Goal: Task Accomplishment & Management: Use online tool/utility

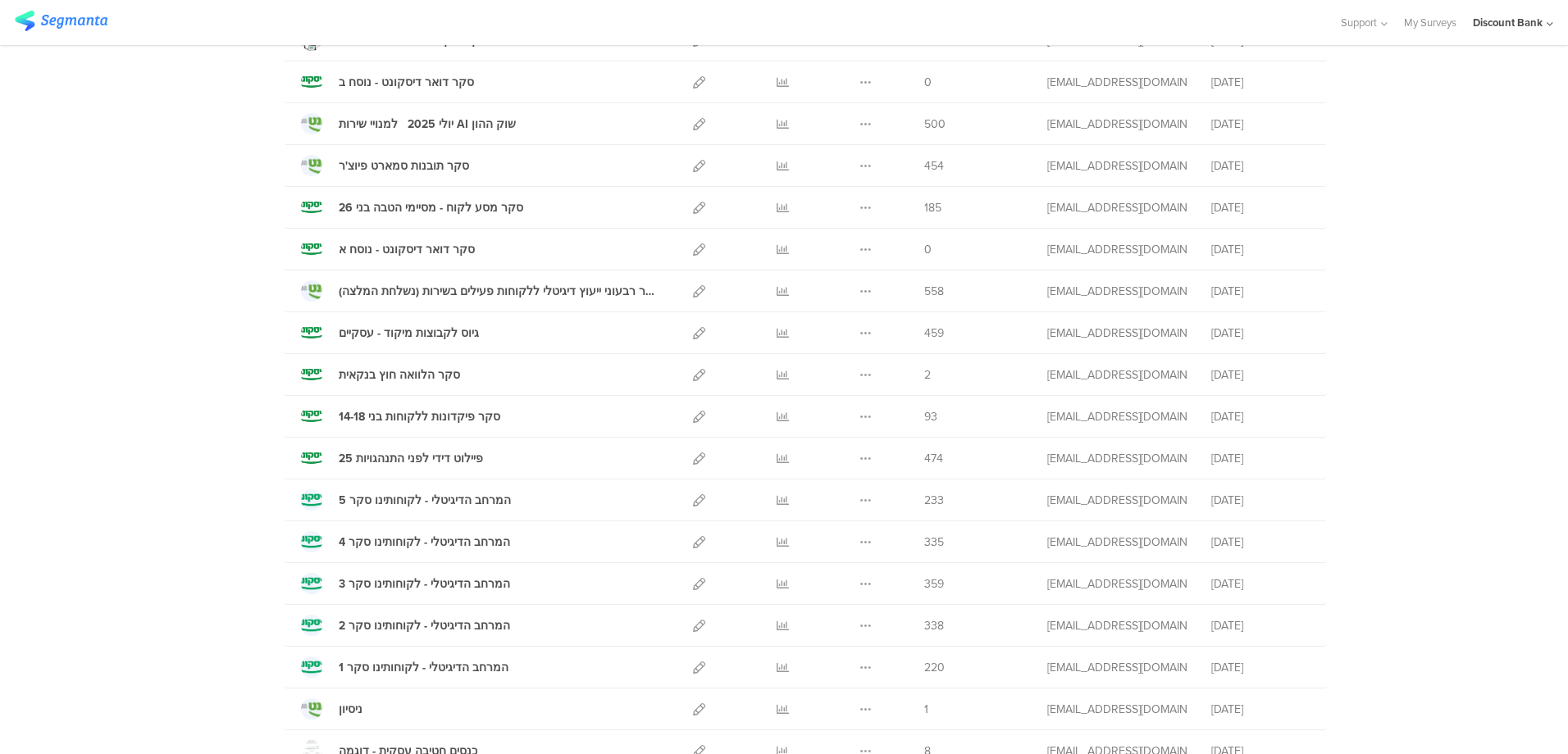
scroll to position [656, 0]
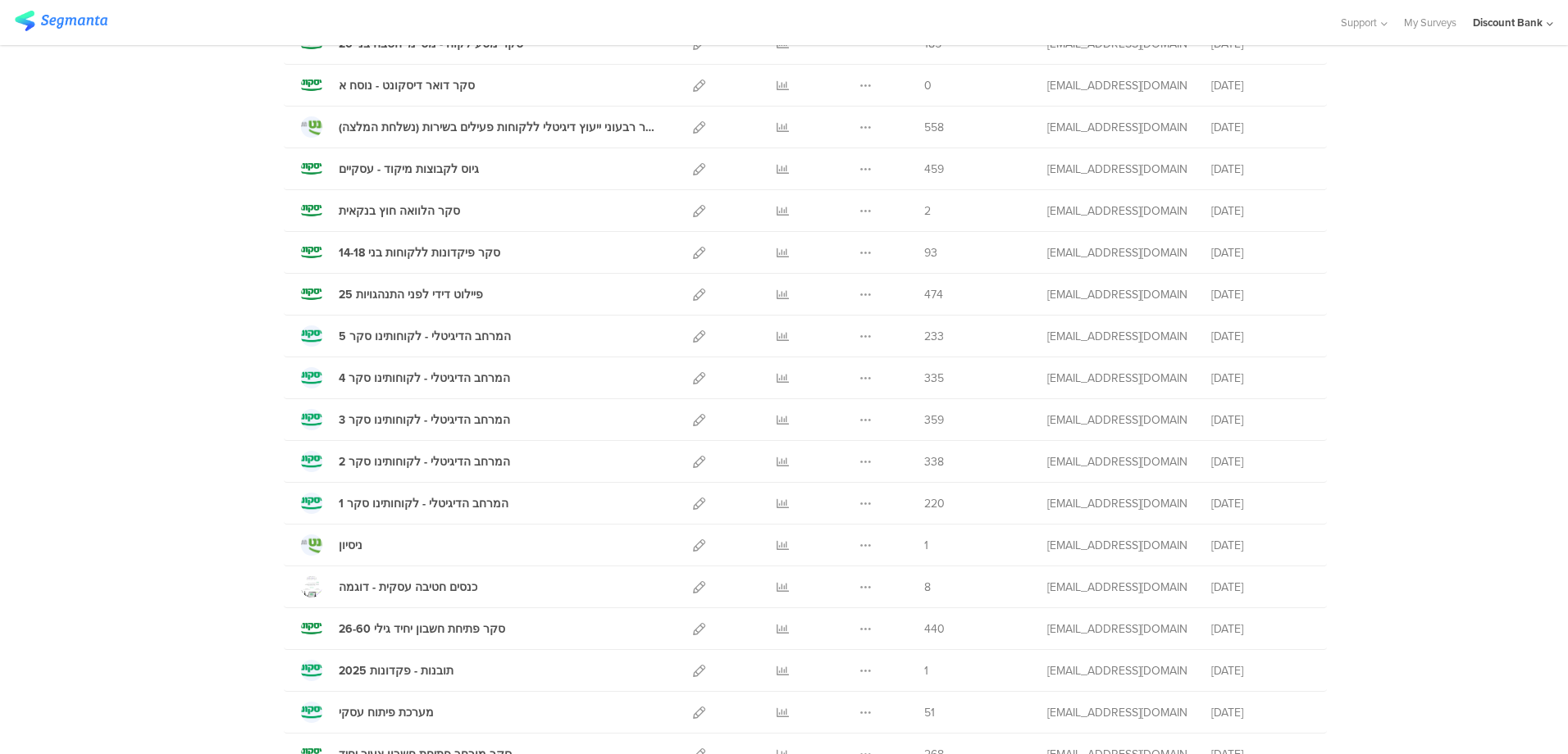
click at [859, 587] on icon at bounding box center [865, 587] width 12 height 12
click at [841, 625] on button "Duplicate" at bounding box center [833, 628] width 91 height 30
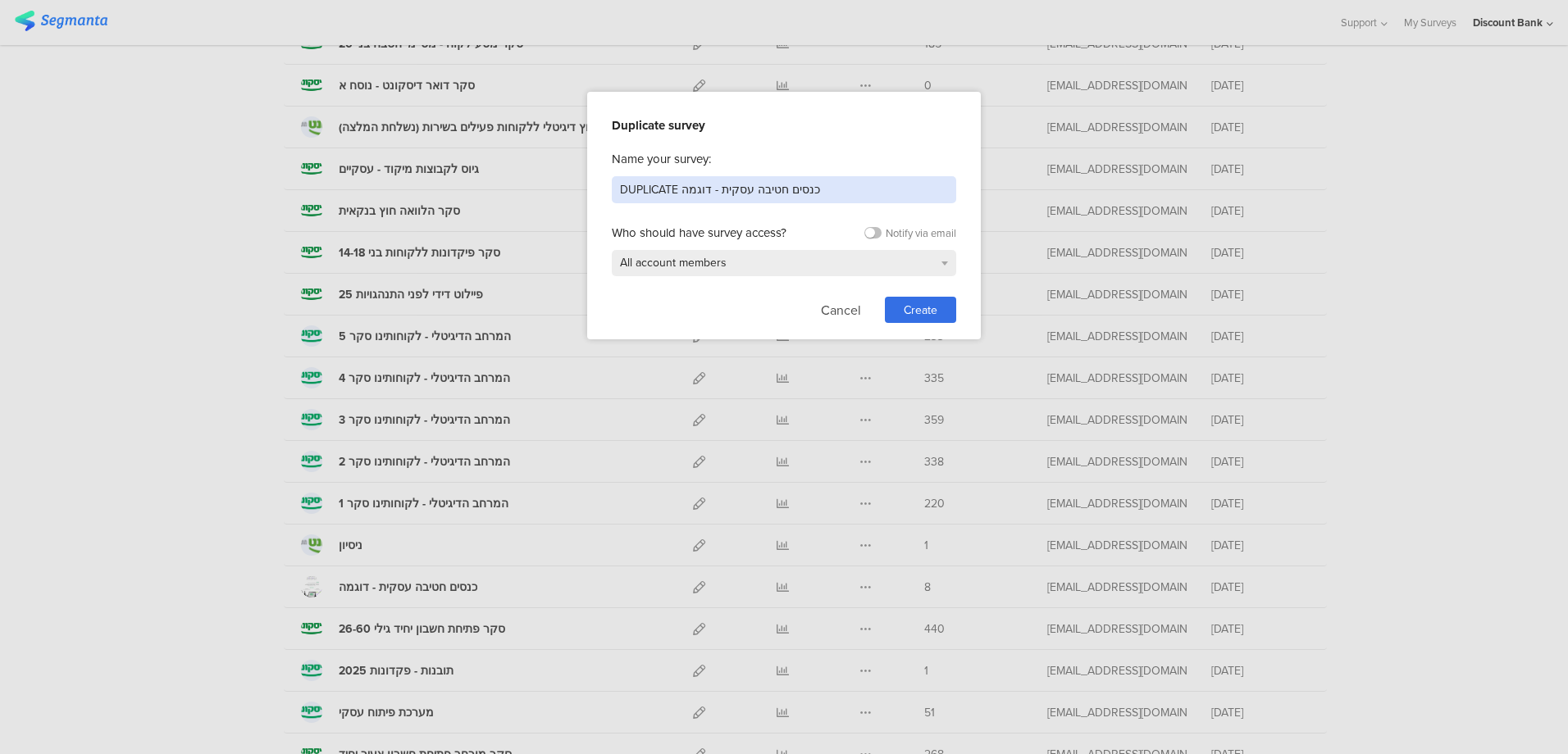
click at [715, 189] on input "DUPLICATE כנסים חטיבה עסקית - דוגמה" at bounding box center [784, 190] width 345 height 27
drag, startPoint x: 705, startPoint y: 189, endPoint x: 606, endPoint y: 183, distance: 99.2
click at [602, 183] on div "Duplicate survey Name your survey: DUPLICATE כנסים חטיבה עסקית - דוגמה Who shou…" at bounding box center [784, 215] width 393 height 247
click at [626, 187] on input "DUPLICATE כנסים חטיבה עסקית - דוגמה" at bounding box center [784, 190] width 345 height 27
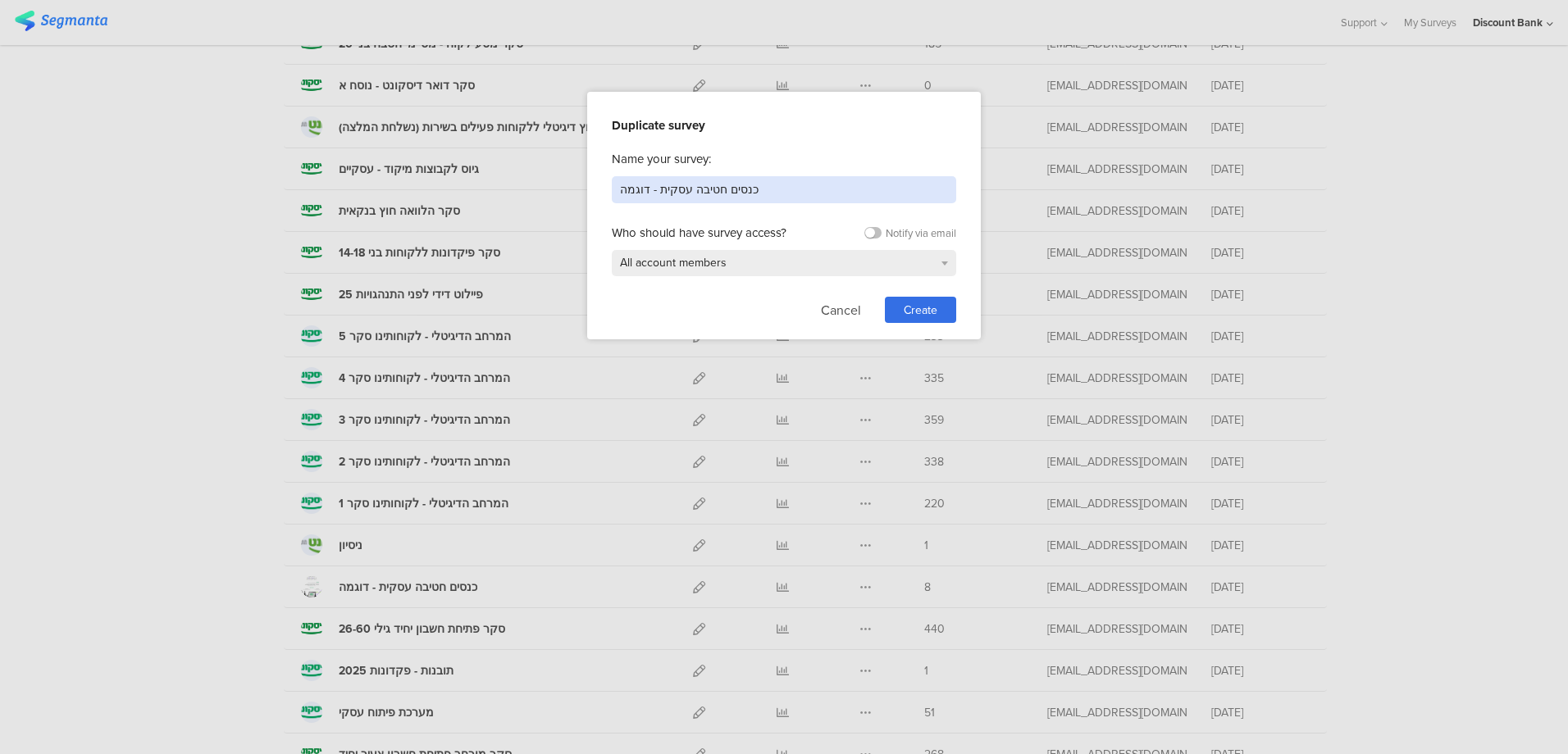
click at [632, 192] on input "כנסים חטיבה עסקית - דוגמה" at bounding box center [784, 190] width 345 height 27
type input "כנסים חטיבה עסקית - קורס נגזרי מטח וריביות"
click at [929, 307] on span "Create" at bounding box center [920, 310] width 33 height 17
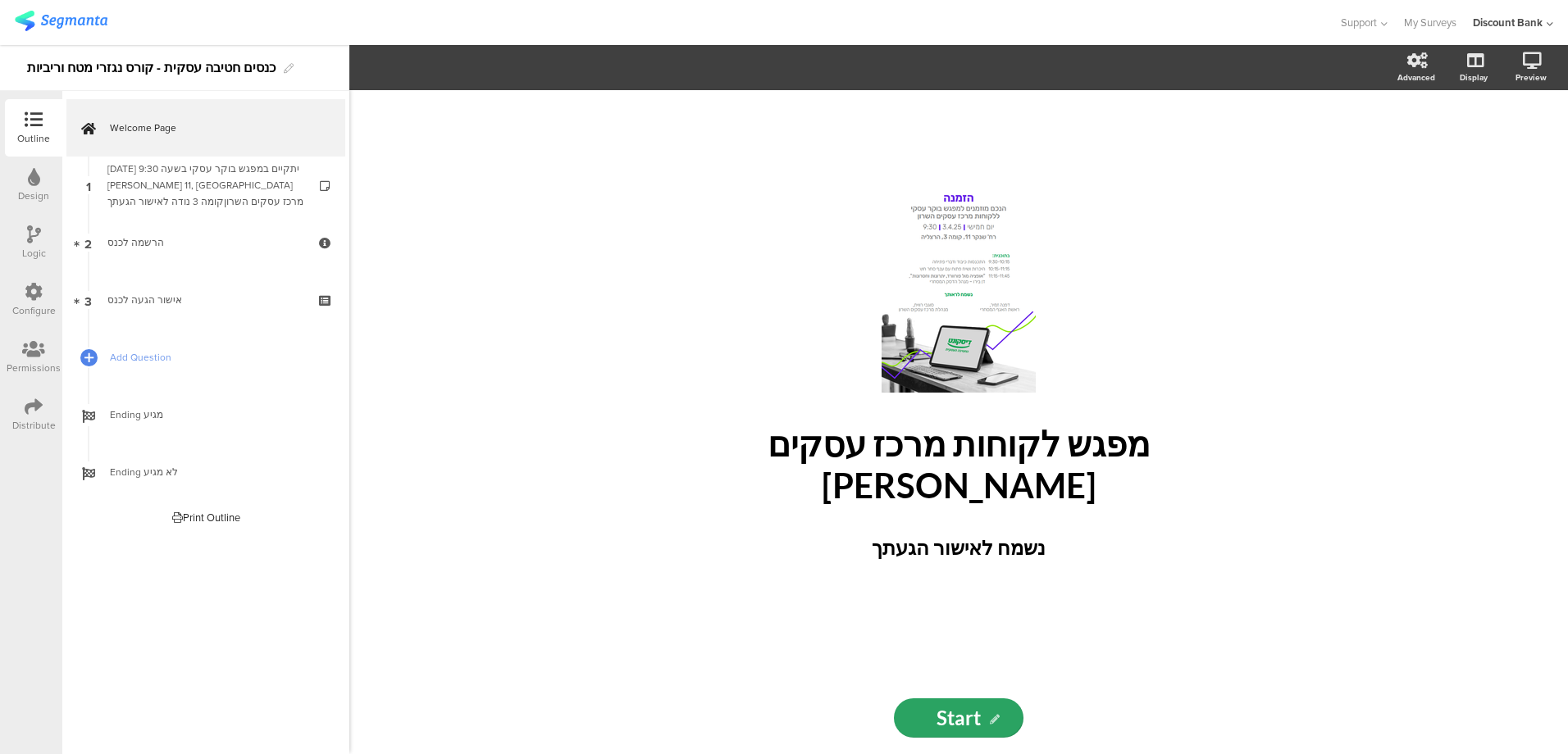
click at [0, 0] on icon at bounding box center [0, 0] width 0 height 0
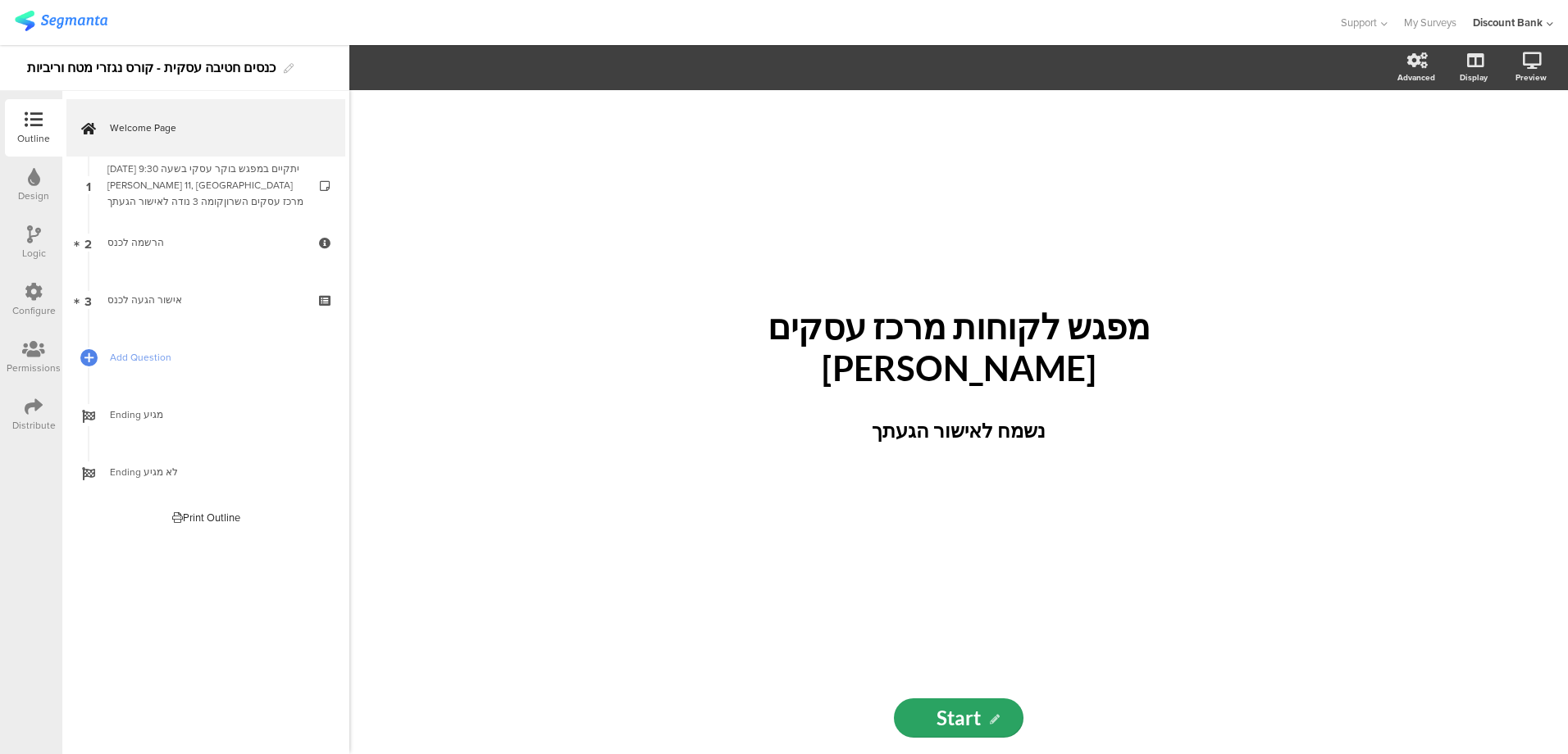
drag, startPoint x: 880, startPoint y: 228, endPoint x: 1117, endPoint y: 161, distance: 246.3
click at [880, 228] on div "מפגש לקוחות מרכז עסקים [PERSON_NAME] מפגש לקוחות מרכז עסקים [PERSON_NAME] נשמח …" at bounding box center [958, 387] width 656 height 592
click at [1417, 69] on div "Advanced" at bounding box center [1424, 68] width 57 height 41
click at [598, 327] on div "מפגש לקוחות מרכז עסקים [PERSON_NAME] מפגש לקוחות מרכז עסקים [PERSON_NAME] מפגש …" at bounding box center [958, 423] width 1219 height 664
click at [833, 372] on div "מפגש לקוחות מרכז עסקים [PERSON_NAME] מפגש לקוחות מרכז עסקים [PERSON_NAME] נשמח …" at bounding box center [958, 386] width 607 height 161
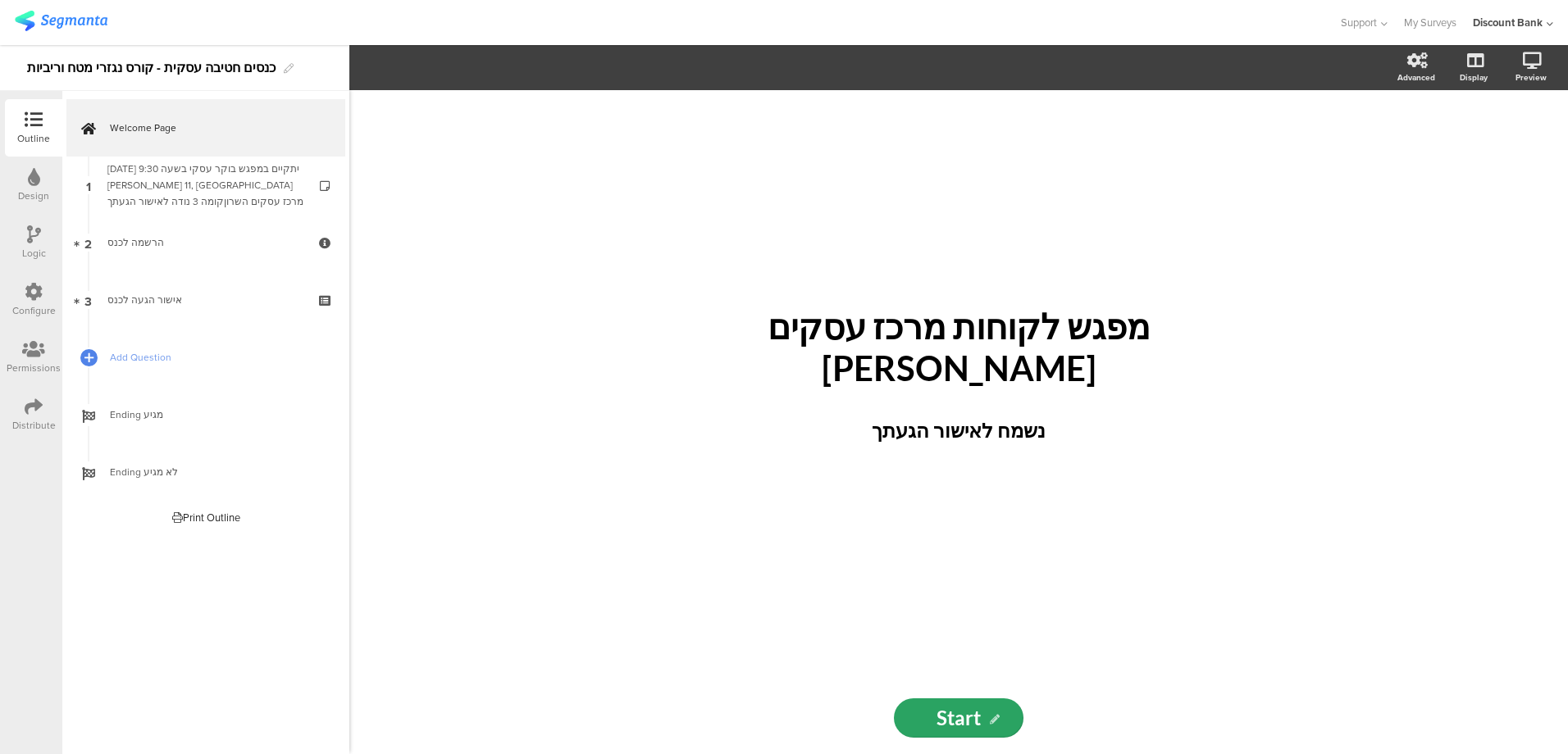
click at [849, 431] on div "נשמח לאישור הגעתך נשמח לאישור הגעתך" at bounding box center [958, 433] width 582 height 44
click at [815, 357] on p "מפגש לקוחות מרכז עסקים [PERSON_NAME]" at bounding box center [958, 346] width 607 height 83
click at [1013, 348] on p "מפגש לקוחות מרכז עסקים [PERSON_NAME]" at bounding box center [958, 346] width 607 height 83
click at [471, 74] on span at bounding box center [471, 68] width 61 height 20
click at [433, 72] on icon "button" at bounding box center [429, 68] width 14 height 14
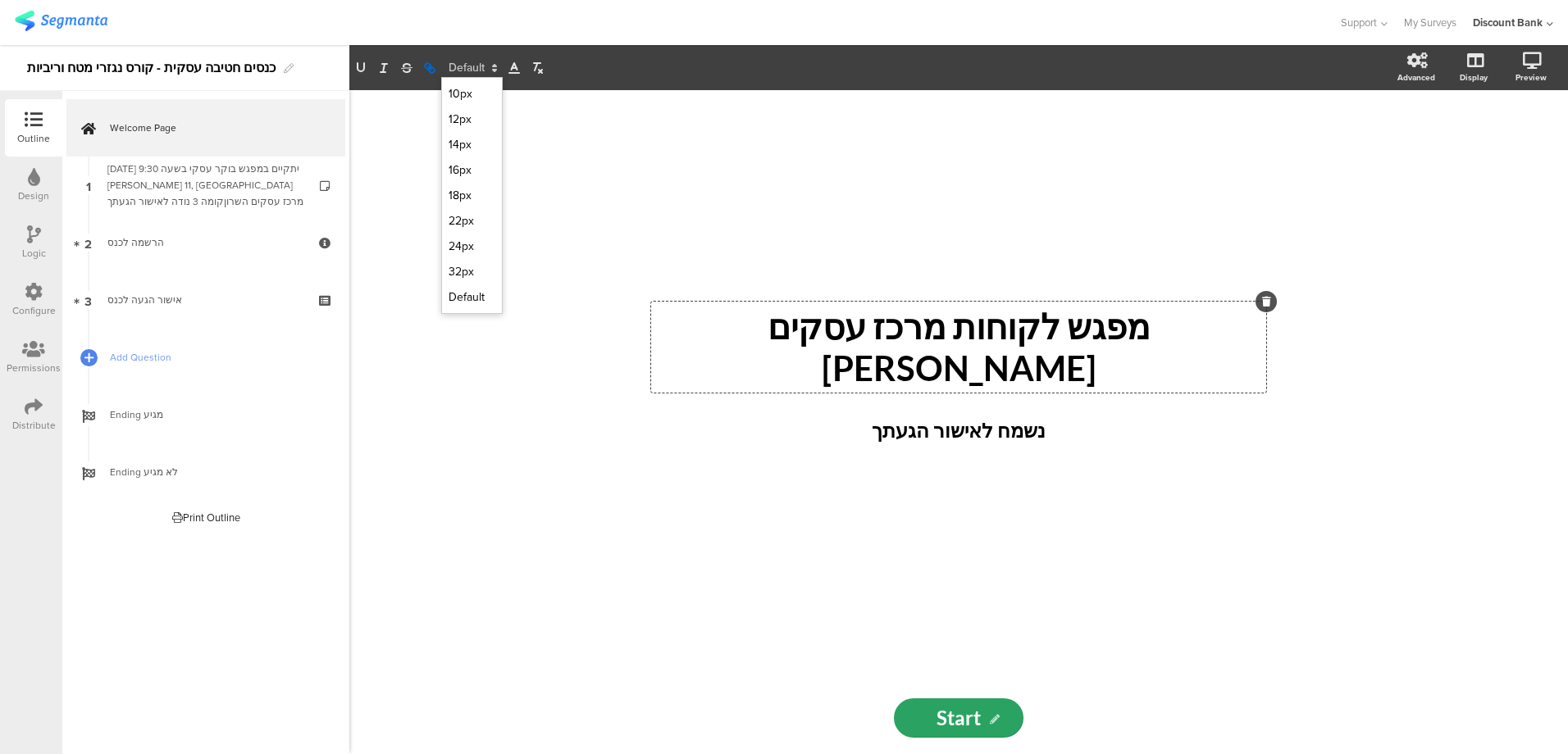
click at [431, 67] on icon "button" at bounding box center [429, 68] width 14 height 14
click at [430, 136] on div "מפגש לקוחות מרכז עסקים [PERSON_NAME] מפגש לקוחות מרכז עסקים [PERSON_NAME] מפגש …" at bounding box center [958, 423] width 1219 height 664
drag, startPoint x: 794, startPoint y: 248, endPoint x: 794, endPoint y: 258, distance: 10.0
click at [794, 253] on div "מפגש לקוחות מרכז עסקים [PERSON_NAME] מפגש לקוחות מרכז עסקים [PERSON_NAME] נשמח …" at bounding box center [958, 387] width 656 height 592
drag, startPoint x: 795, startPoint y: 355, endPoint x: 794, endPoint y: 364, distance: 9.1
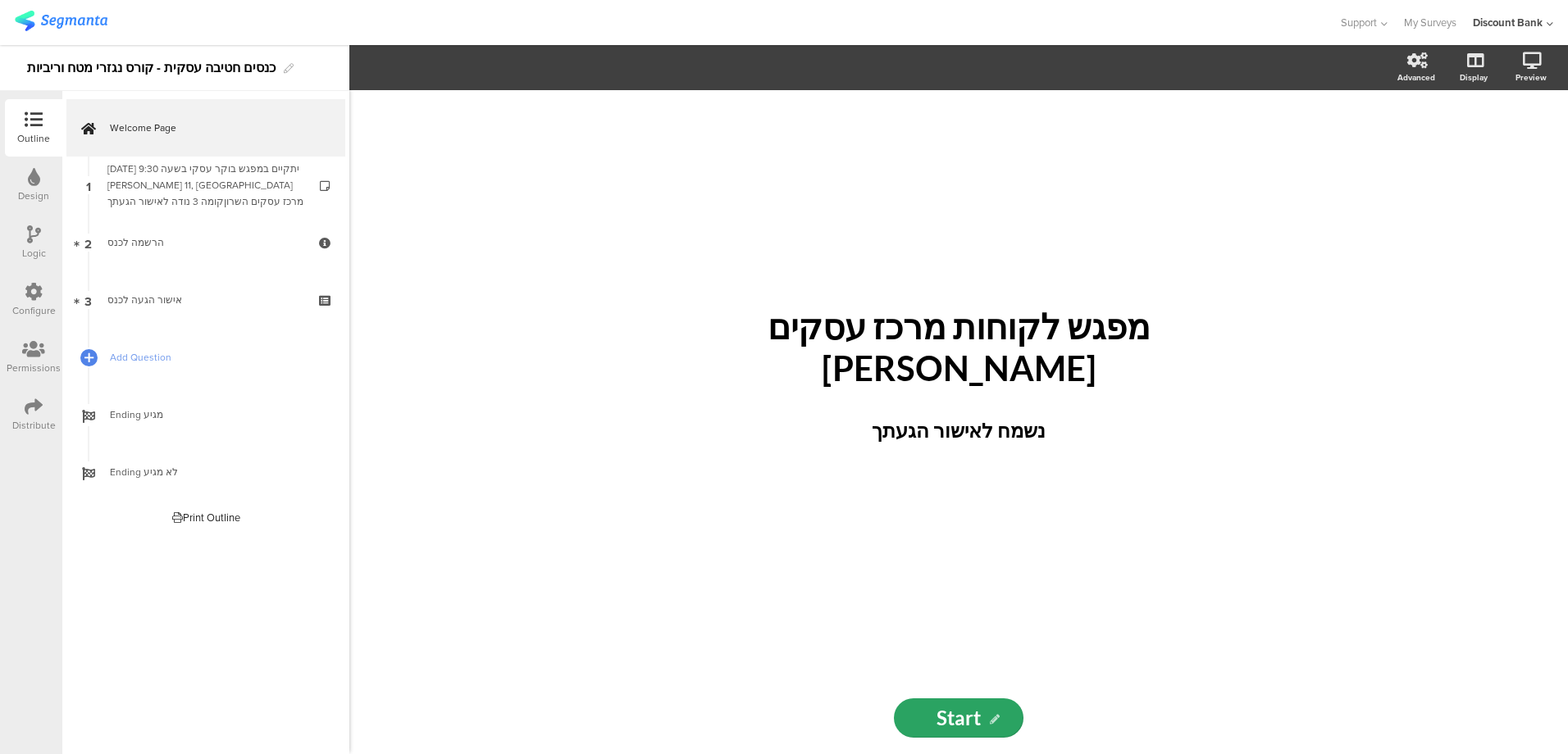
click at [794, 364] on p "מפגש לקוחות מרכז עסקים [PERSON_NAME]" at bounding box center [958, 346] width 607 height 83
click at [805, 416] on p "נשמח לאישור הגעתך" at bounding box center [958, 430] width 574 height 30
click at [221, 132] on span "Welcome Page" at bounding box center [215, 127] width 210 height 16
click at [195, 131] on span "Welcome Page" at bounding box center [215, 127] width 210 height 16
click at [93, 156] on icon at bounding box center [88, 157] width 9 height 12
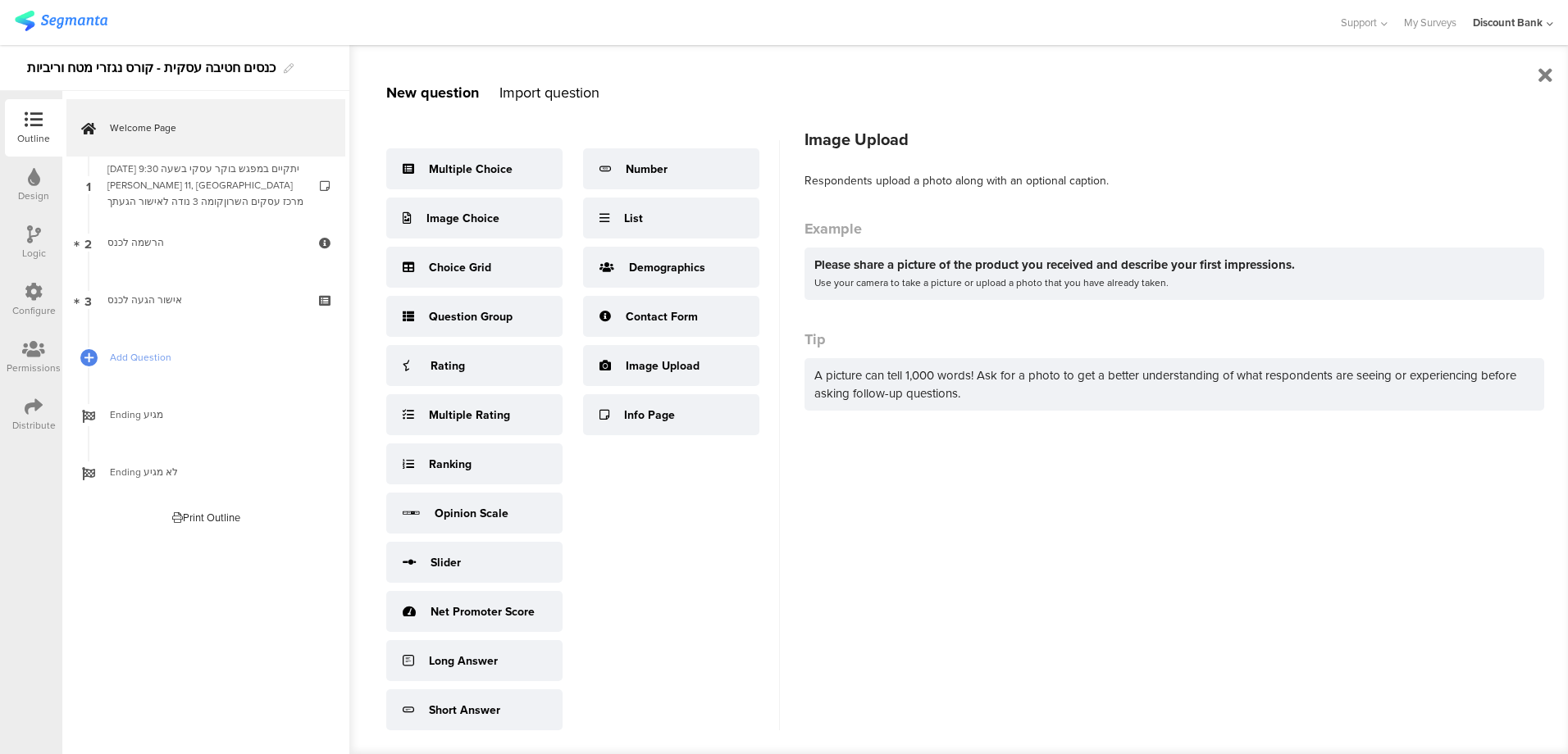
click at [643, 364] on div "Image Upload" at bounding box center [662, 367] width 73 height 17
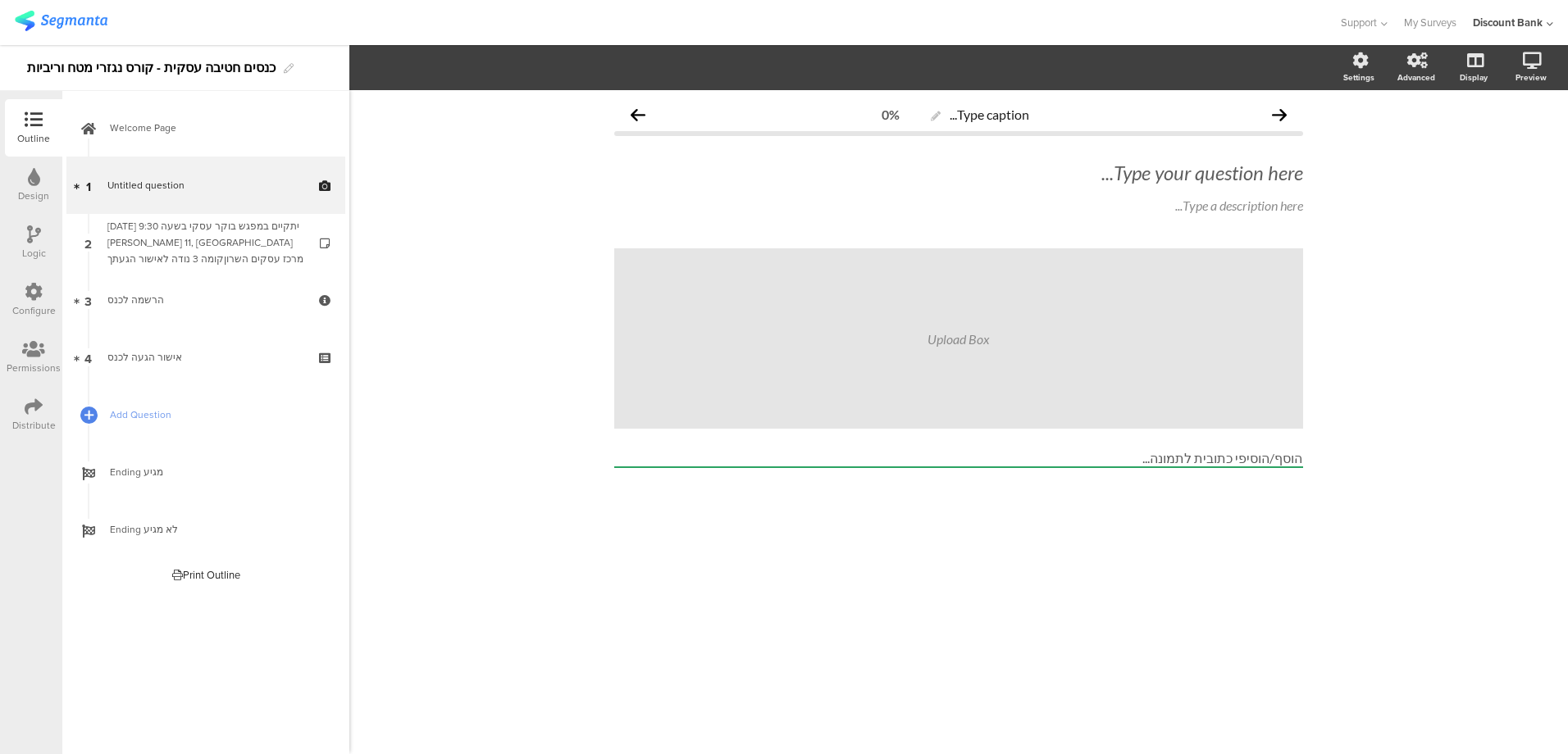
click at [324, 198] on icon at bounding box center [326, 197] width 14 height 15
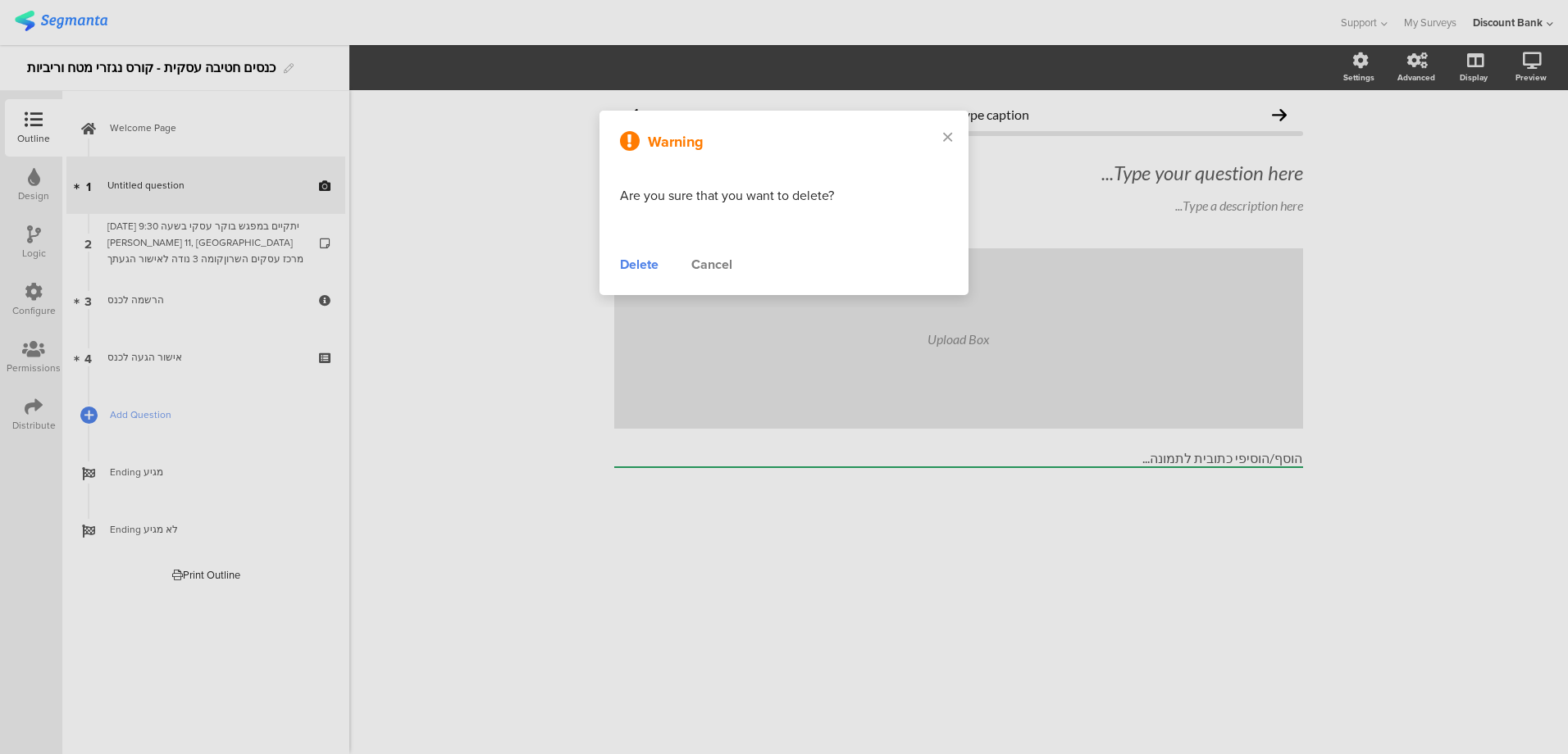
click at [632, 264] on div "Delete" at bounding box center [638, 264] width 38 height 20
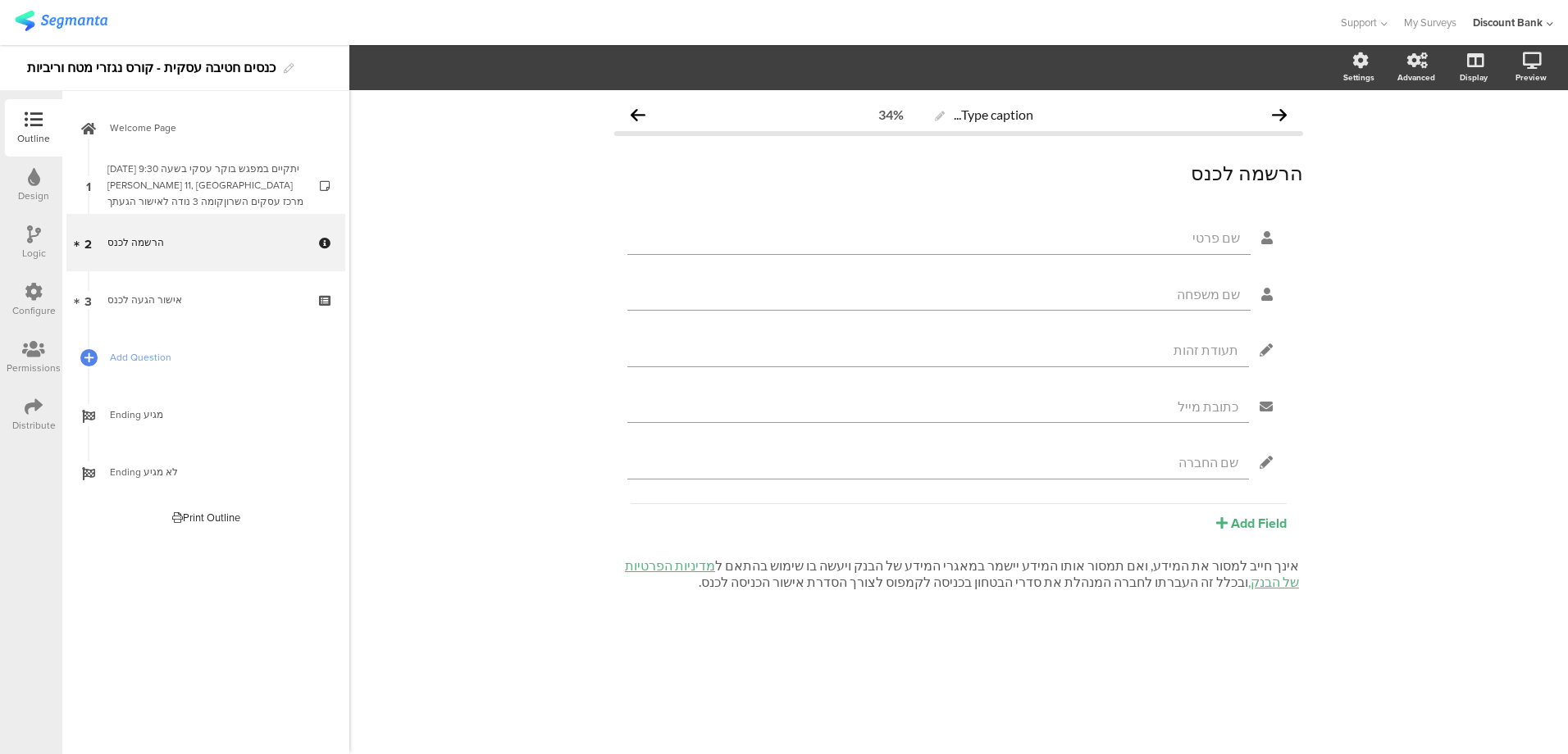
click at [160, 179] on div "[DATE] יתקיים במפגש בוקר עסקי בשעה 9:30 [PERSON_NAME] 11, [GEOGRAPHIC_DATA] מרכ…" at bounding box center [205, 185] width 196 height 50
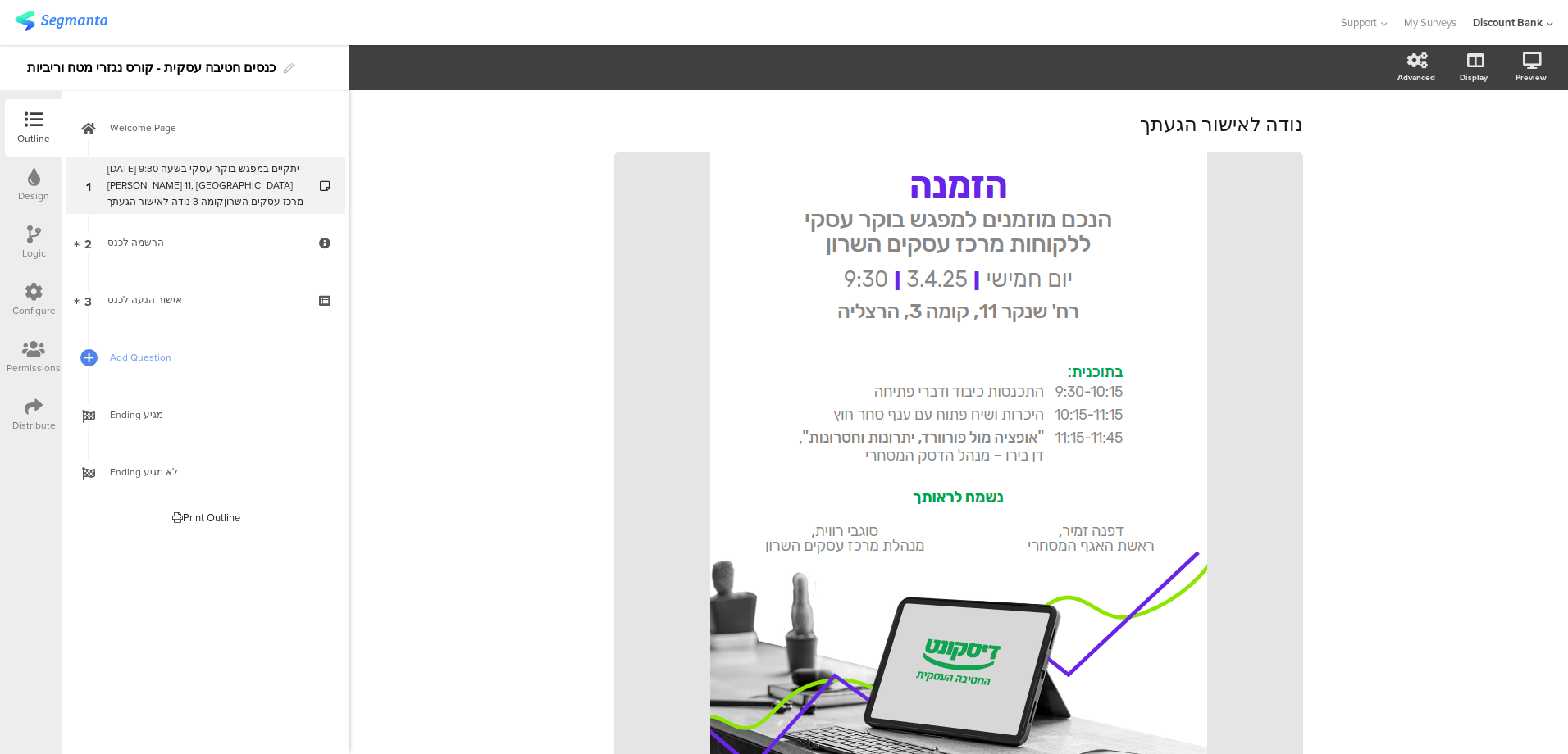
scroll to position [405, 0]
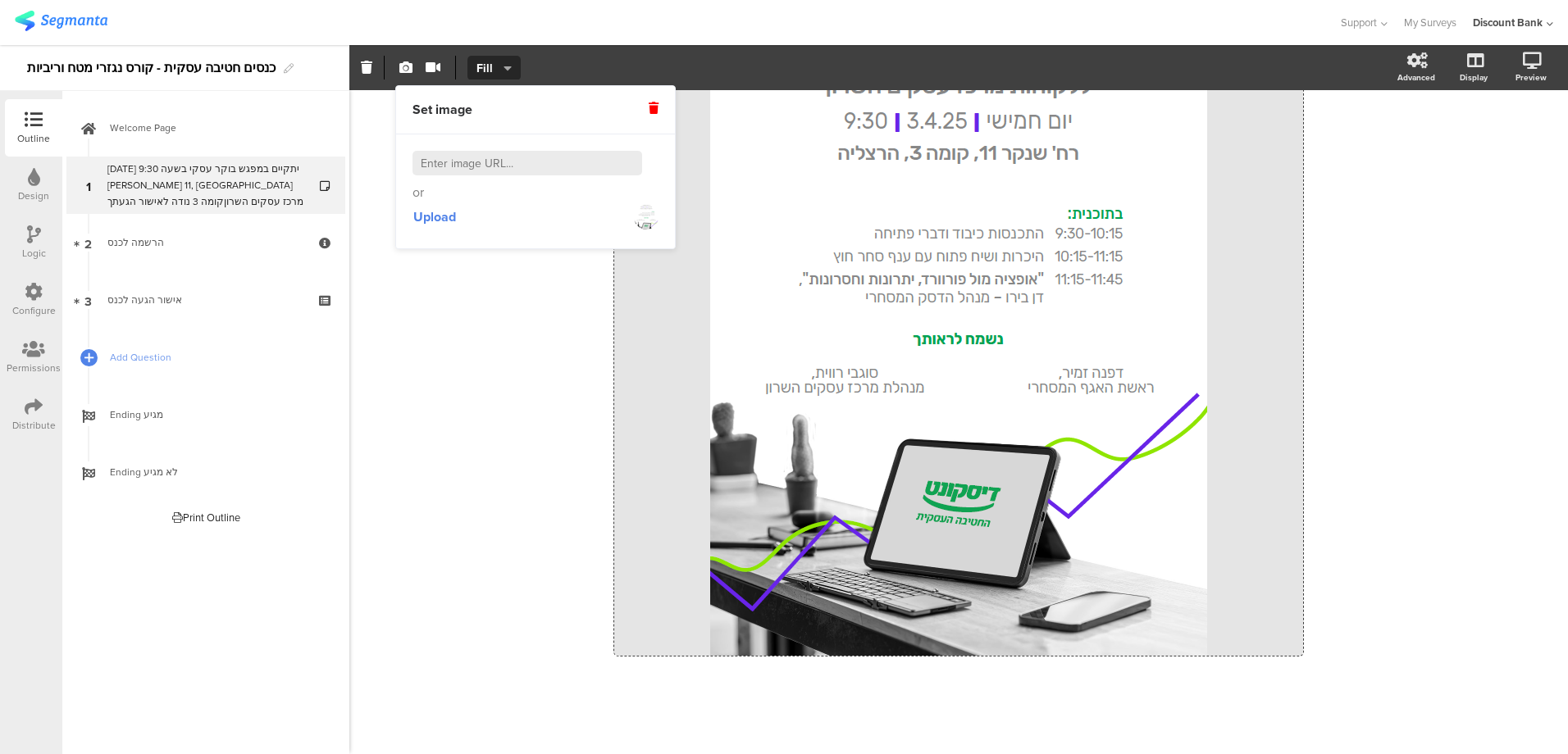
scroll to position [241, 0]
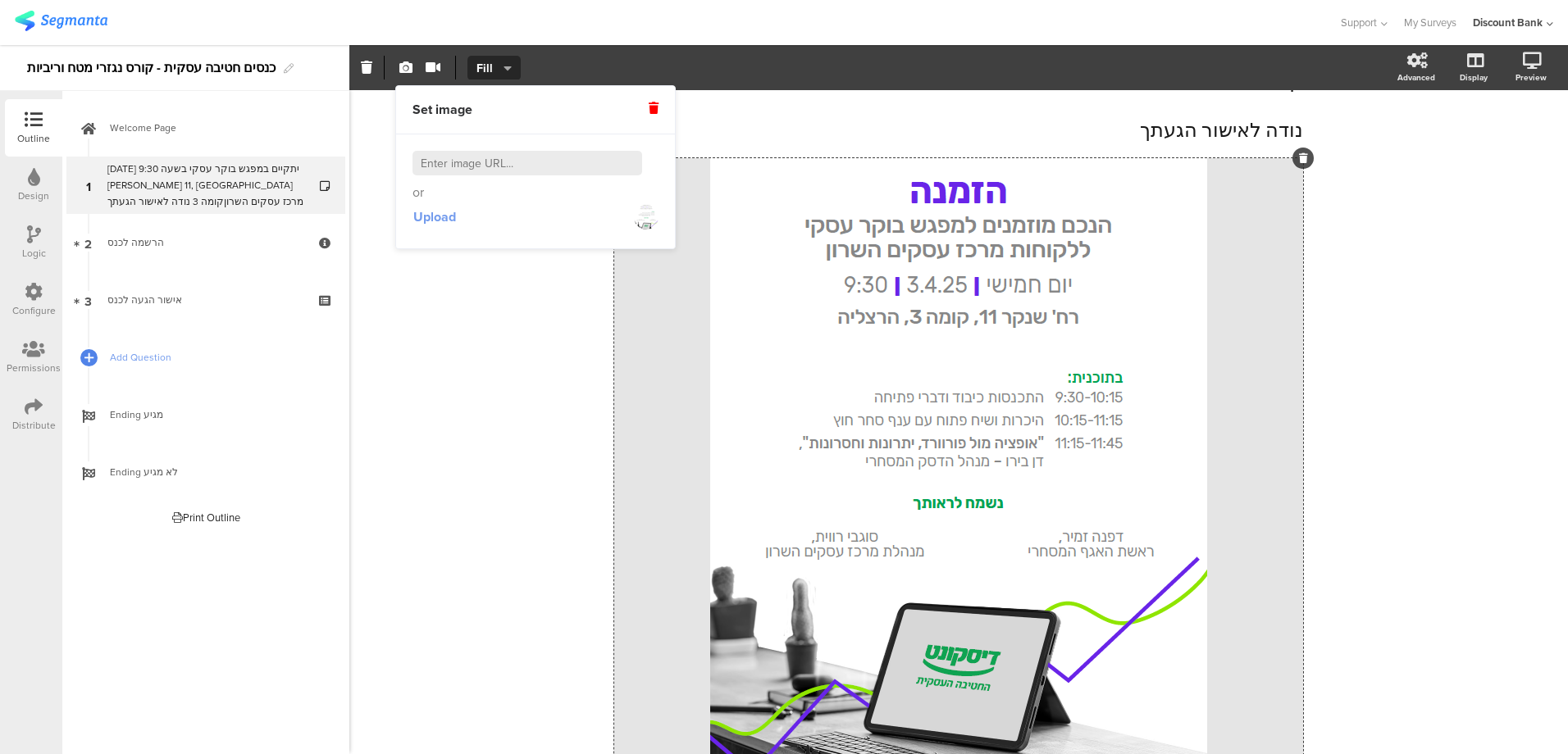
click at [446, 219] on span "Upload" at bounding box center [434, 217] width 43 height 19
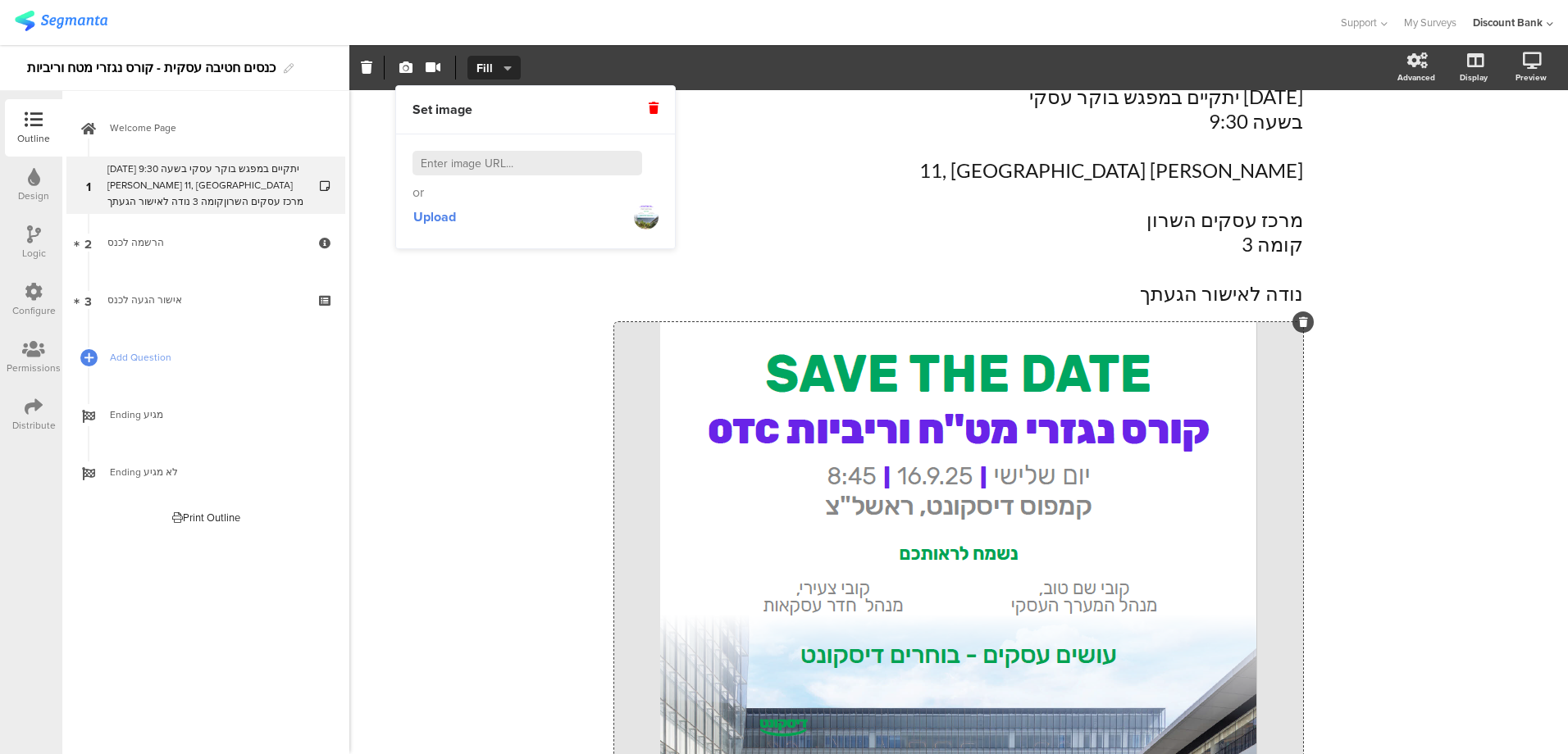
scroll to position [0, 0]
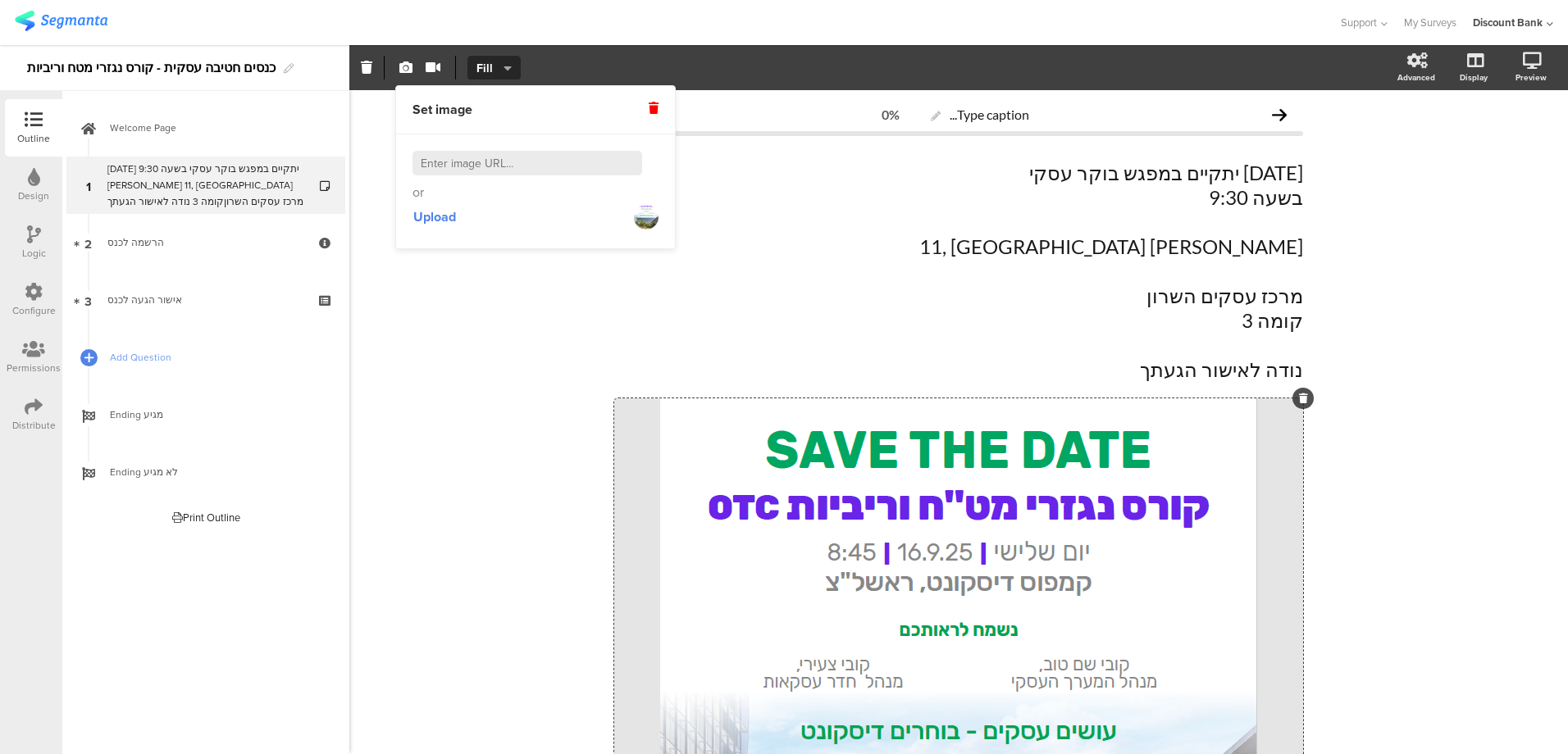
drag, startPoint x: 1220, startPoint y: 249, endPoint x: 1231, endPoint y: 208, distance: 42.4
click at [1221, 247] on p "[PERSON_NAME] 11, [GEOGRAPHIC_DATA]" at bounding box center [958, 247] width 689 height 25
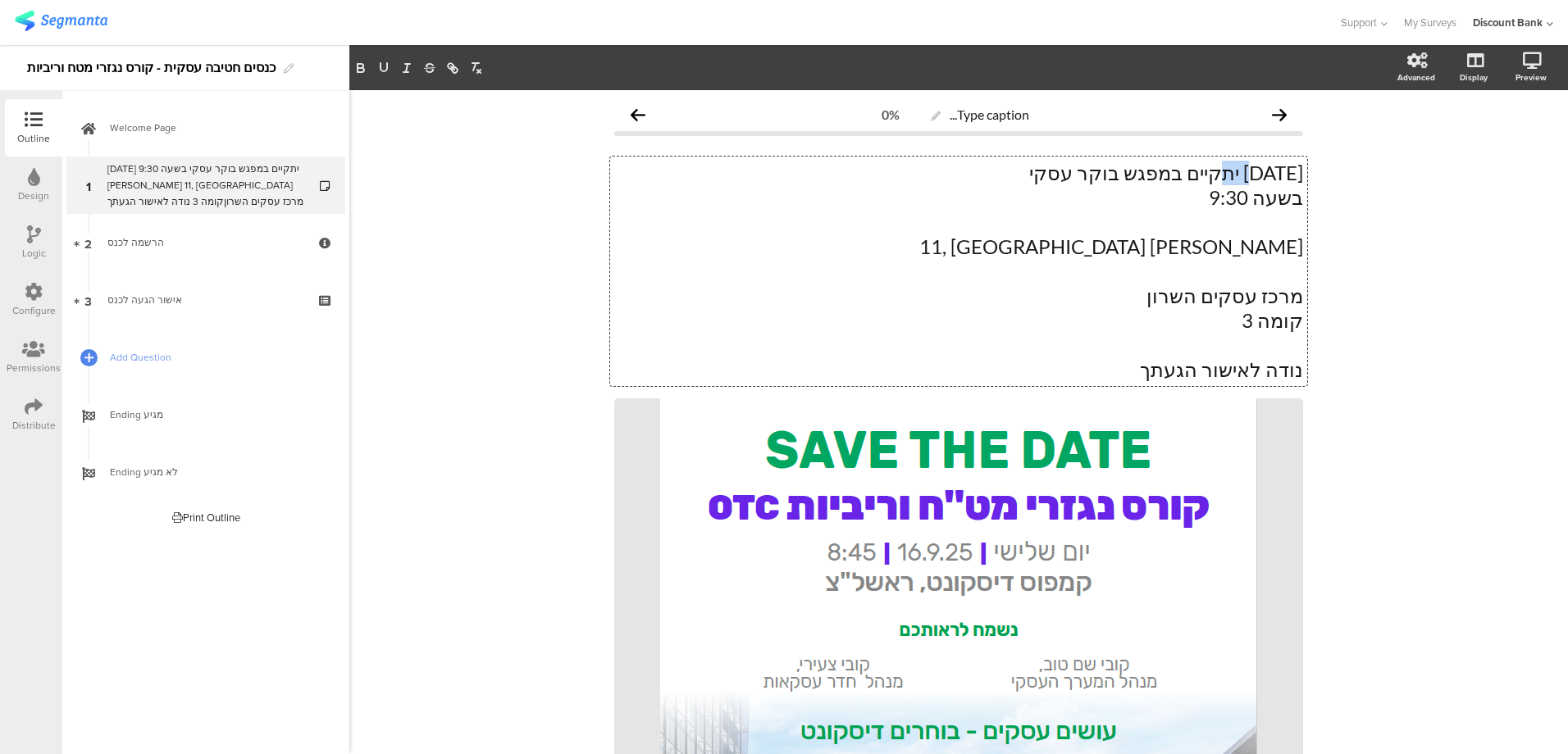
click at [1232, 165] on p "[DATE] יתקיים במפגש בוקר עסקי" at bounding box center [958, 173] width 689 height 25
click at [1149, 175] on p "[DATE] יתקיים במפגש בוקר עסקי" at bounding box center [958, 173] width 689 height 25
click at [1160, 175] on p "[DATE] יתקיים במפגש בוקר עסקי" at bounding box center [958, 173] width 689 height 25
click at [1053, 170] on p "[DATE] יתקיים במפגש בוקר עסקי" at bounding box center [958, 173] width 689 height 25
drag, startPoint x: 1074, startPoint y: 175, endPoint x: 934, endPoint y: 170, distance: 140.1
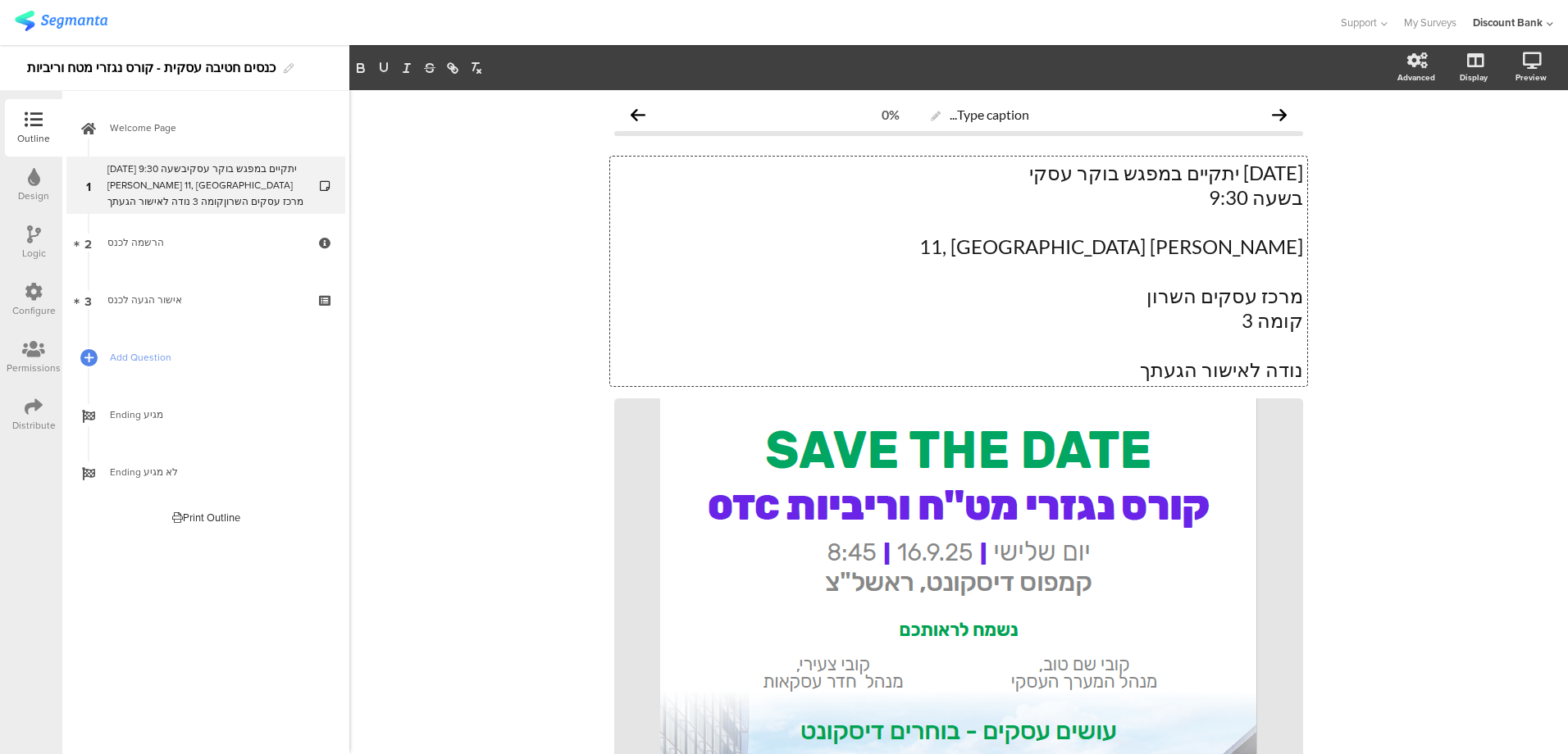
click at [934, 170] on p "[DATE] יתקיים במפגש בוקר עסקי" at bounding box center [958, 173] width 689 height 25
click at [1217, 193] on p "בשעה 9:30" at bounding box center [958, 198] width 689 height 25
drag, startPoint x: 1236, startPoint y: 199, endPoint x: 1248, endPoint y: 199, distance: 12.0
click at [1248, 199] on p "בשעה 8:30" at bounding box center [958, 198] width 689 height 25
click at [1268, 247] on p "[PERSON_NAME] 11, [GEOGRAPHIC_DATA]" at bounding box center [958, 247] width 689 height 25
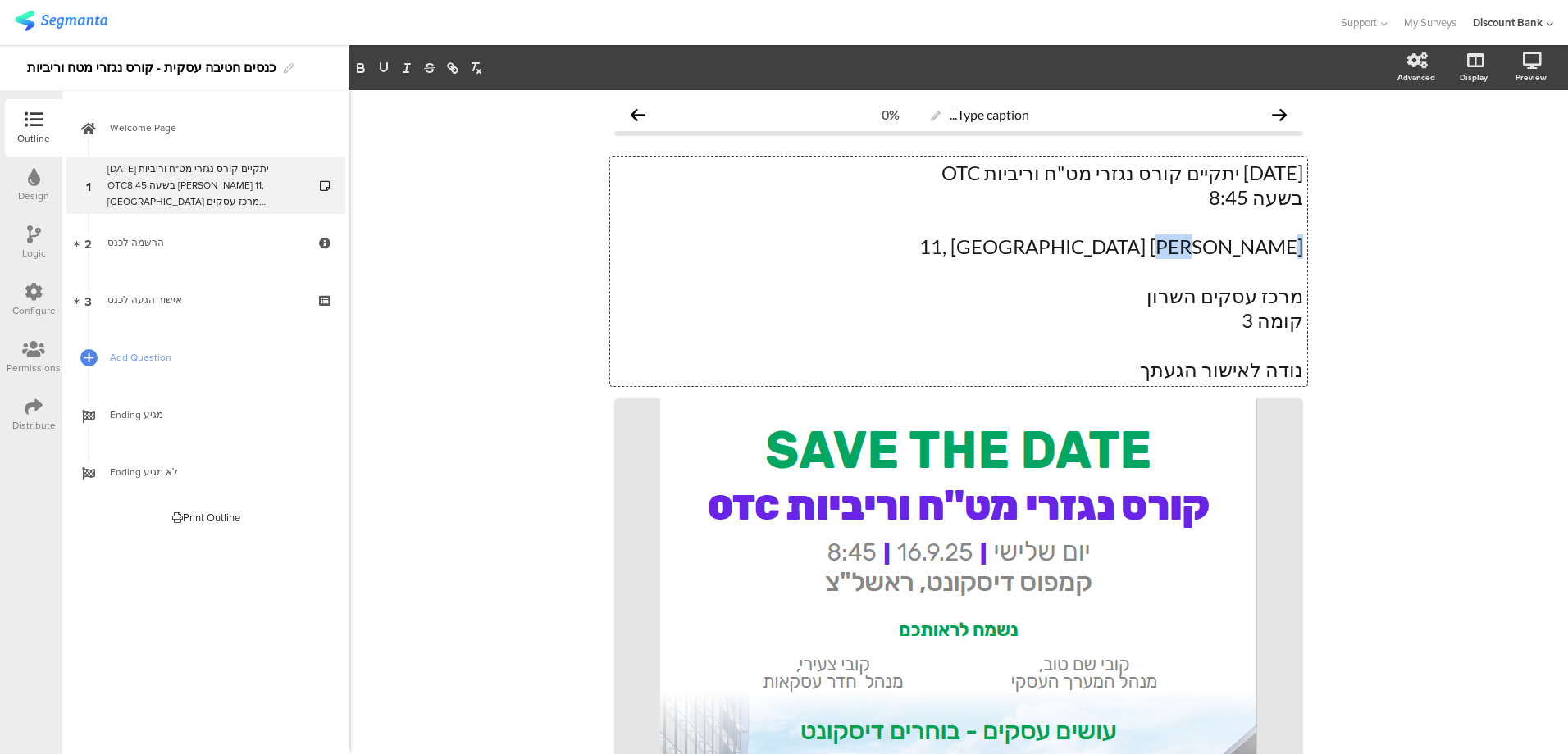
click at [1268, 247] on p "[PERSON_NAME] 11, [GEOGRAPHIC_DATA]" at bounding box center [958, 247] width 689 height 25
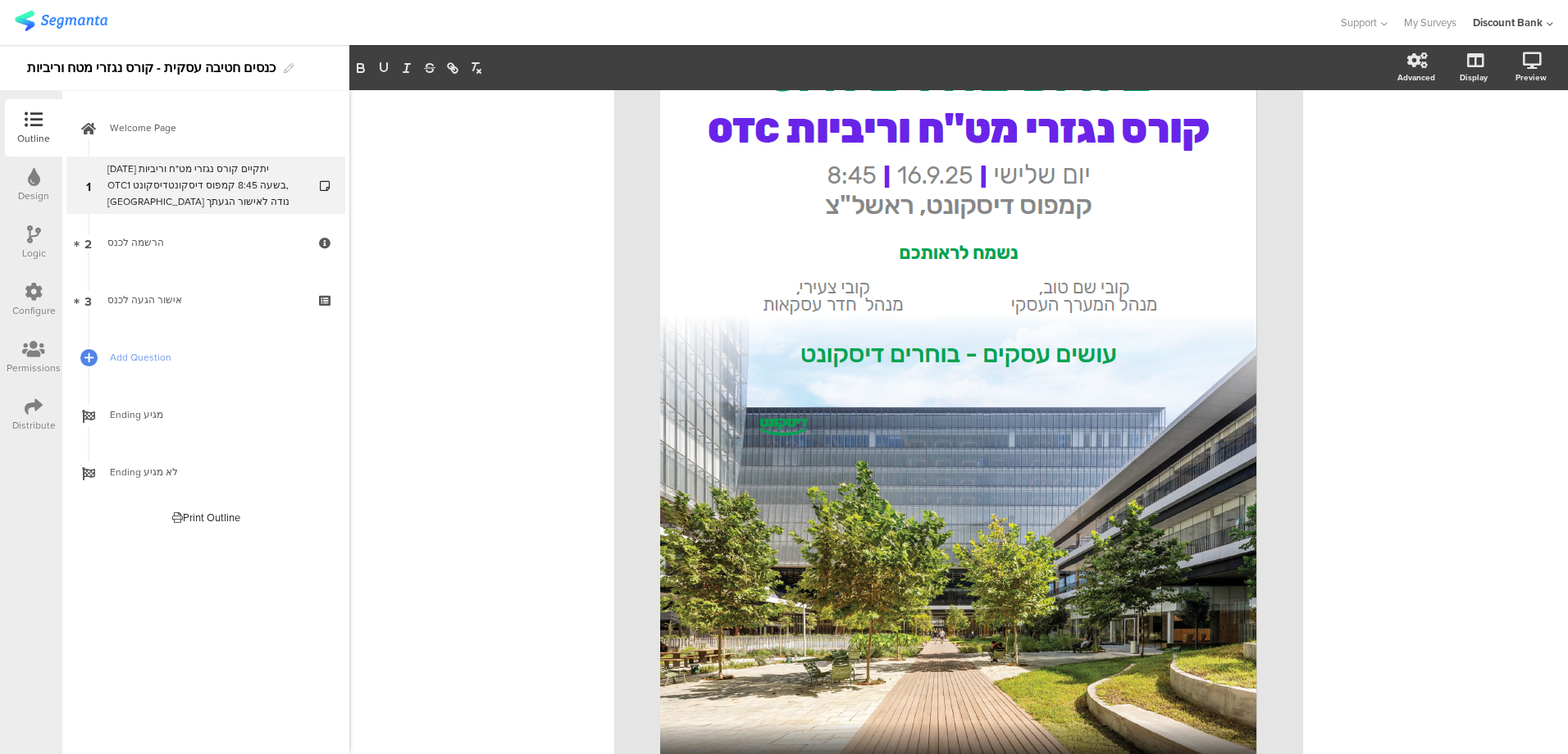
scroll to position [410, 0]
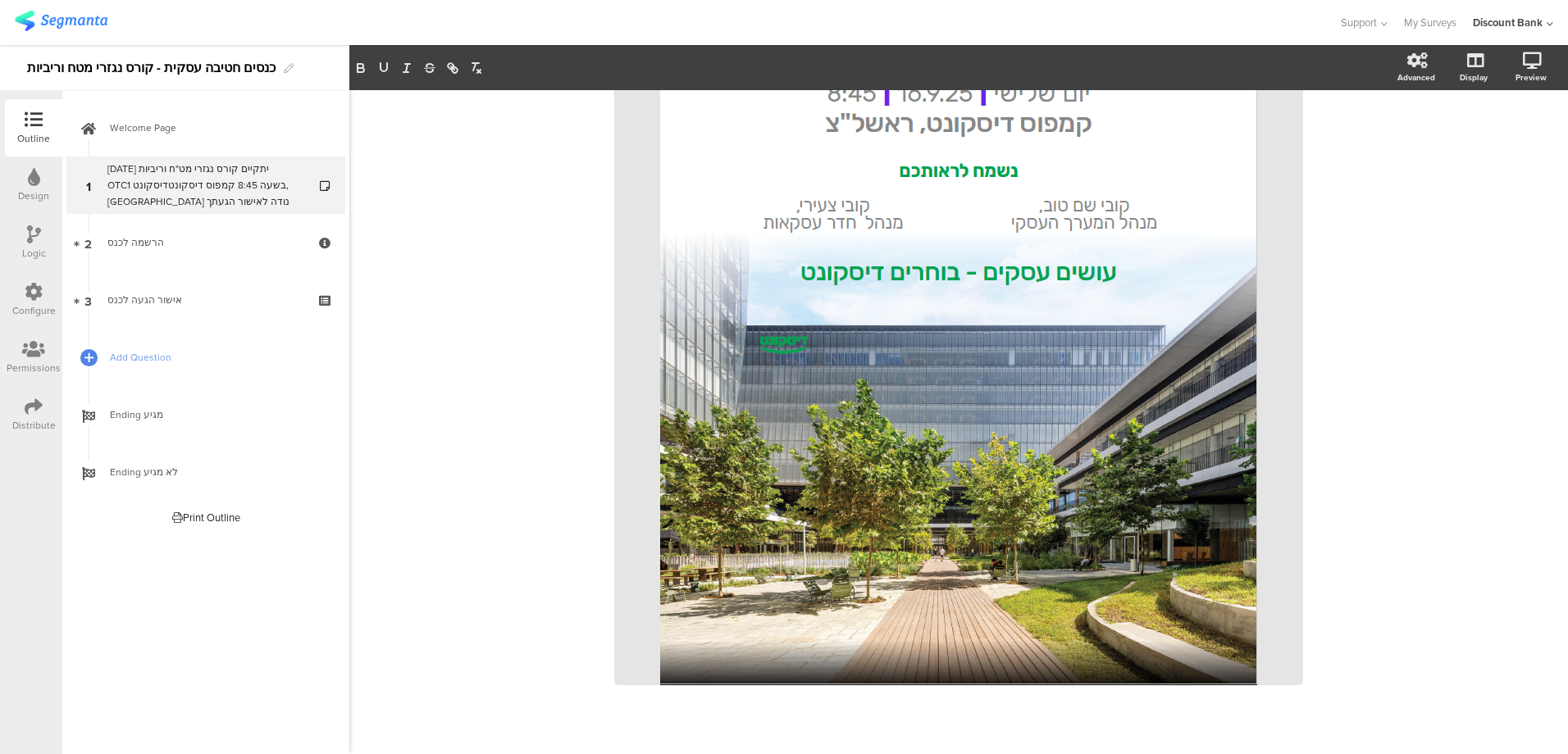
click at [242, 242] on div "הרשמה לכנס" at bounding box center [205, 242] width 196 height 16
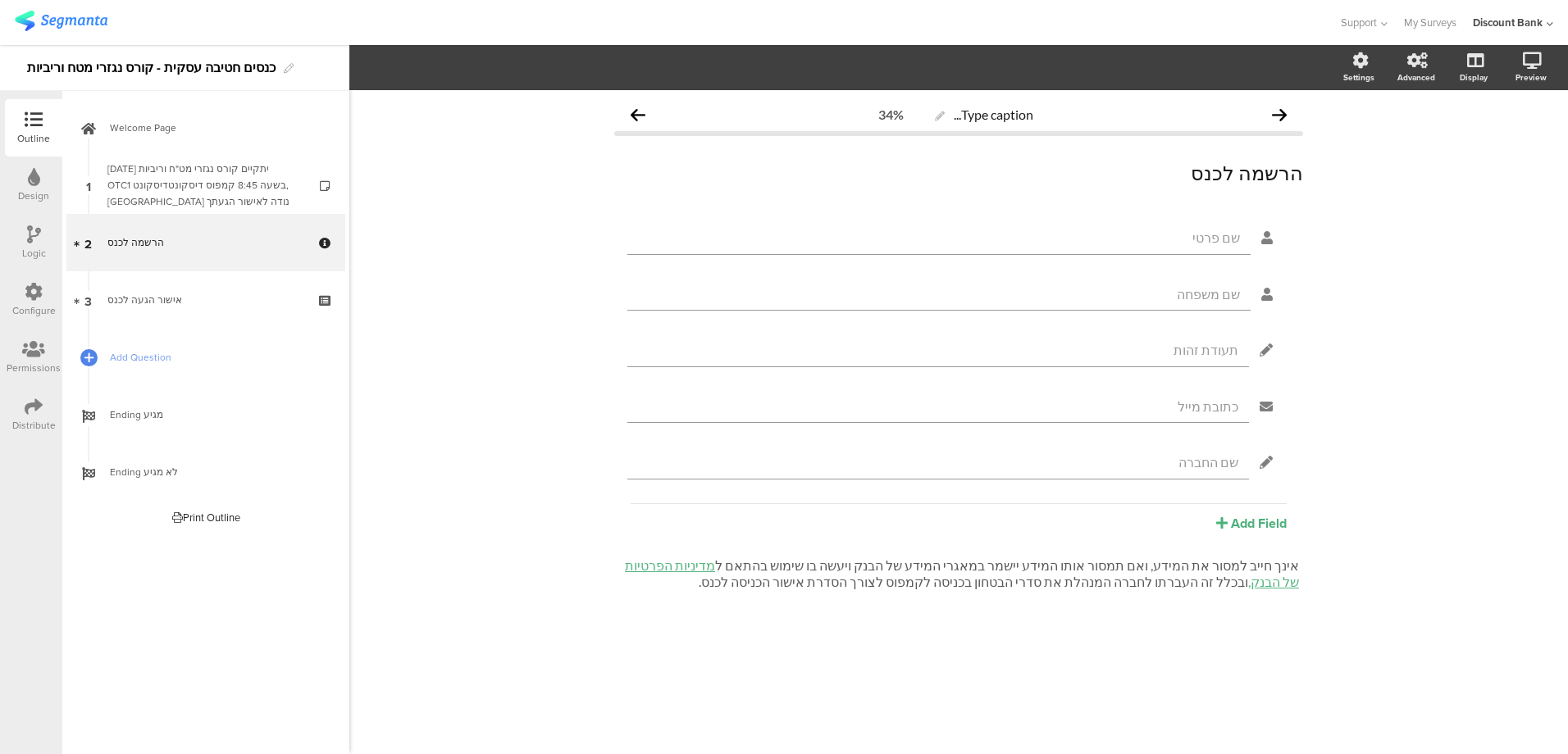
click at [236, 297] on div "אישור הגעה לכנס" at bounding box center [205, 300] width 196 height 16
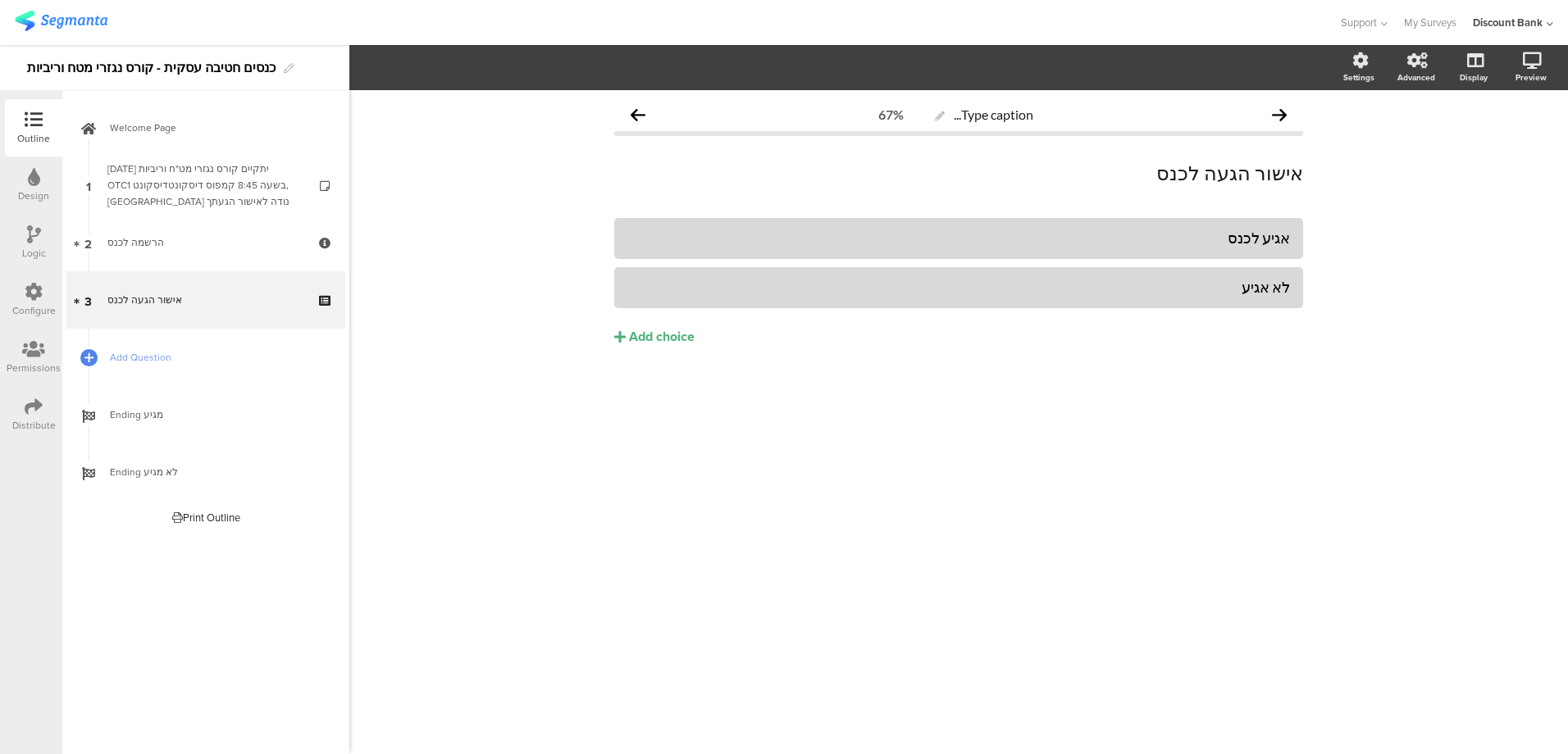
click at [217, 188] on div "[DATE] יתקיים קורס נגזרי מט"ח וריביות OTCבשעה 8:45 קמפוס דיסקונטדיסקונט 1, [GEO…" at bounding box center [205, 185] width 196 height 50
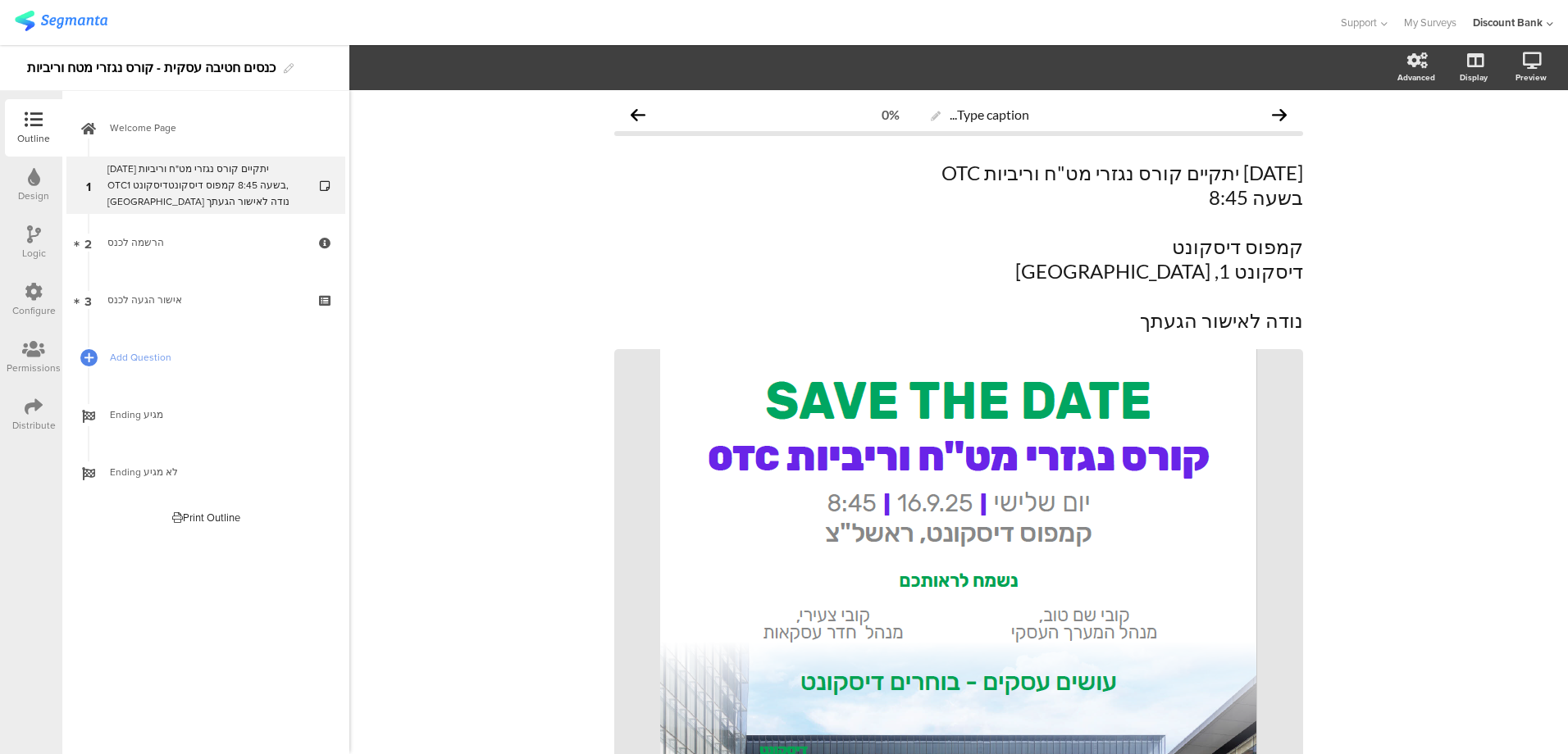
click at [243, 136] on link "Welcome Page" at bounding box center [206, 128] width 279 height 57
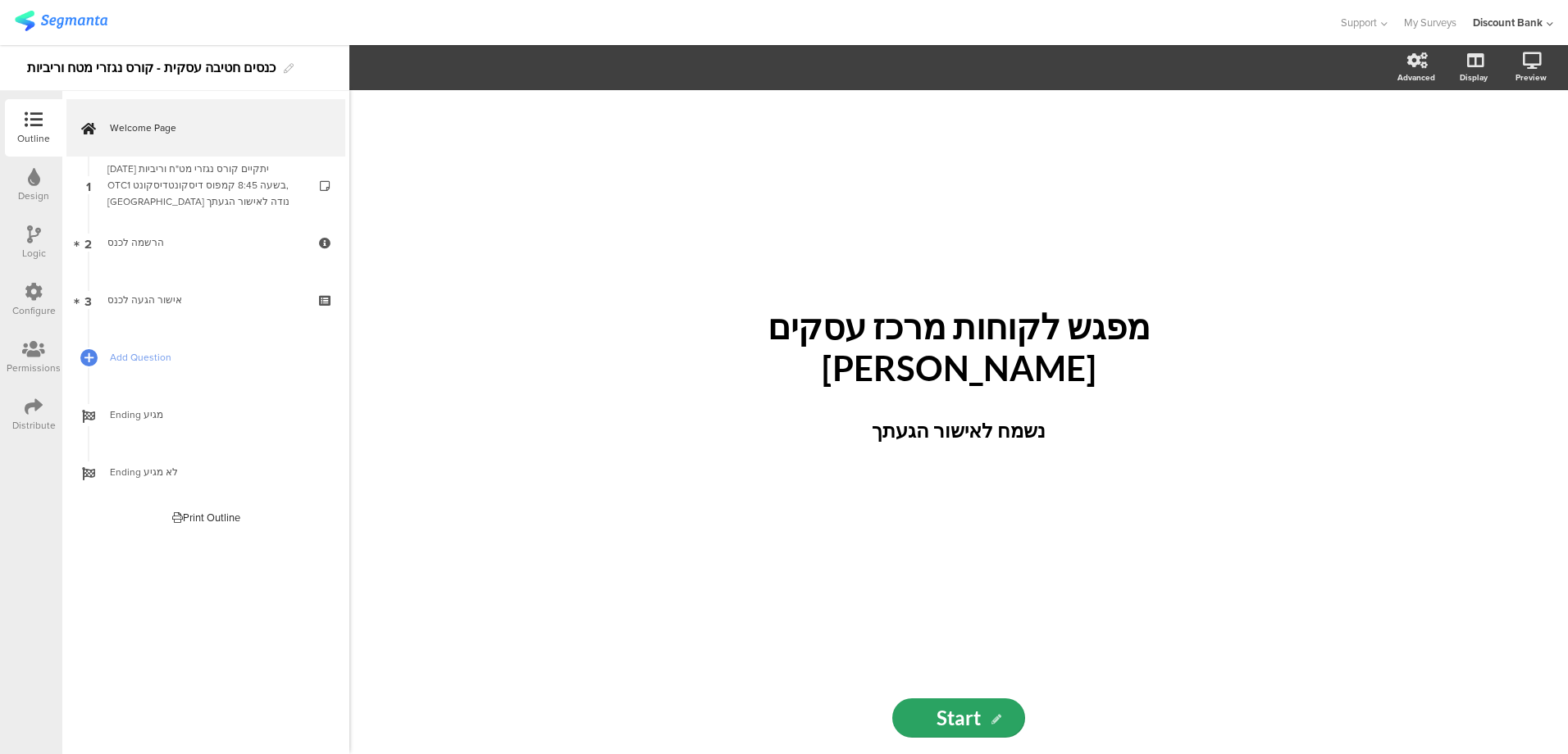
click at [203, 189] on div "[DATE] יתקיים קורס נגזרי מט"ח וריביות OTCבשעה 8:45 קמפוס דיסקונטדיסקונט 1, [GEO…" at bounding box center [205, 185] width 196 height 50
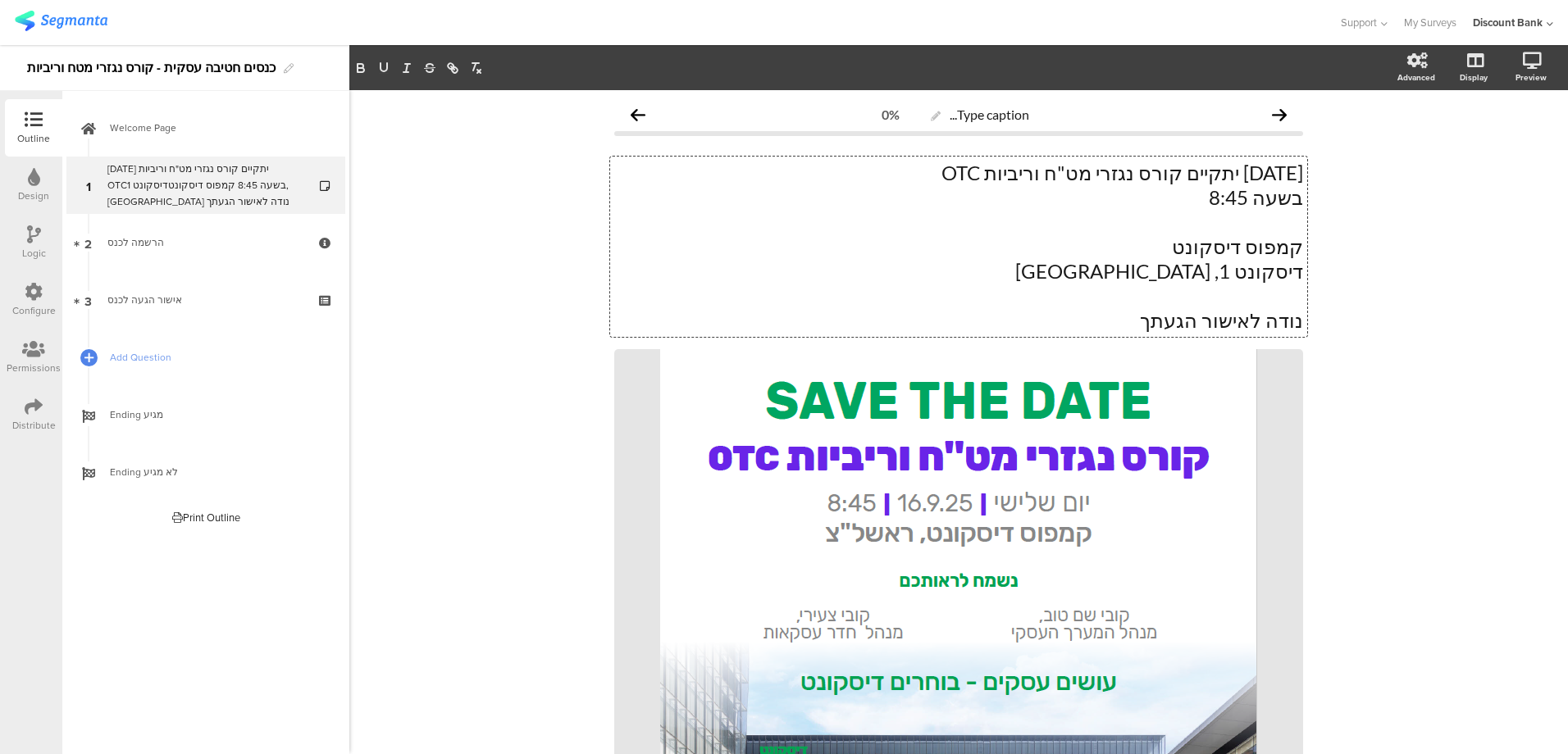
click at [1074, 175] on div "[DATE] יתקיים קורס נגזרי מט"ח וריביות OTC בשעה 8:45 קמפוס דיסקונט דיסקונט 1, [G…" at bounding box center [958, 246] width 697 height 180
copy p "קורס נגזרי מט"ח וריביות"
click at [213, 134] on span "Welcome Page" at bounding box center [215, 127] width 210 height 16
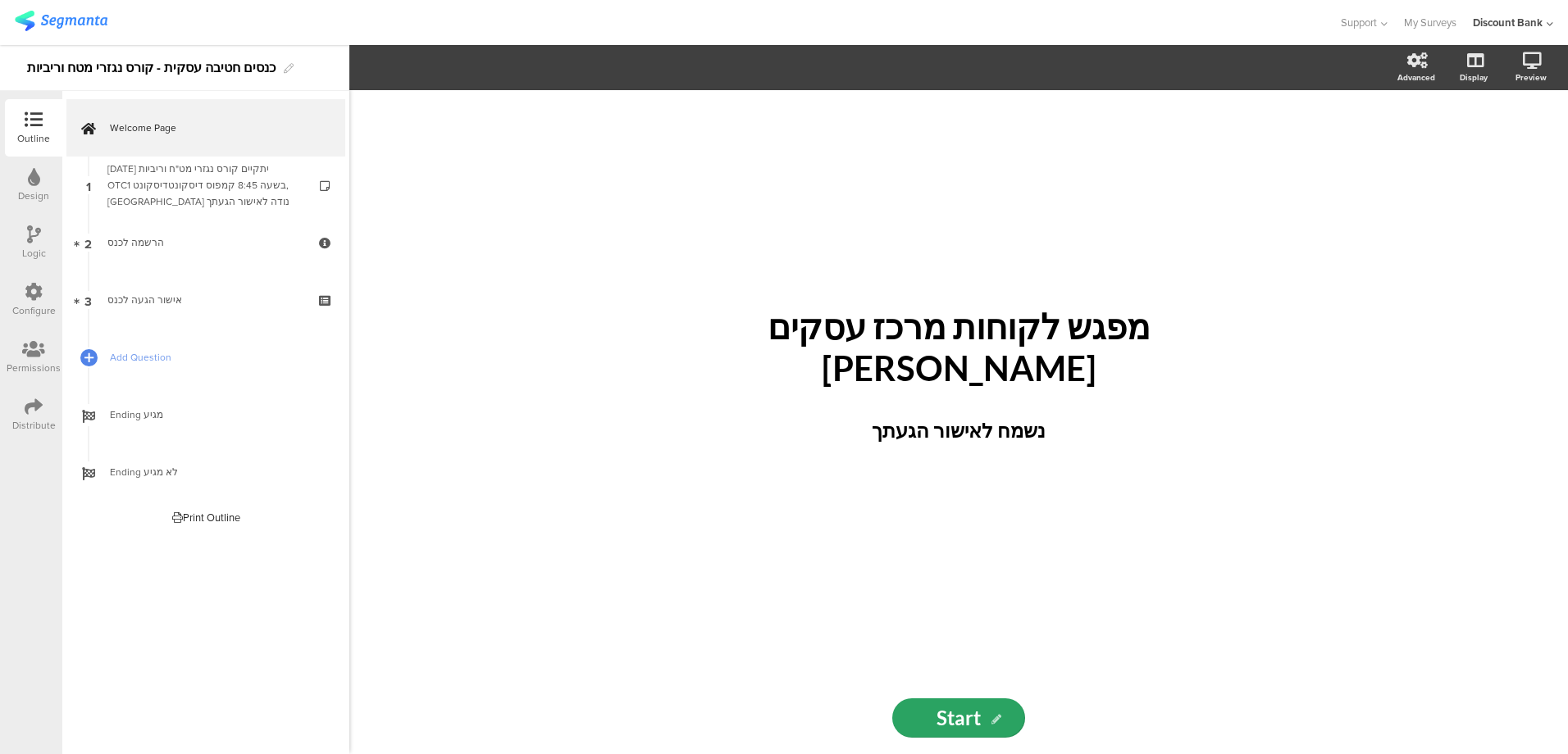
click at [1051, 345] on p "מפגש לקוחות מרכז עסקים [PERSON_NAME]" at bounding box center [958, 346] width 607 height 83
click at [1049, 362] on p "מפגש לקוחות מרכז עסקים [PERSON_NAME]" at bounding box center [958, 346] width 607 height 83
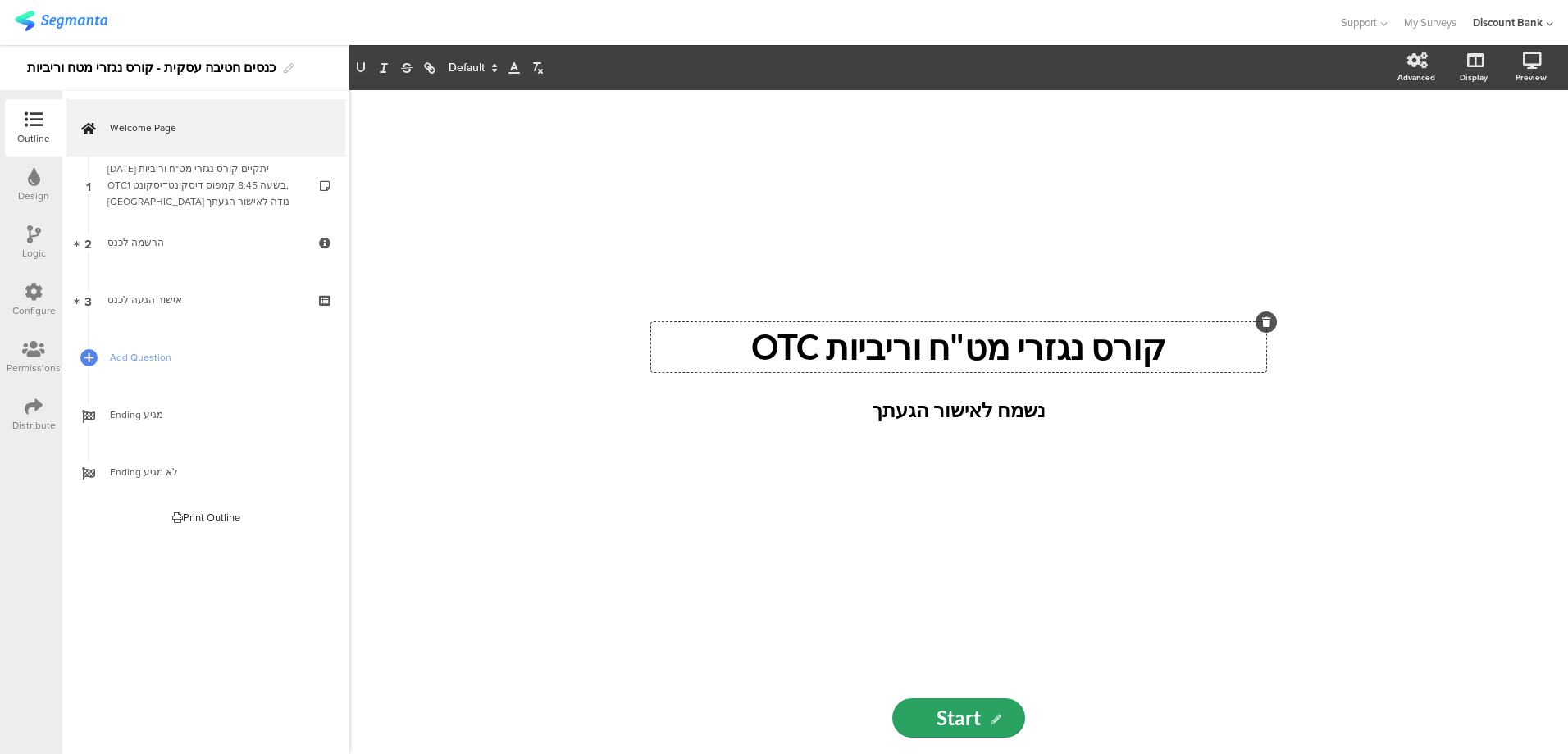
click at [1039, 549] on div "קורס נגזרי מט"ח וריביות OTC קורס נגזרי מט"ח וריביות OTC קורס נגזרי מט"ח וריביות…" at bounding box center [958, 387] width 656 height 592
click at [1005, 446] on sg-rich-text-input "נשמח לאישור הגעתך נשמח לאישור הגעתך" at bounding box center [958, 419] width 607 height 55
click at [1004, 411] on div "נשמח לאישור הגעתך נשמח לאישור הגעתך" at bounding box center [958, 413] width 582 height 44
click at [938, 438] on sg-rich-text-input "נשמח לאישור הגעתך נשמח לאישור הגעתך" at bounding box center [958, 419] width 607 height 55
click at [929, 449] on div "קורס נגזרי מט"ח וריביות OTC קורס נגזרי מט"ח וריביות OTC נשמח לאישור הגעתך נשמח …" at bounding box center [958, 387] width 656 height 592
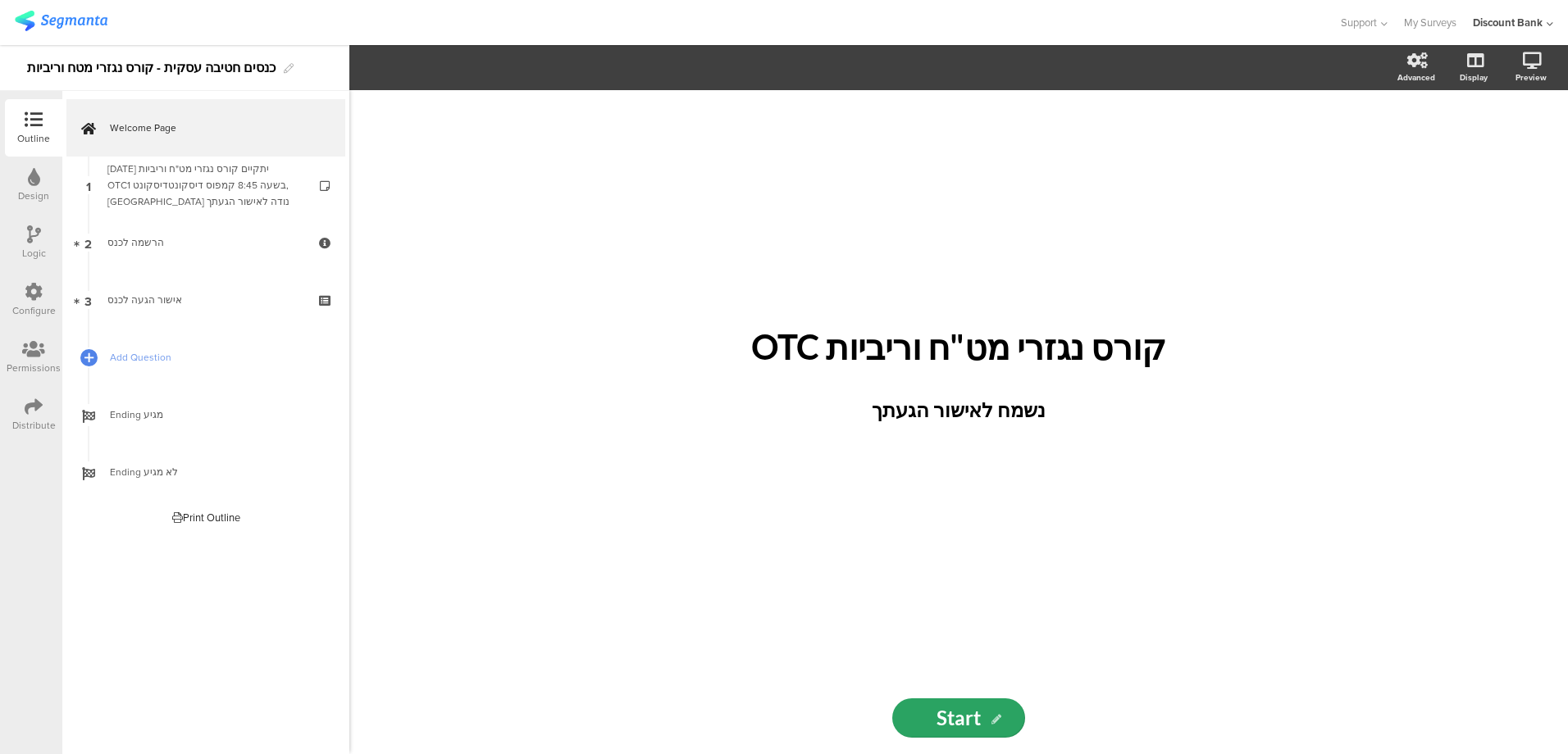
click at [1063, 318] on div "קורס נגזרי מט"ח וריביות OTC קורס נגזרי מט"ח וריביות OTC נשמח לאישור הגעתך נשמח …" at bounding box center [958, 387] width 656 height 592
drag, startPoint x: 958, startPoint y: 208, endPoint x: 713, endPoint y: 240, distance: 247.1
click at [628, 216] on div "קורס נגזרי מט"ח וריביות OTC קורס נגזרי מט"ח וריביות OTC נשמח לאישור הגעתך נשמח …" at bounding box center [958, 423] width 689 height 664
click at [818, 314] on div "קורס נגזרי מט"ח וריביות OTC קורס נגזרי מט"ח וריביות OTC נשמח לאישור הגעתך נשמח …" at bounding box center [958, 387] width 656 height 592
click at [457, 69] on span at bounding box center [471, 68] width 61 height 20
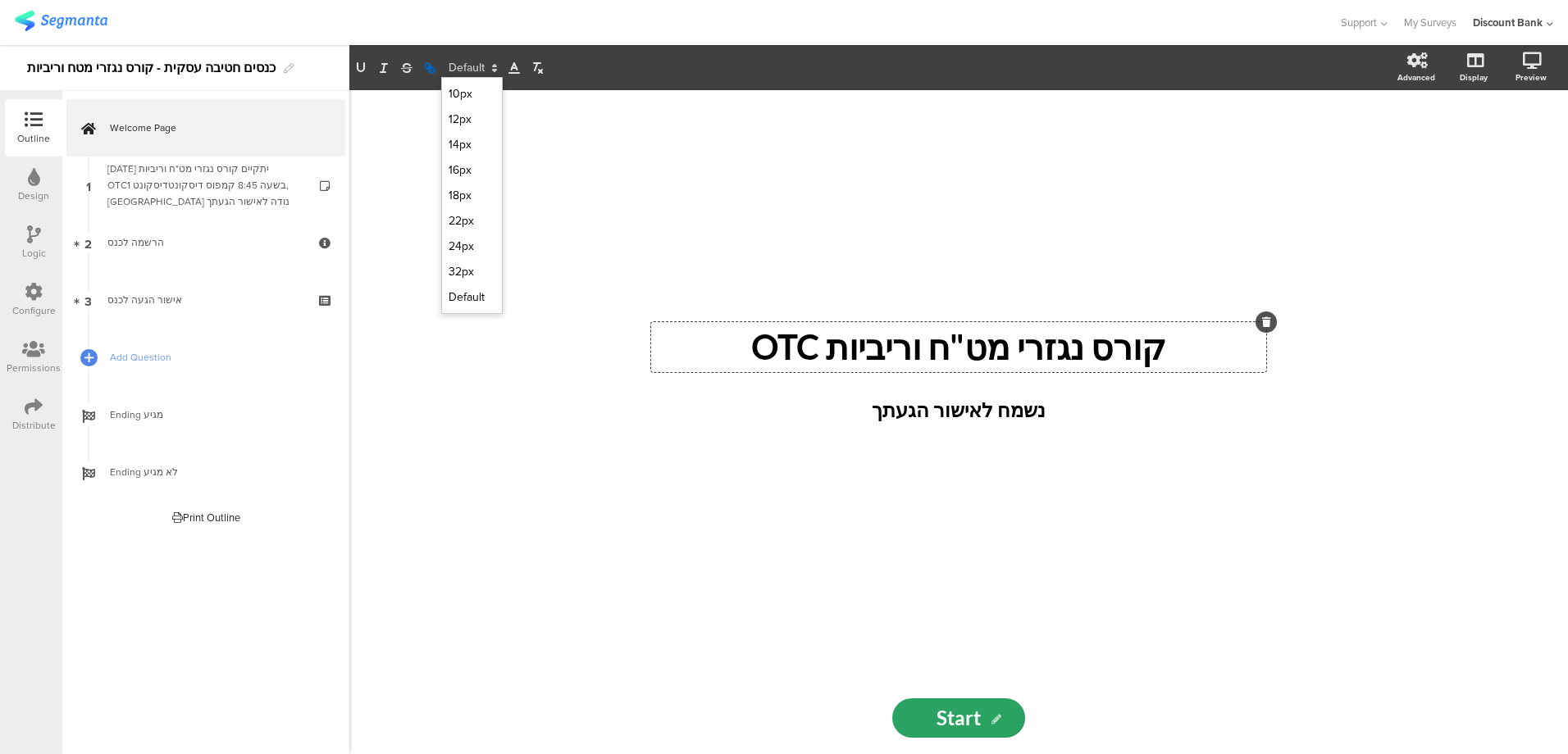
click at [430, 71] on icon "button" at bounding box center [429, 68] width 14 height 14
click at [515, 68] on line at bounding box center [513, 68] width 4 height 0
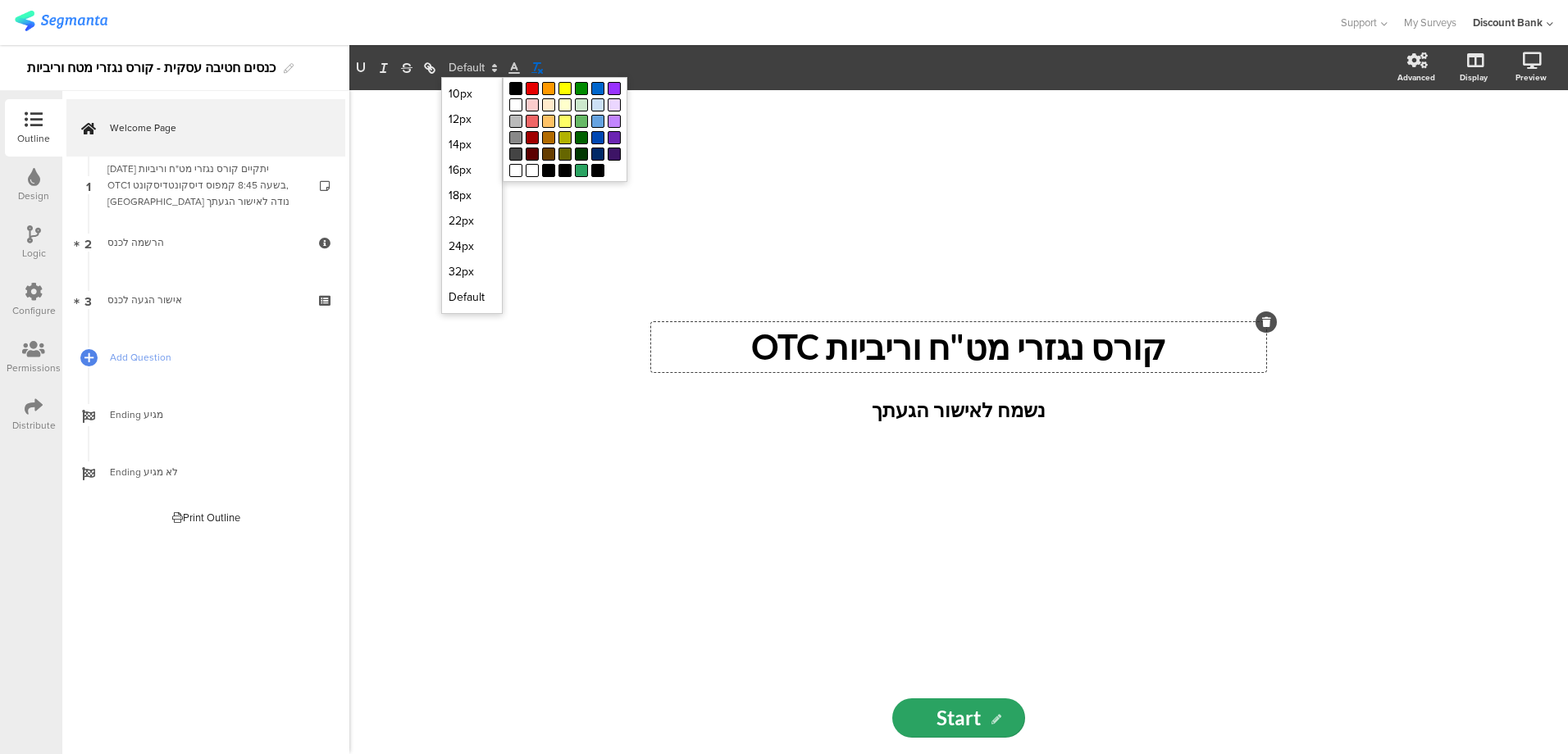
click at [536, 67] on line "button" at bounding box center [535, 67] width 3 height 8
click at [537, 63] on line "button" at bounding box center [535, 67] width 3 height 8
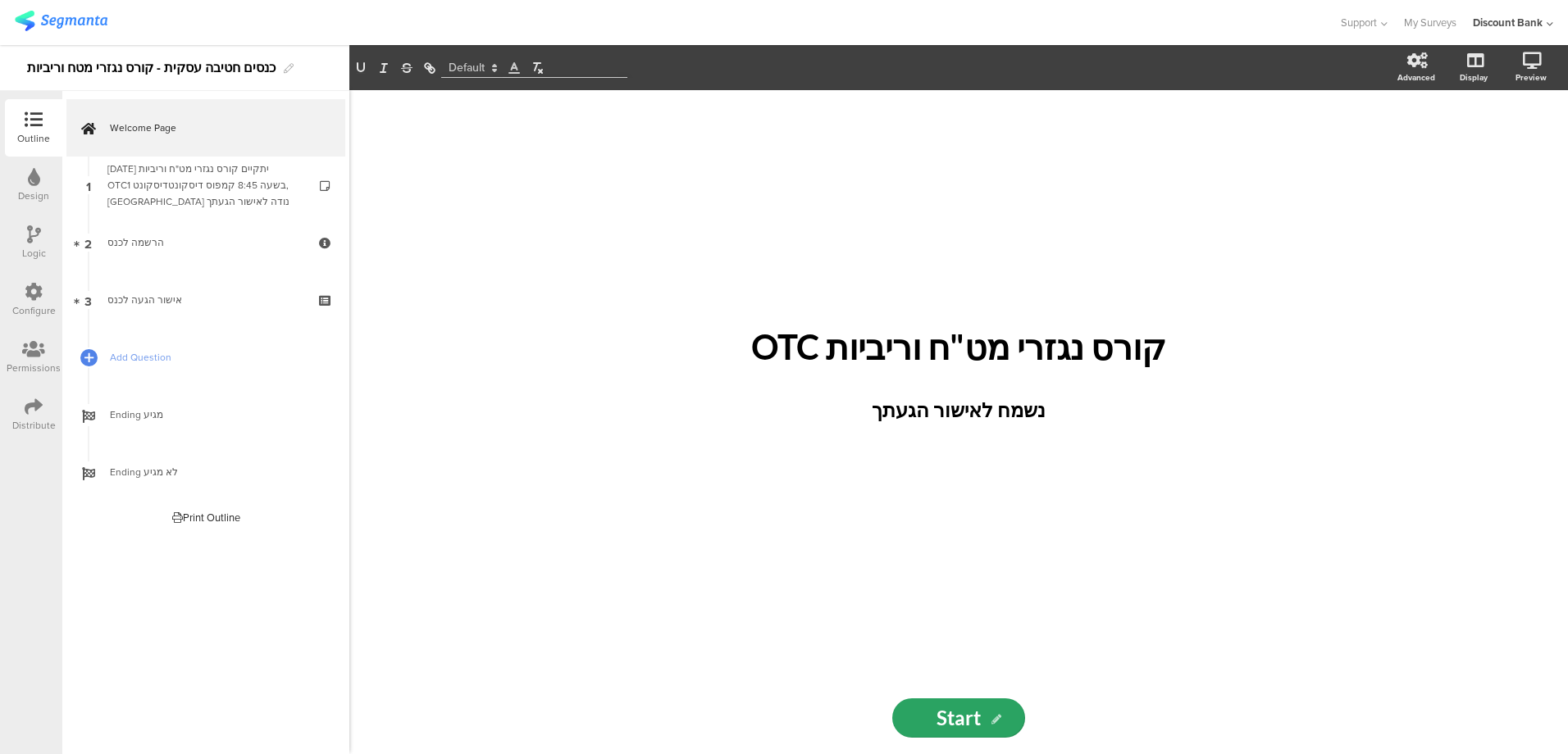
click at [603, 330] on div "קורס נגזרי מט"ח וריביות OTC קורס נגזרי מט"ח וריביות OTC נשמח לאישור הגעתך נשמח …" at bounding box center [958, 423] width 1219 height 664
click at [235, 172] on div "[DATE] יתקיים קורס נגזרי מט"ח וריביות OTCבשעה 8:45 קמפוס דיסקונטדיסקונט 1, [GEO…" at bounding box center [205, 185] width 196 height 50
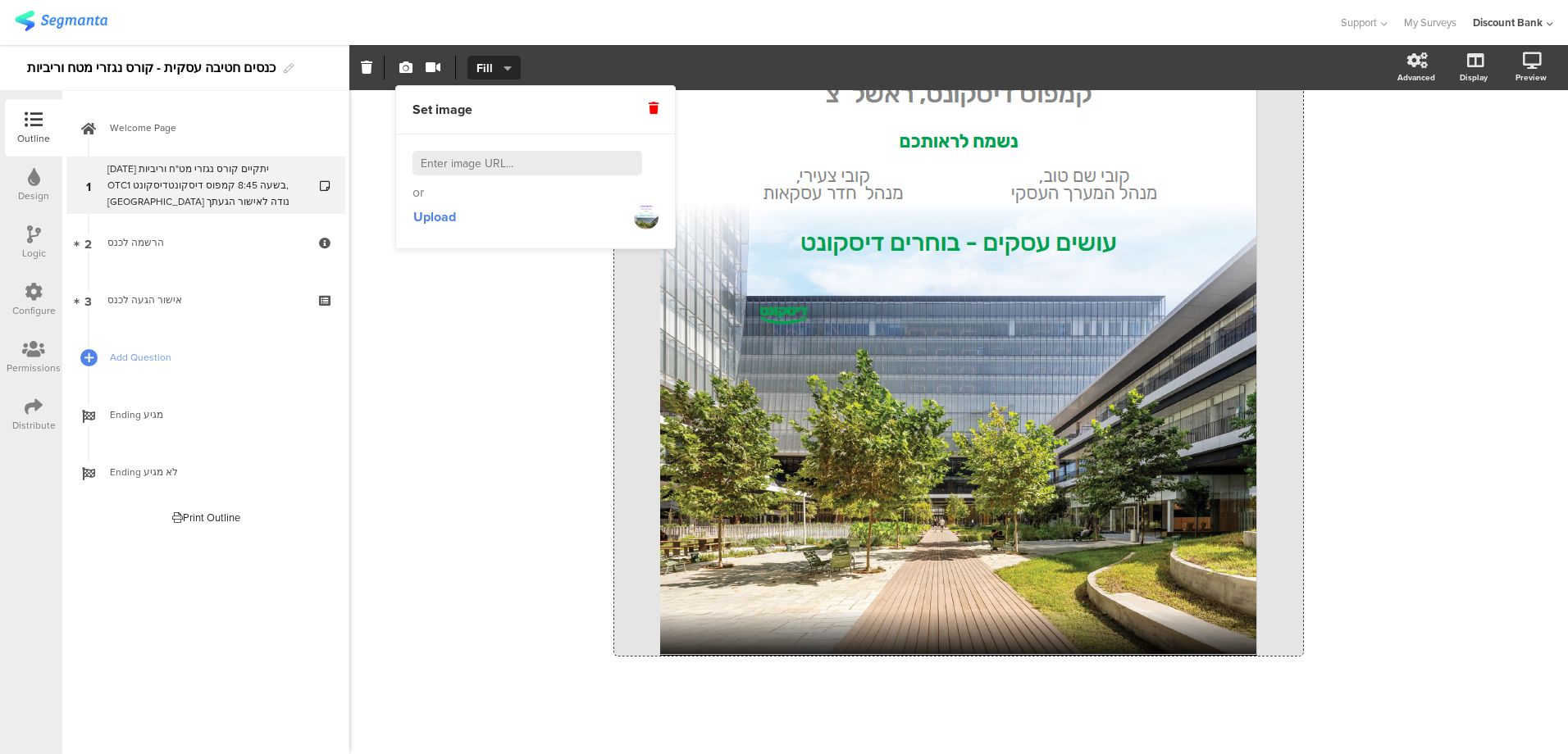
scroll to position [358, 0]
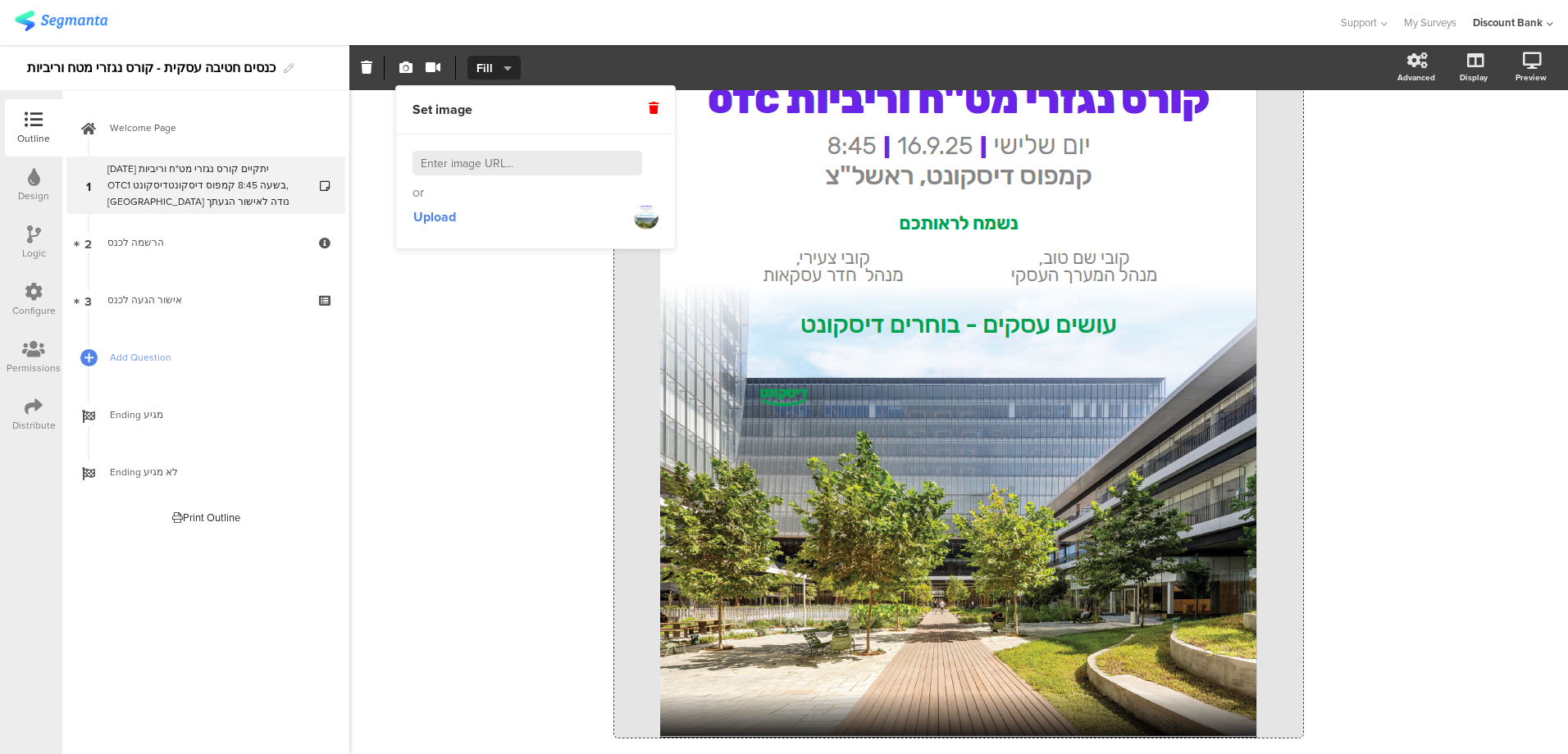
click at [200, 133] on span "Welcome Page" at bounding box center [215, 127] width 210 height 16
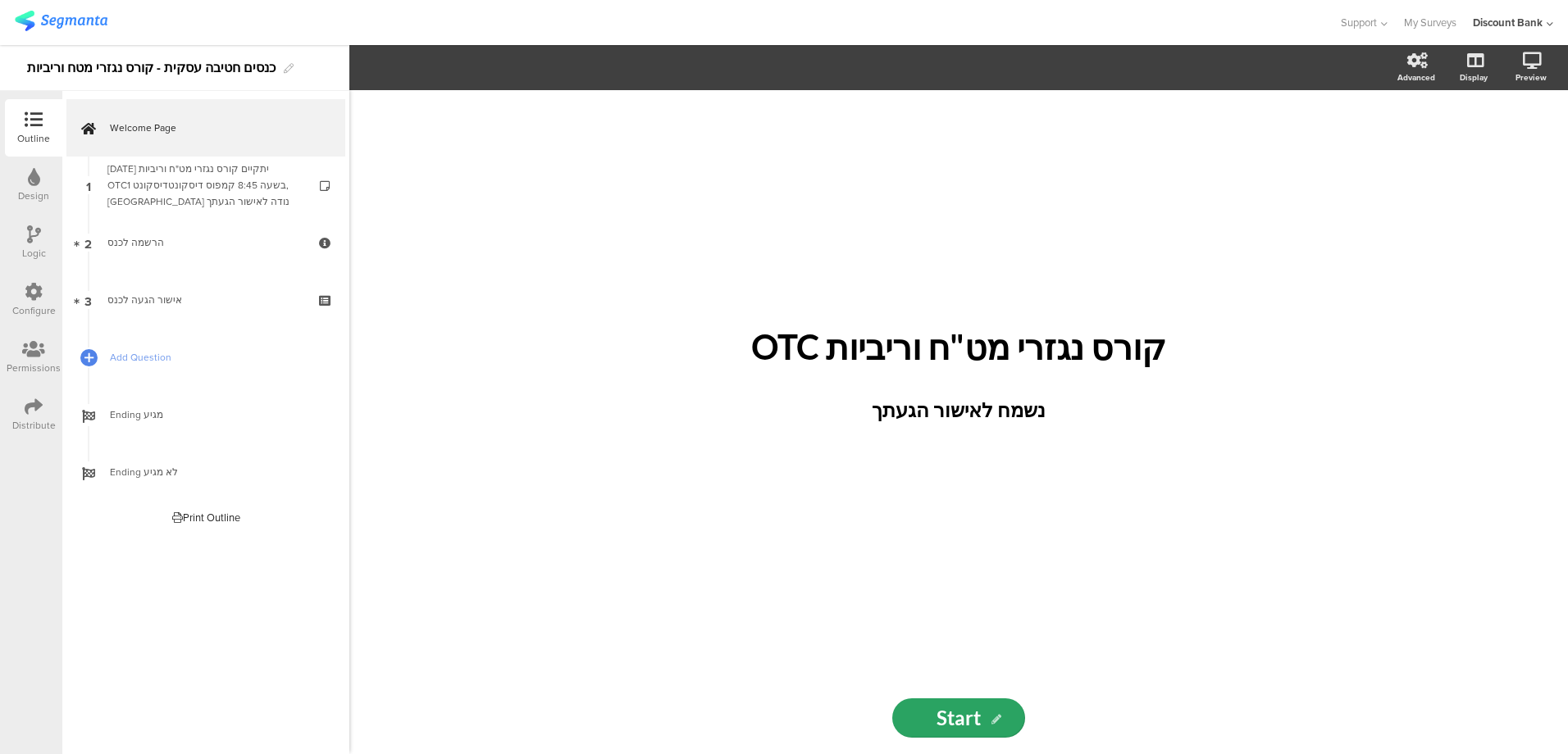
click at [91, 153] on icon at bounding box center [88, 157] width 9 height 12
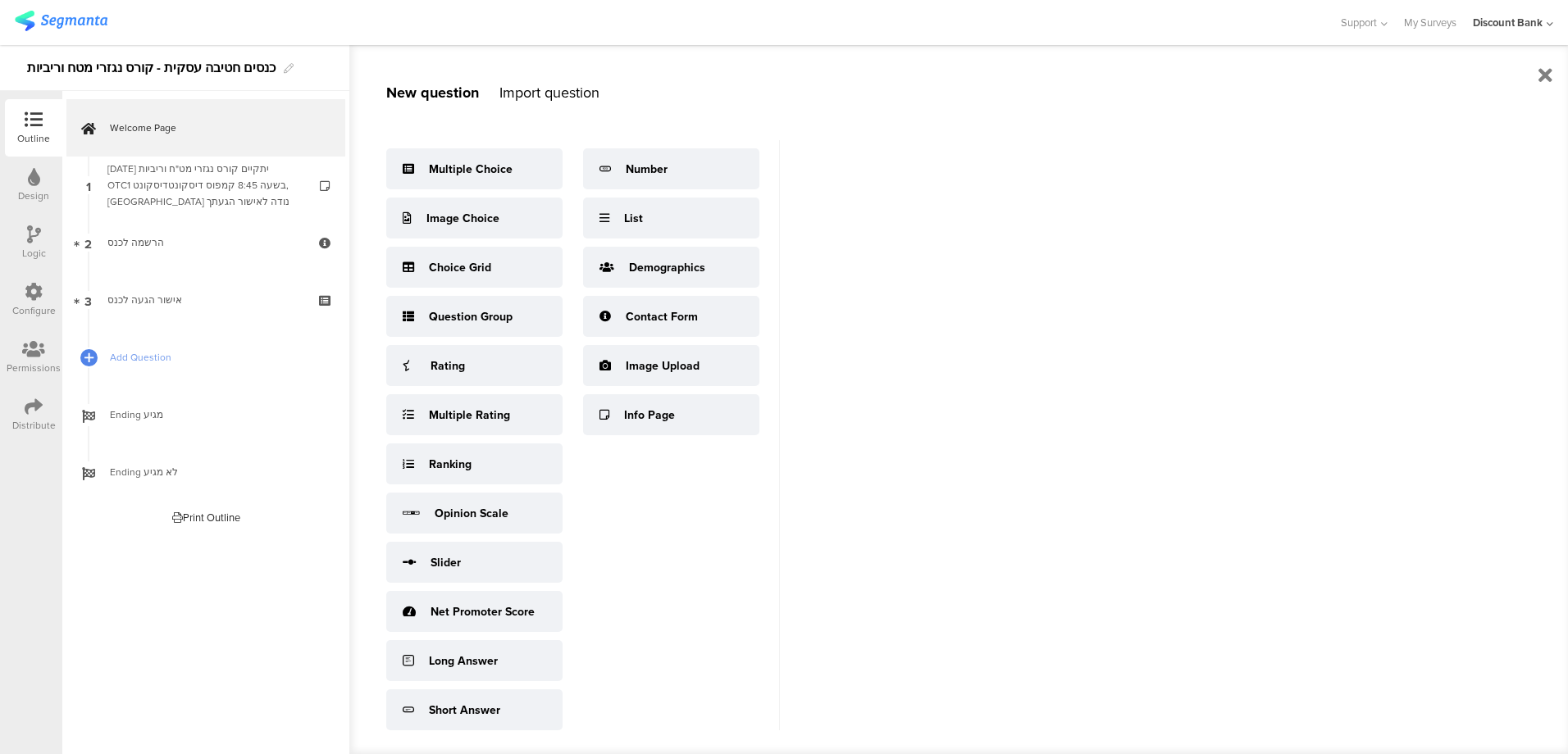
click at [137, 125] on span "Welcome Page" at bounding box center [215, 127] width 210 height 16
click at [152, 129] on span "Welcome Page" at bounding box center [215, 127] width 210 height 16
click at [44, 123] on div at bounding box center [33, 120] width 32 height 20
click at [40, 195] on div "Design" at bounding box center [33, 196] width 31 height 14
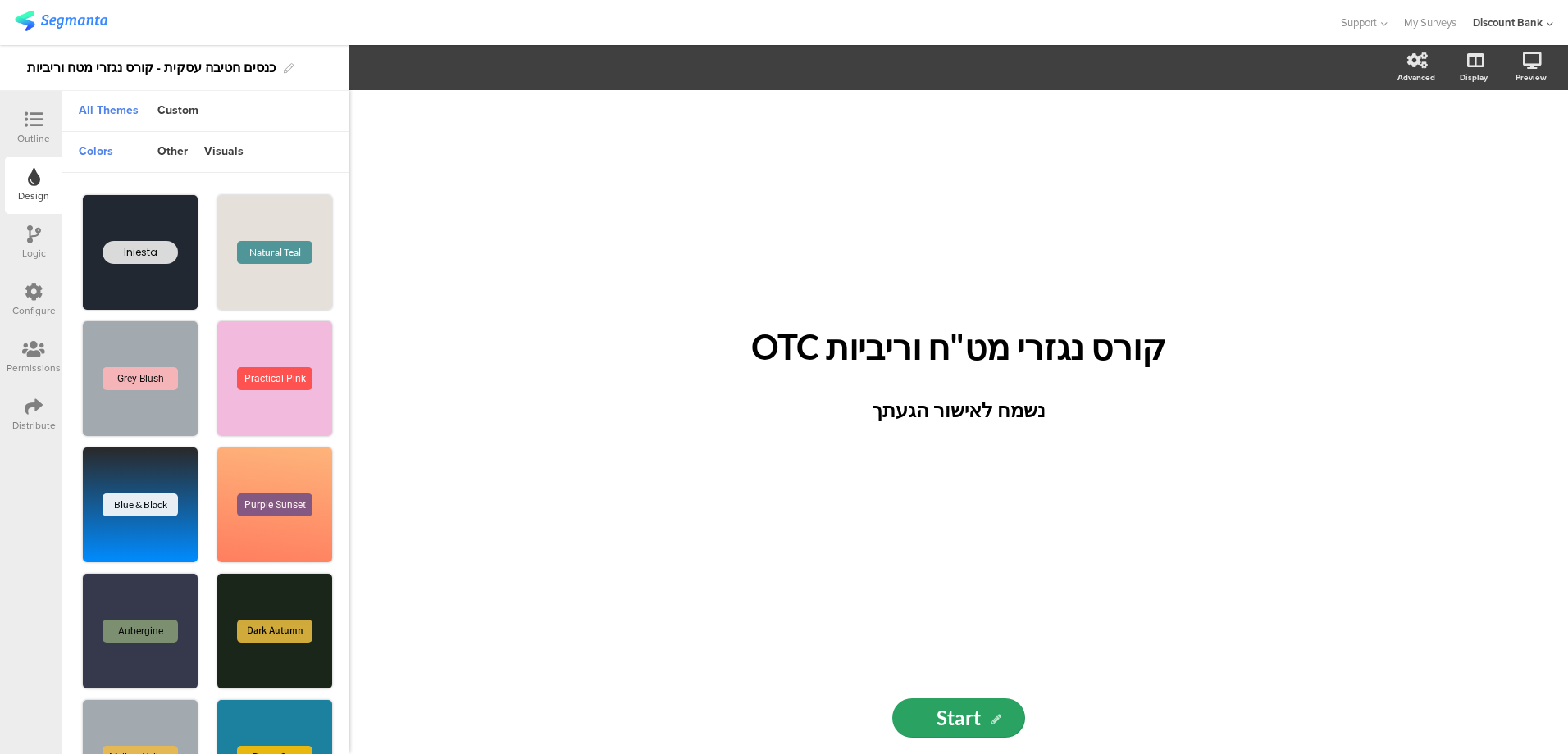
click at [33, 230] on icon at bounding box center [33, 234] width 14 height 18
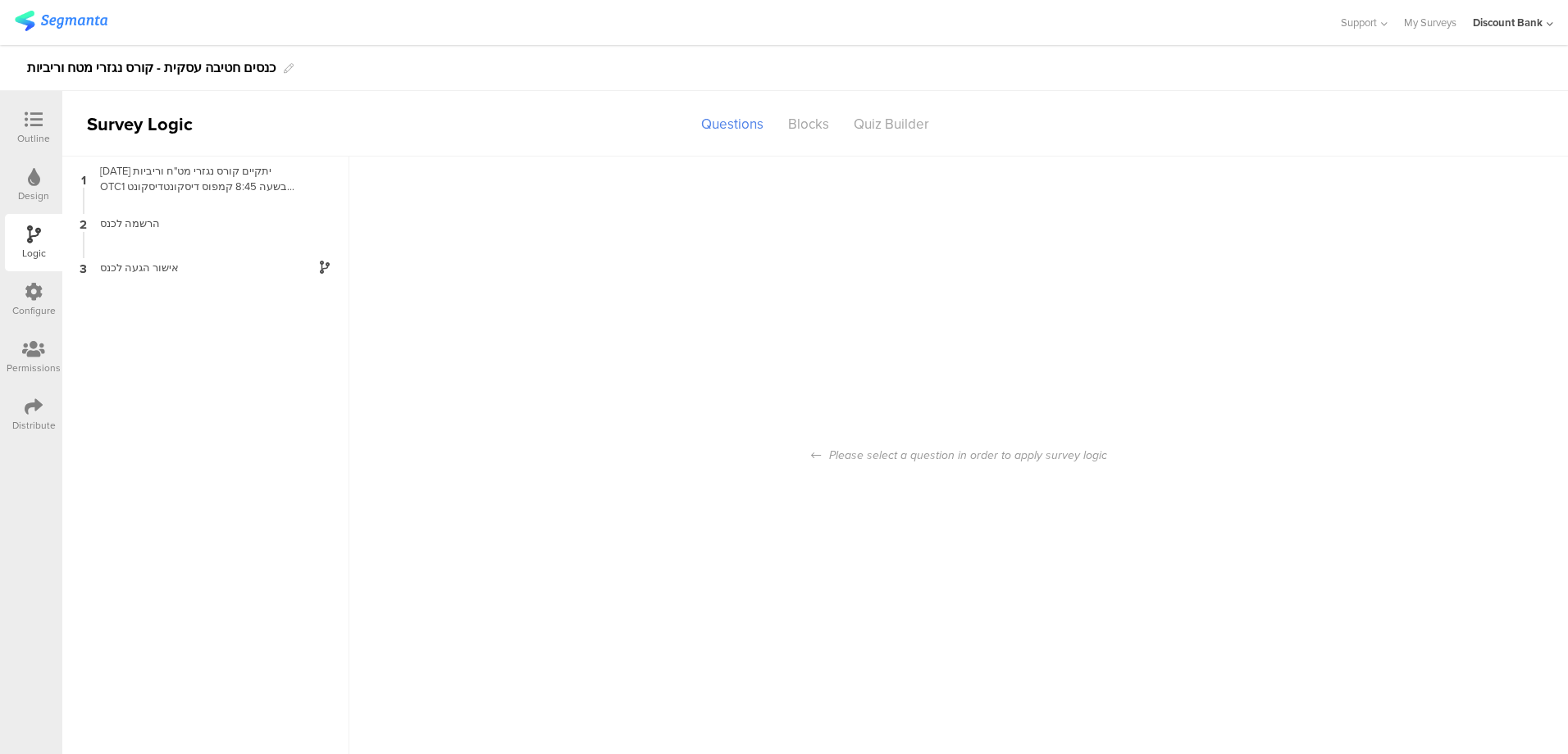
click at [29, 311] on div "Configure" at bounding box center [34, 310] width 44 height 14
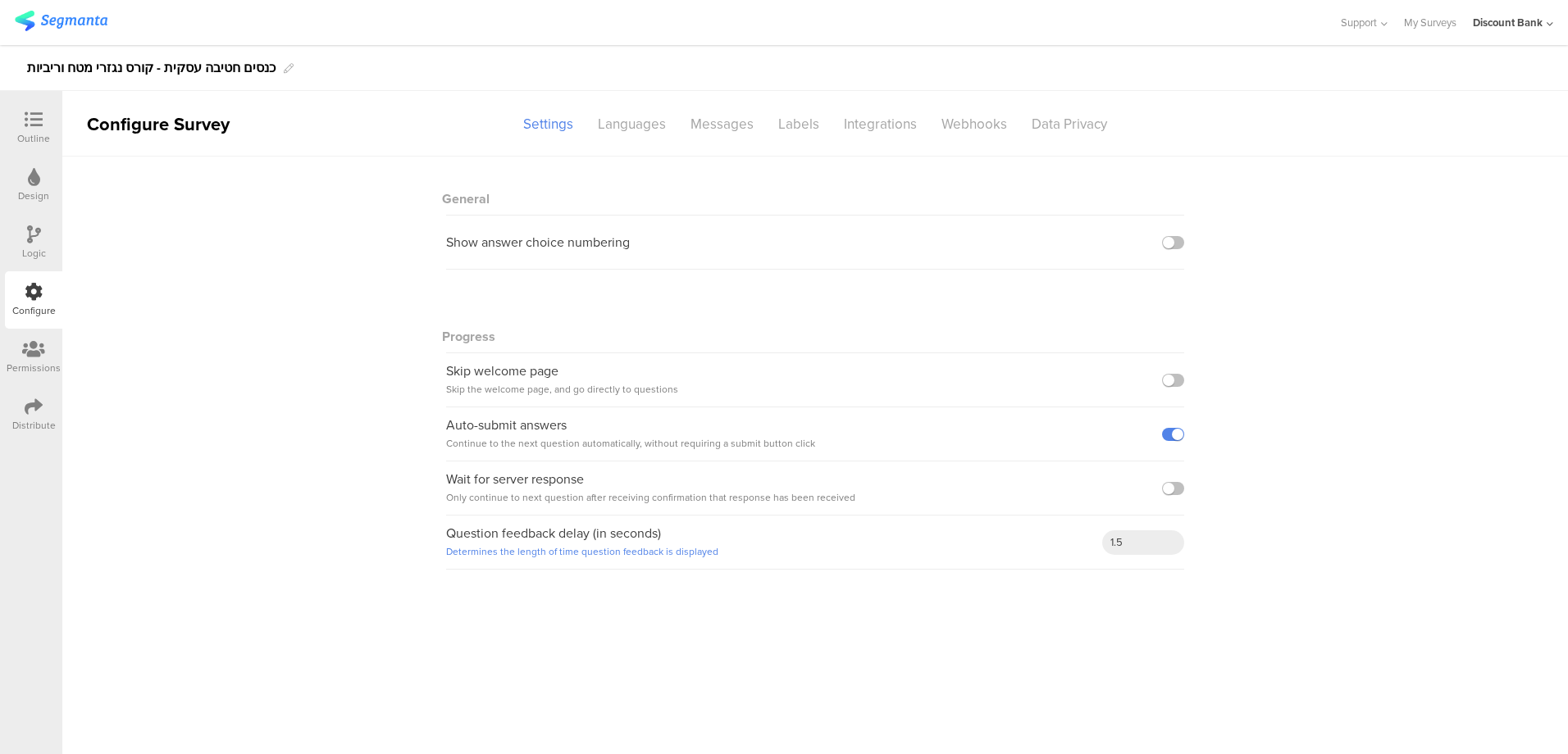
click at [31, 119] on icon at bounding box center [33, 119] width 18 height 18
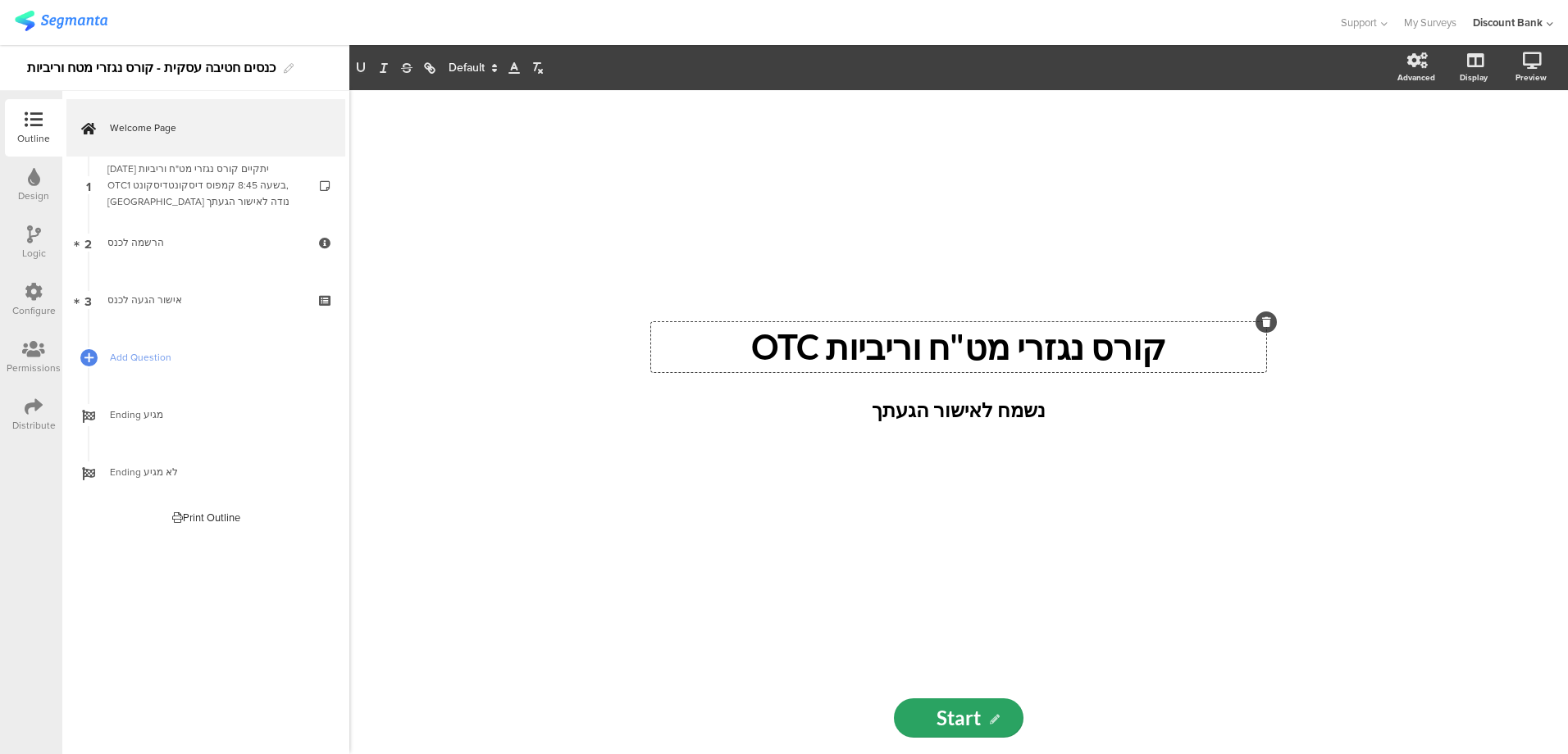
click at [985, 449] on div "קורס נגזרי מט"ח וריביות OTC קורס נגזרי מט"ח וריביות OTC קורס נגזרי מט"ח וריביות…" at bounding box center [958, 387] width 656 height 592
click at [956, 476] on div "קורס נגזרי מט"ח וריביות OTC קורס נגזרי מט"ח וריביות OTC נשמח לאישור הגעתך נשמח …" at bounding box center [958, 387] width 656 height 592
click at [157, 128] on span "Welcome Page" at bounding box center [215, 127] width 210 height 16
click at [92, 125] on icon at bounding box center [88, 128] width 14 height 20
click at [88, 157] on icon at bounding box center [88, 157] width 9 height 12
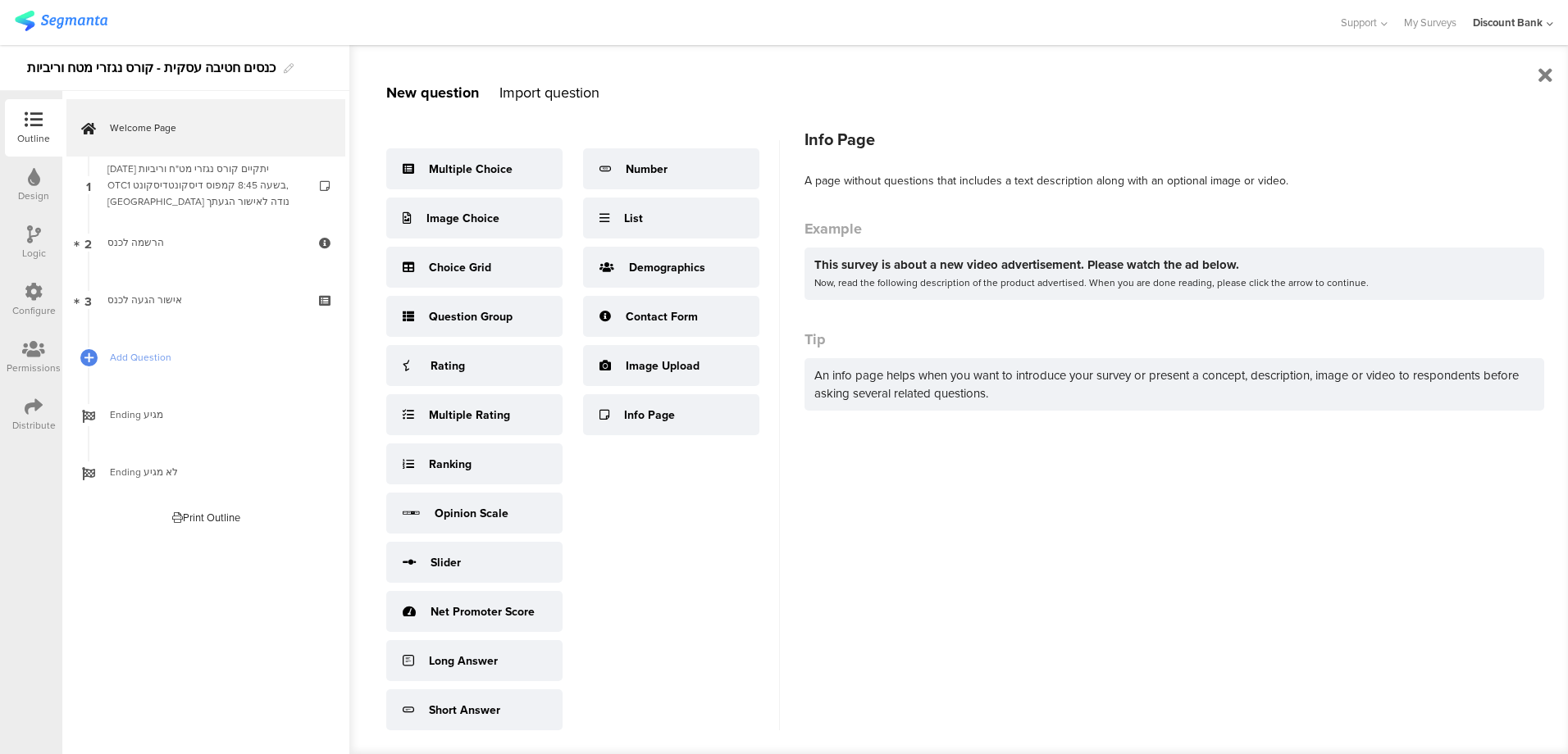
click at [663, 423] on div "Info Page" at bounding box center [671, 414] width 177 height 41
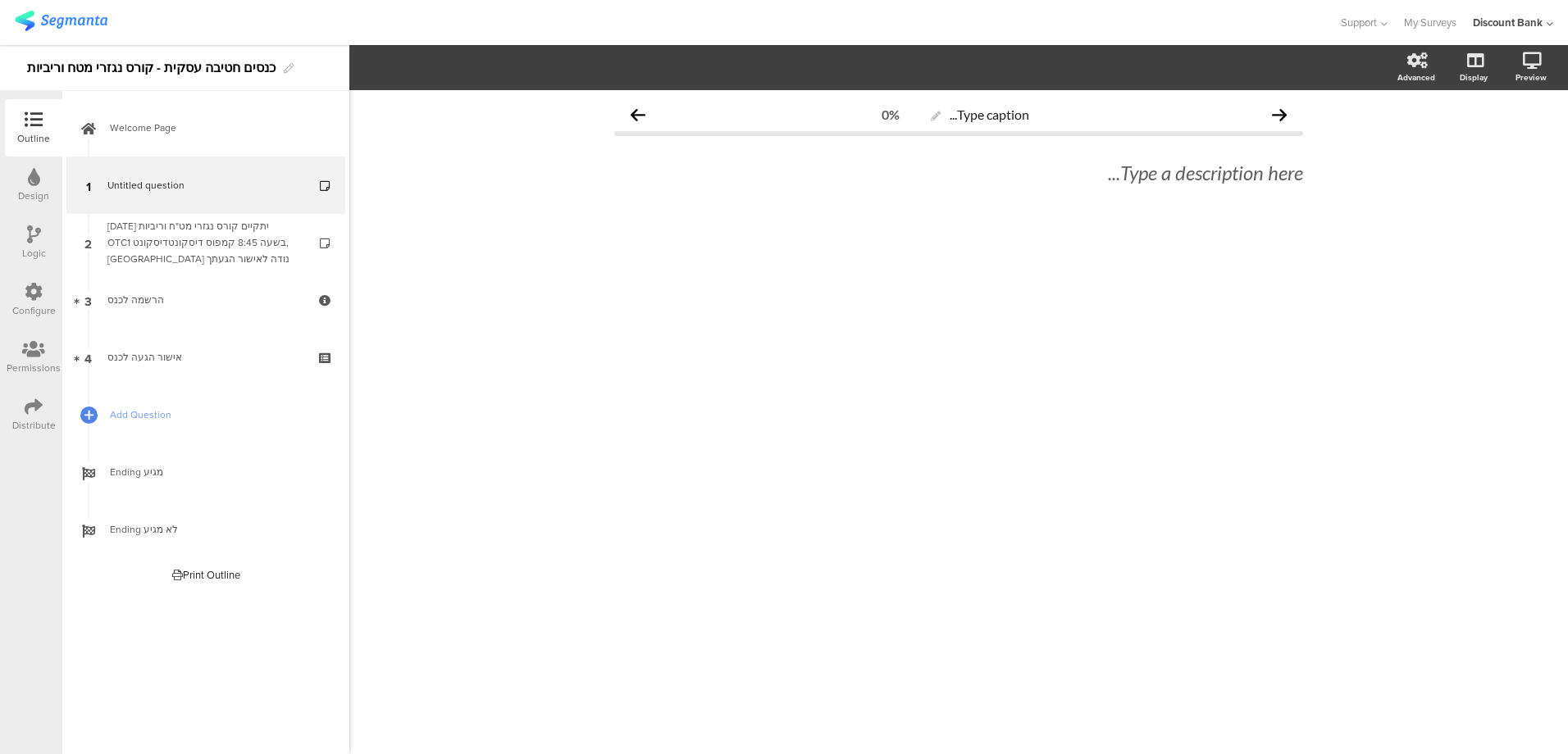
click at [1161, 187] on div "Type a description here..." at bounding box center [958, 173] width 697 height 32
click at [1414, 64] on icon at bounding box center [1416, 60] width 20 height 16
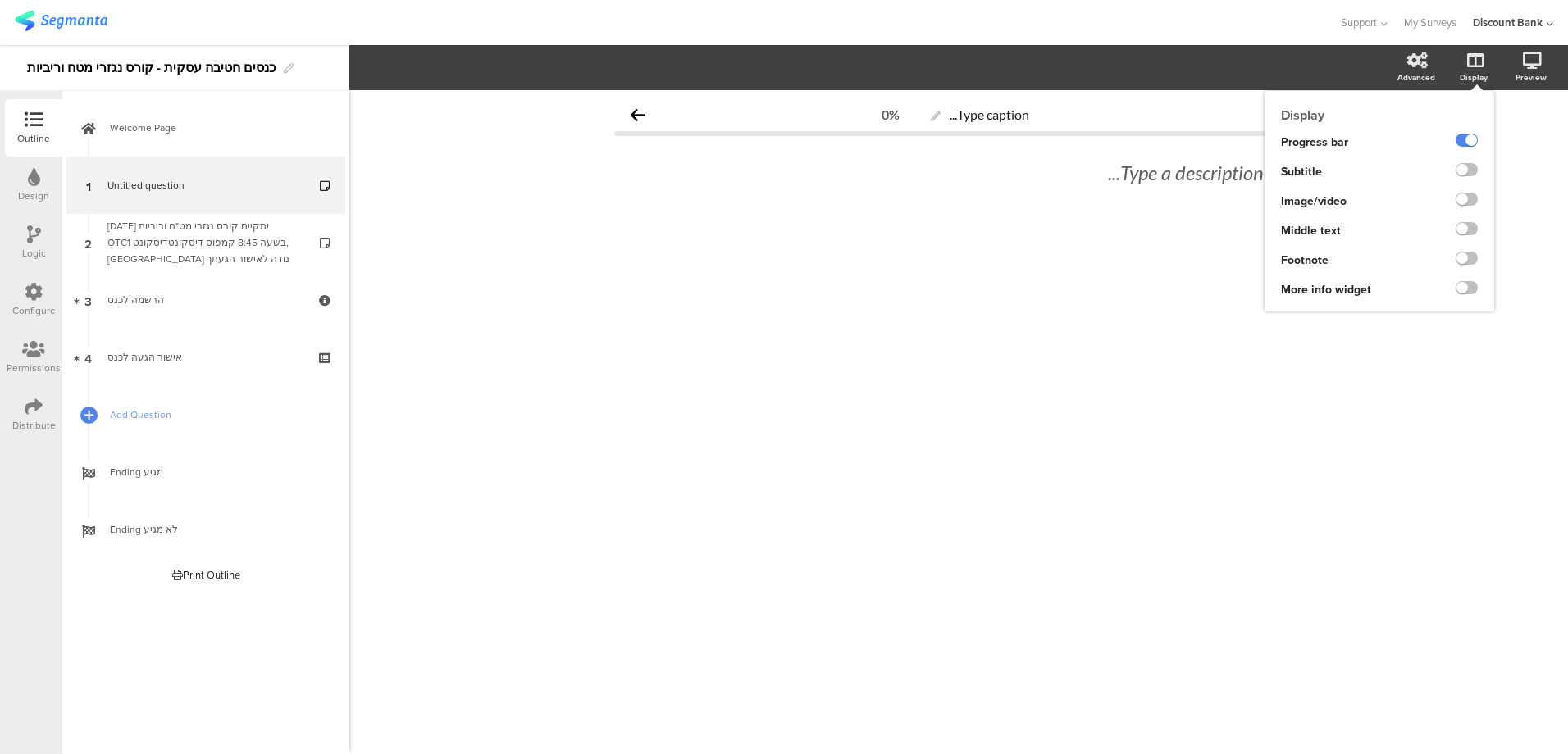
click at [1489, 65] on div "Display" at bounding box center [1481, 68] width 57 height 41
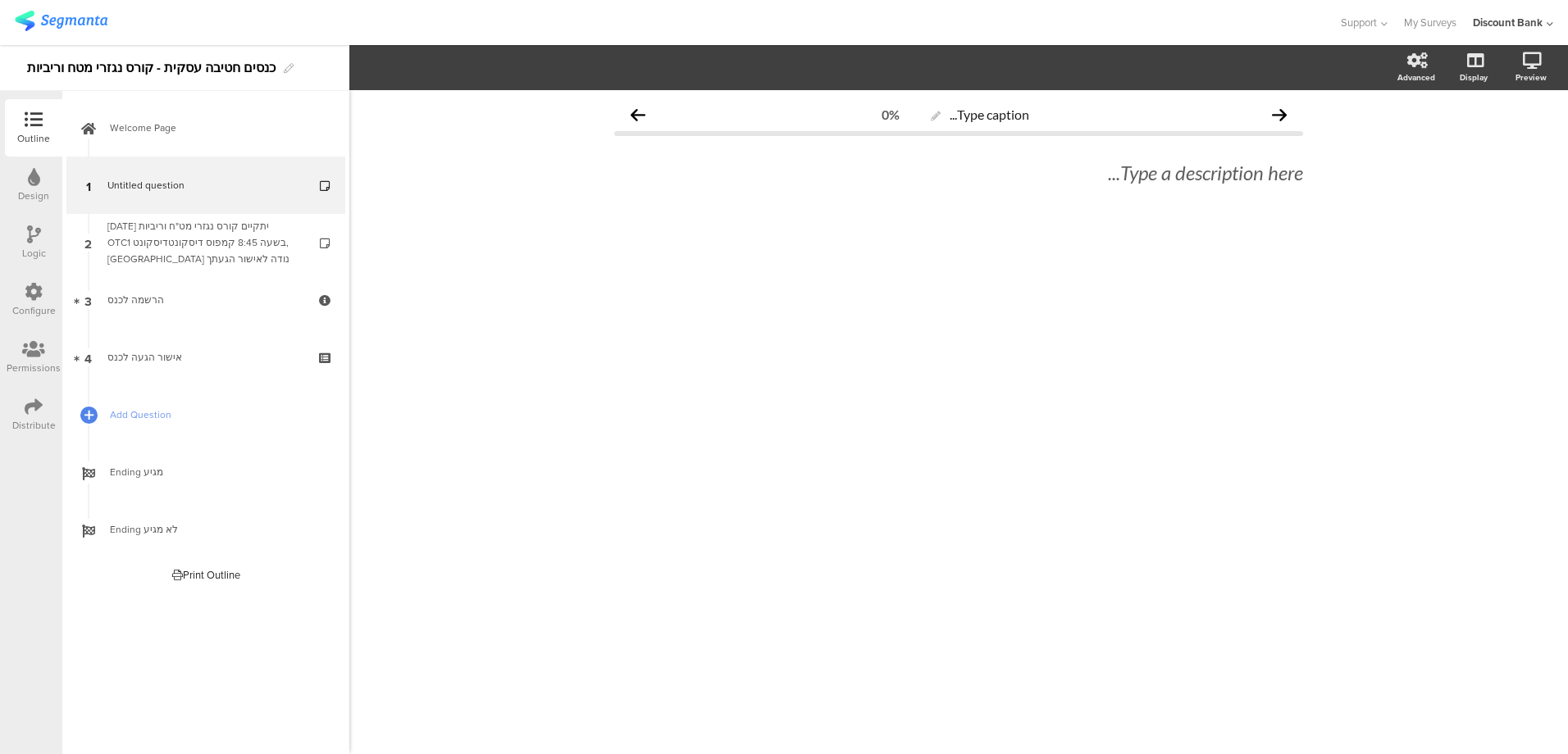
click at [189, 141] on link "Welcome Page" at bounding box center [206, 128] width 279 height 57
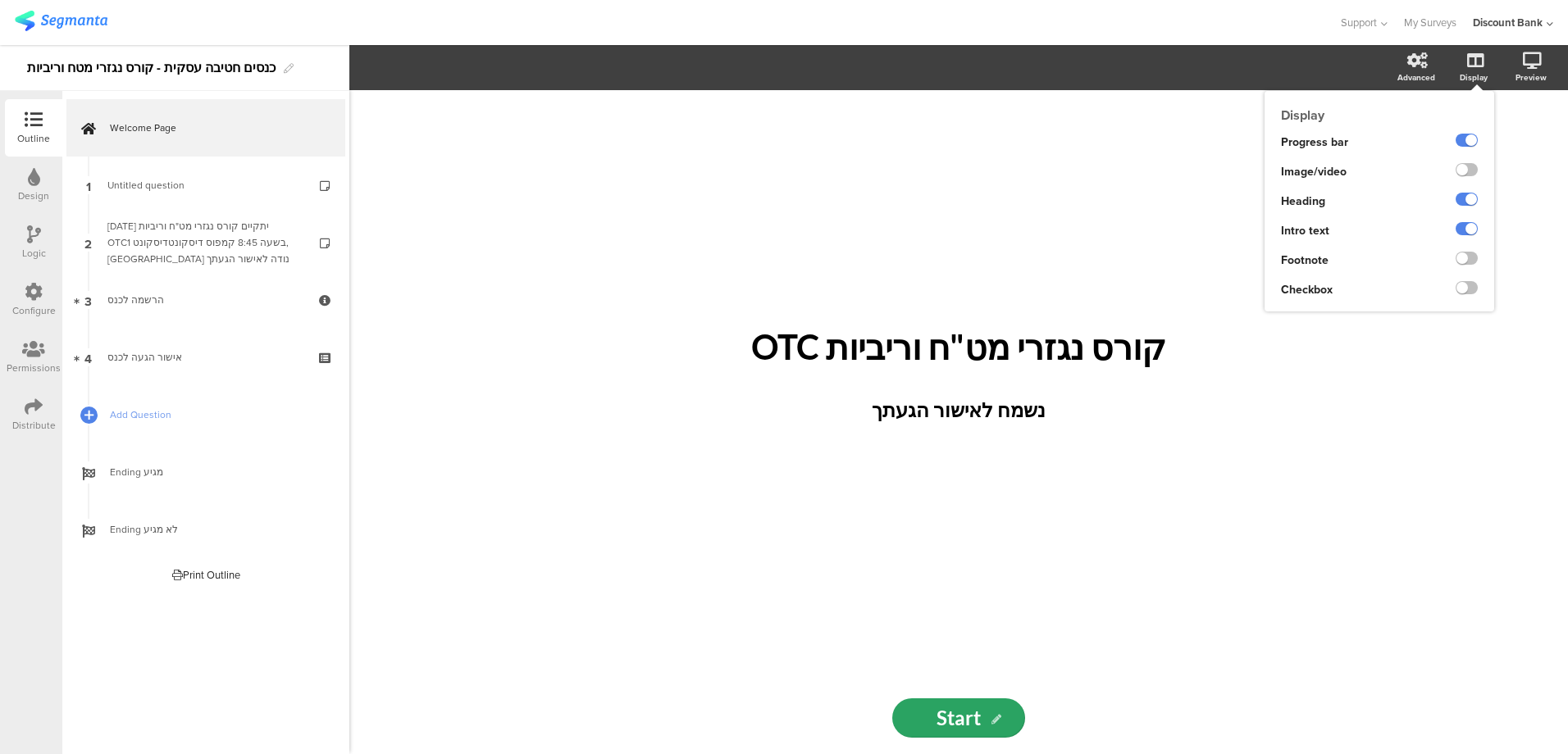
click at [1484, 72] on div "Display" at bounding box center [1473, 77] width 28 height 12
click at [1468, 168] on label at bounding box center [1466, 170] width 22 height 13
click at [0, 0] on input "checkbox" at bounding box center [0, 0] width 0 height 0
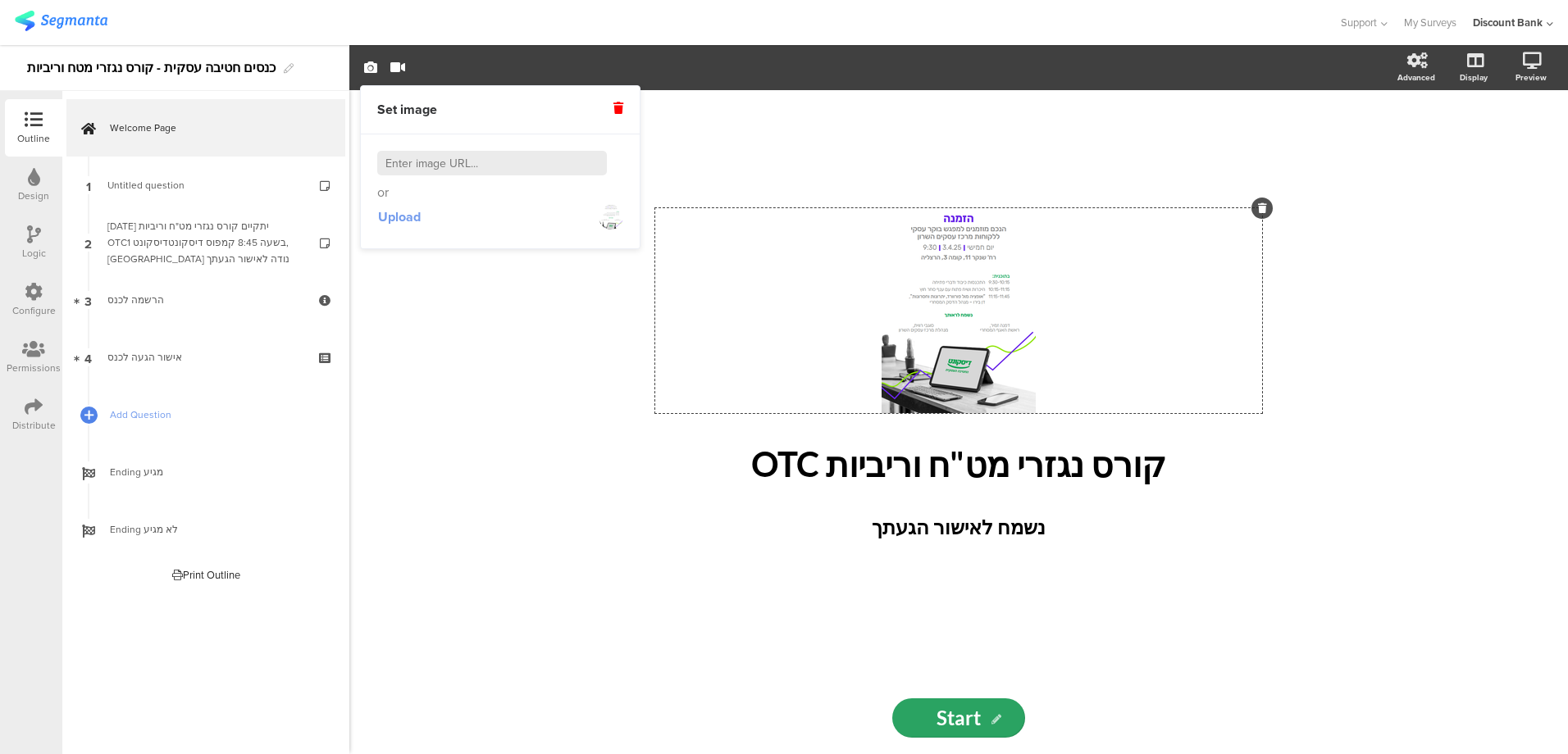
click at [412, 215] on span "Upload" at bounding box center [399, 217] width 43 height 19
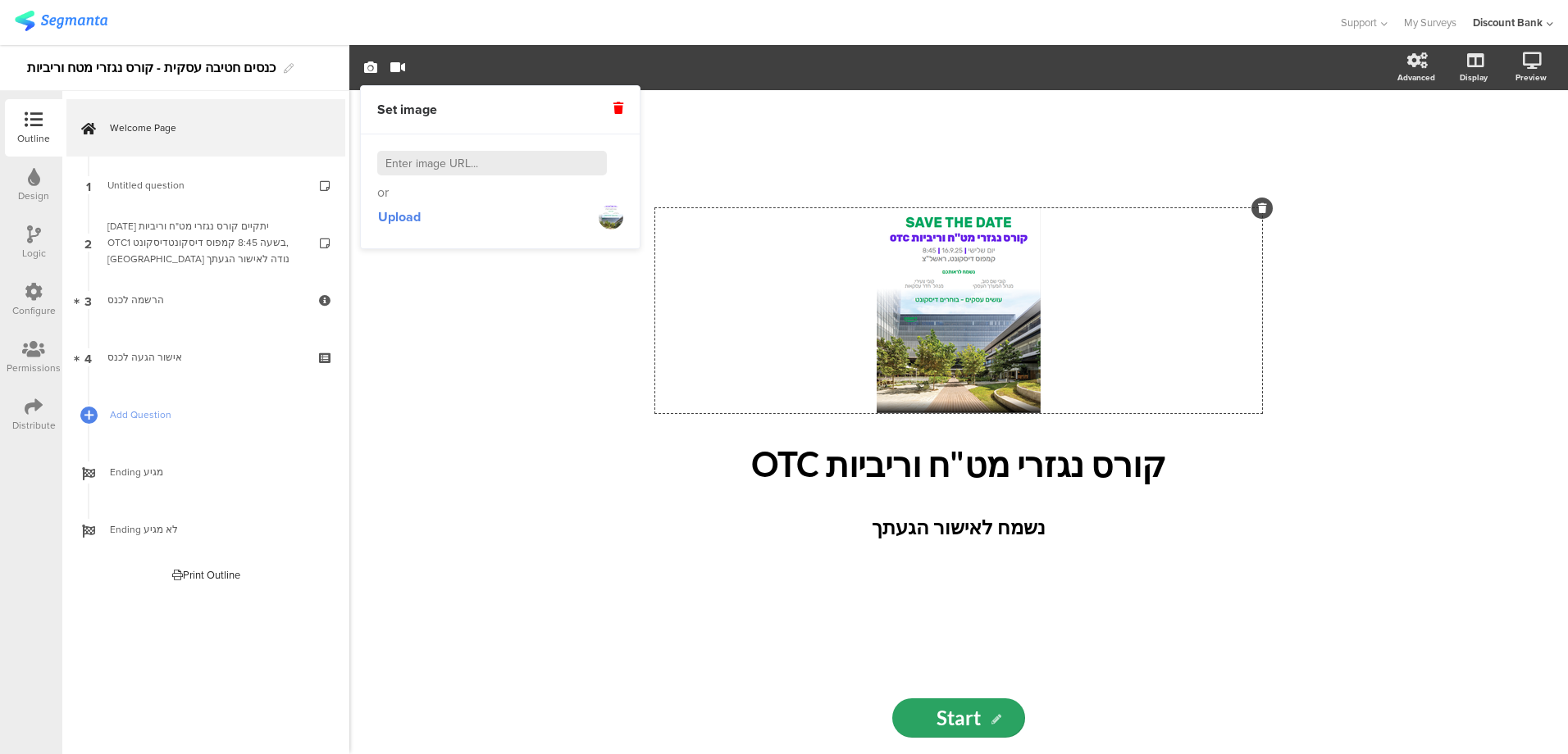
click at [604, 441] on div "/ קורס נגזרי מט"ח וריביות OTC קורס נגזרי מט"ח וריביות OTC נשמח לאישור הגעתך נשמ…" at bounding box center [958, 423] width 1219 height 664
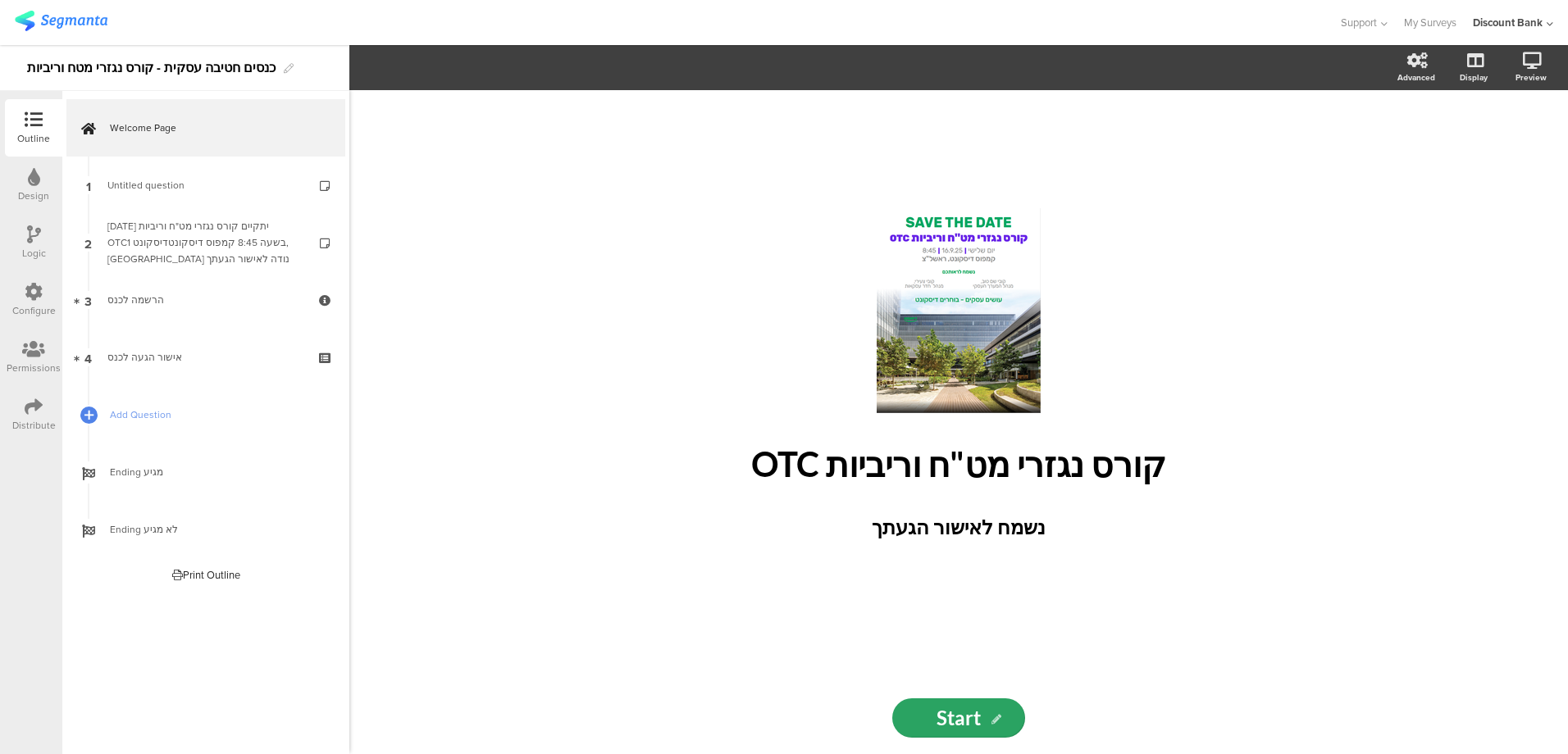
click at [870, 354] on div "/" at bounding box center [958, 310] width 607 height 205
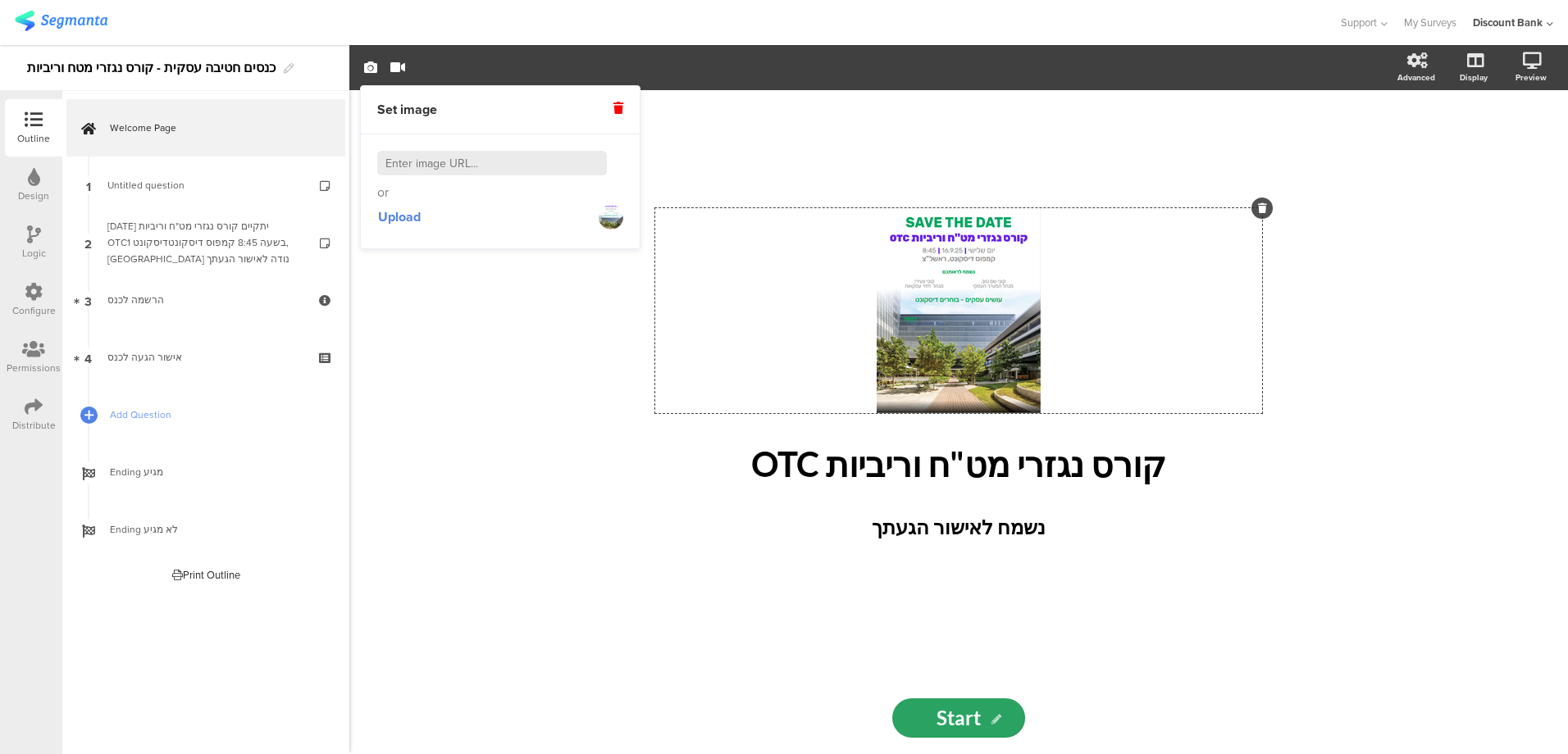
click at [501, 362] on div "/ קורס נגזרי מט"ח וריביות OTC קורס נגזרי מט"ח וריביות OTC נשמח לאישור הגעתך נשמ…" at bounding box center [958, 423] width 1219 height 664
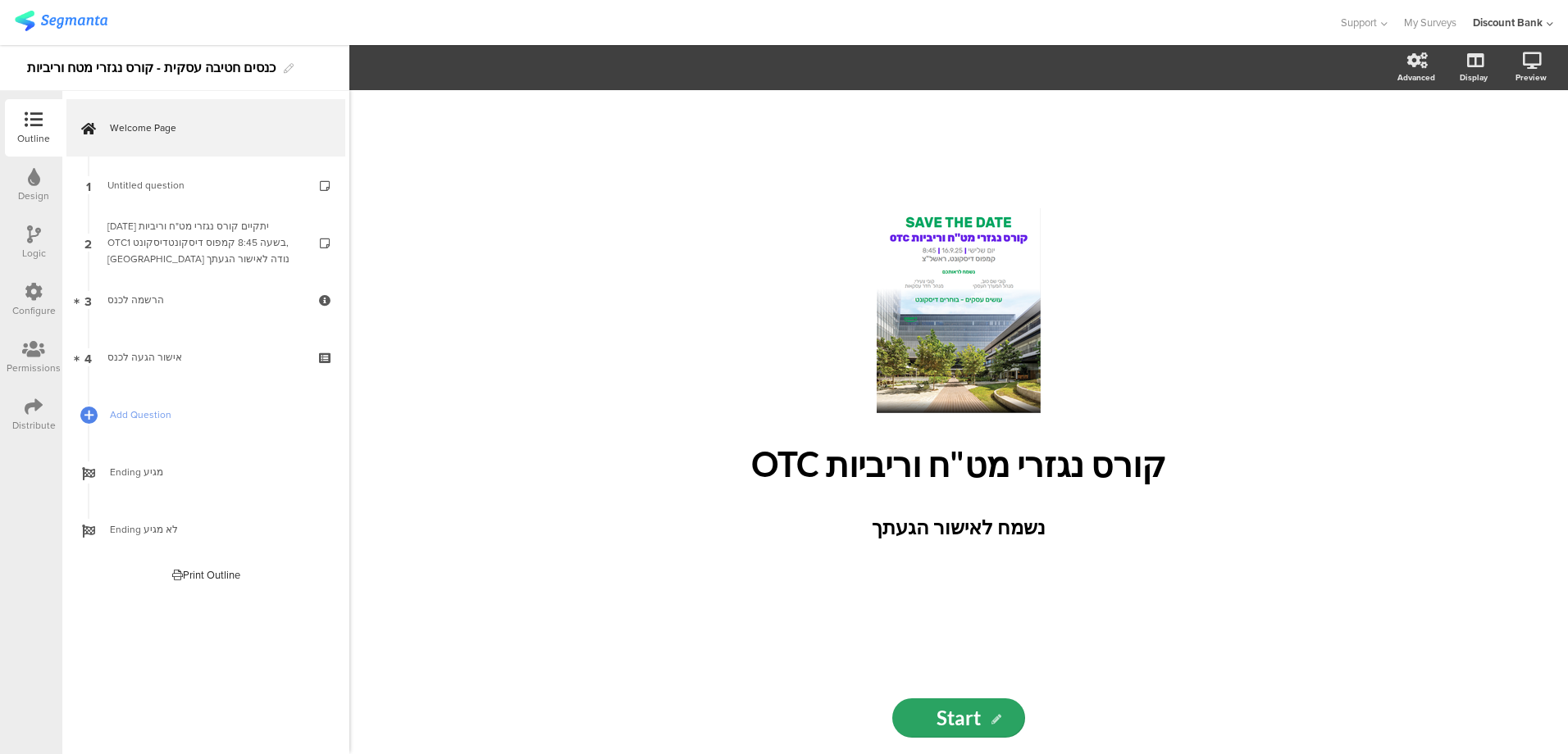
click at [825, 361] on div "/" at bounding box center [958, 310] width 607 height 205
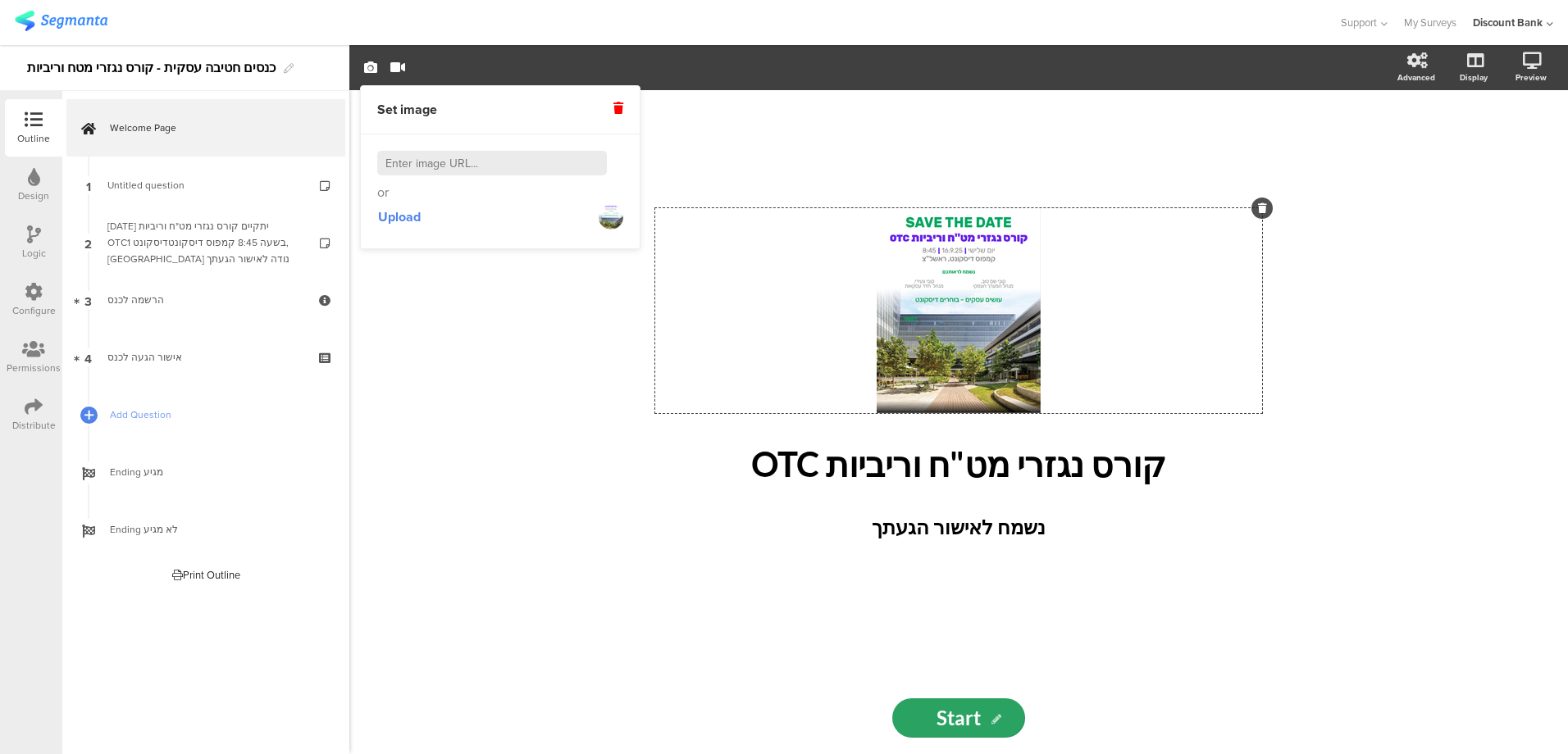
click at [930, 498] on div "/ קורס נגזרי מט"ח וריביות OTC קורס נגזרי מט"ח וריביות OTC נשמח לאישור הגעתך נשמ…" at bounding box center [958, 386] width 607 height 356
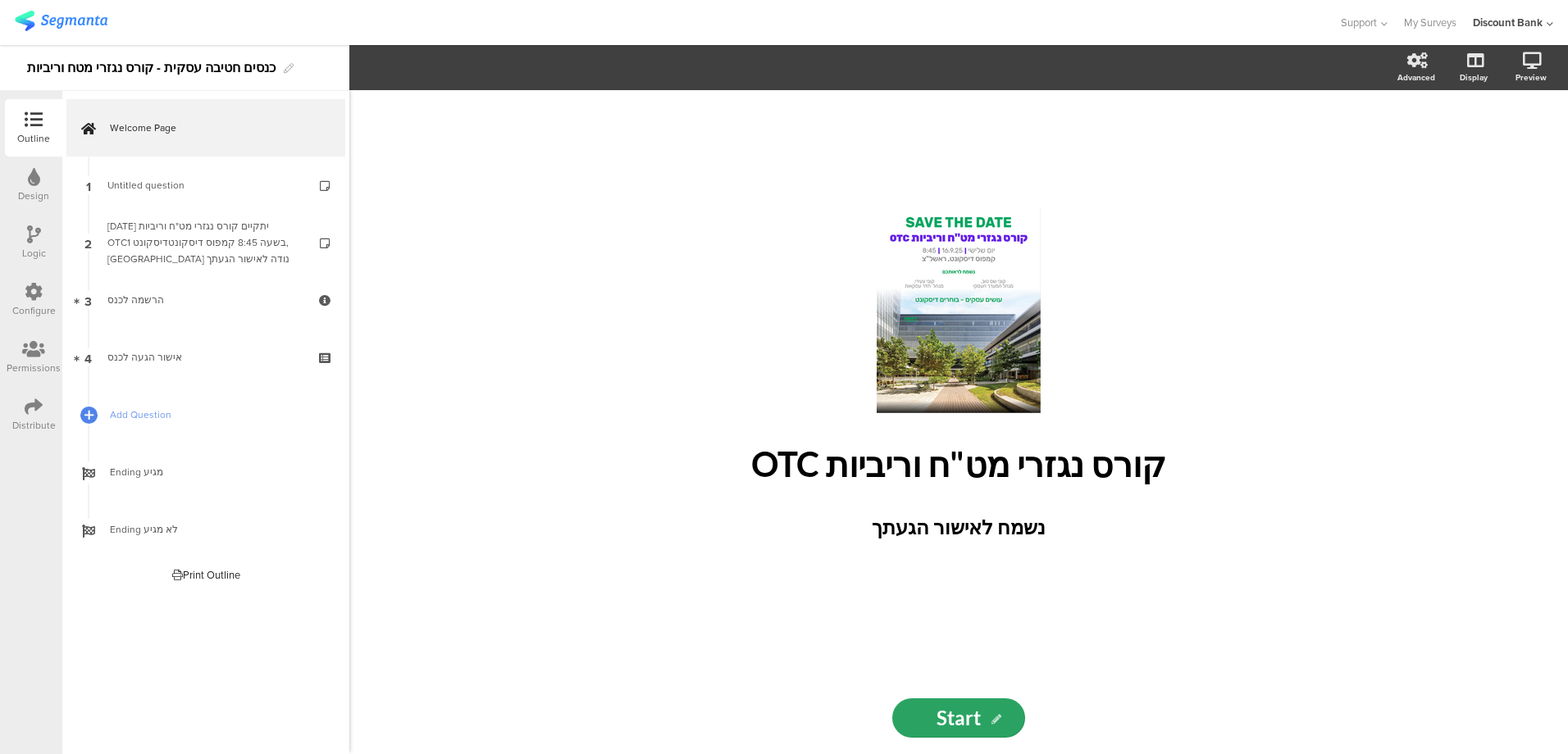
click at [929, 545] on div "נשמח לאישור הגעתך נשמח לאישור הגעתך" at bounding box center [958, 531] width 582 height 44
click at [936, 583] on div "/ קורס נגזרי מט"ח וריביות OTC קורס נגזרי מט"ח וריביות OTC נשמח לאישור הגעתך נשמ…" at bounding box center [958, 387] width 656 height 592
click at [26, 424] on div "Distribute" at bounding box center [34, 425] width 44 height 14
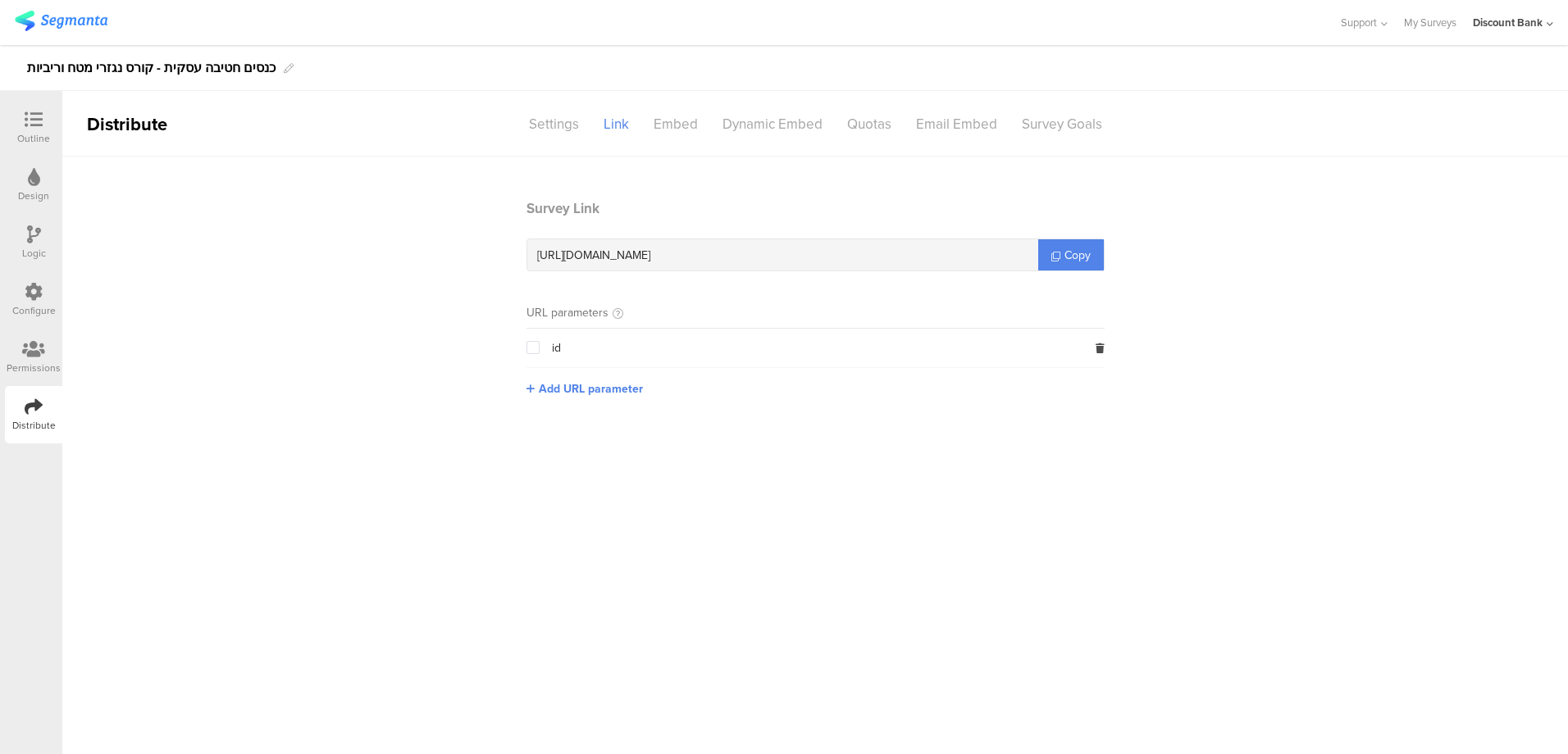
click at [1094, 258] on link "Copy" at bounding box center [1071, 255] width 66 height 31
click at [1078, 255] on span "Copy" at bounding box center [1077, 256] width 26 height 17
click at [32, 135] on div "Outline" at bounding box center [33, 137] width 32 height 14
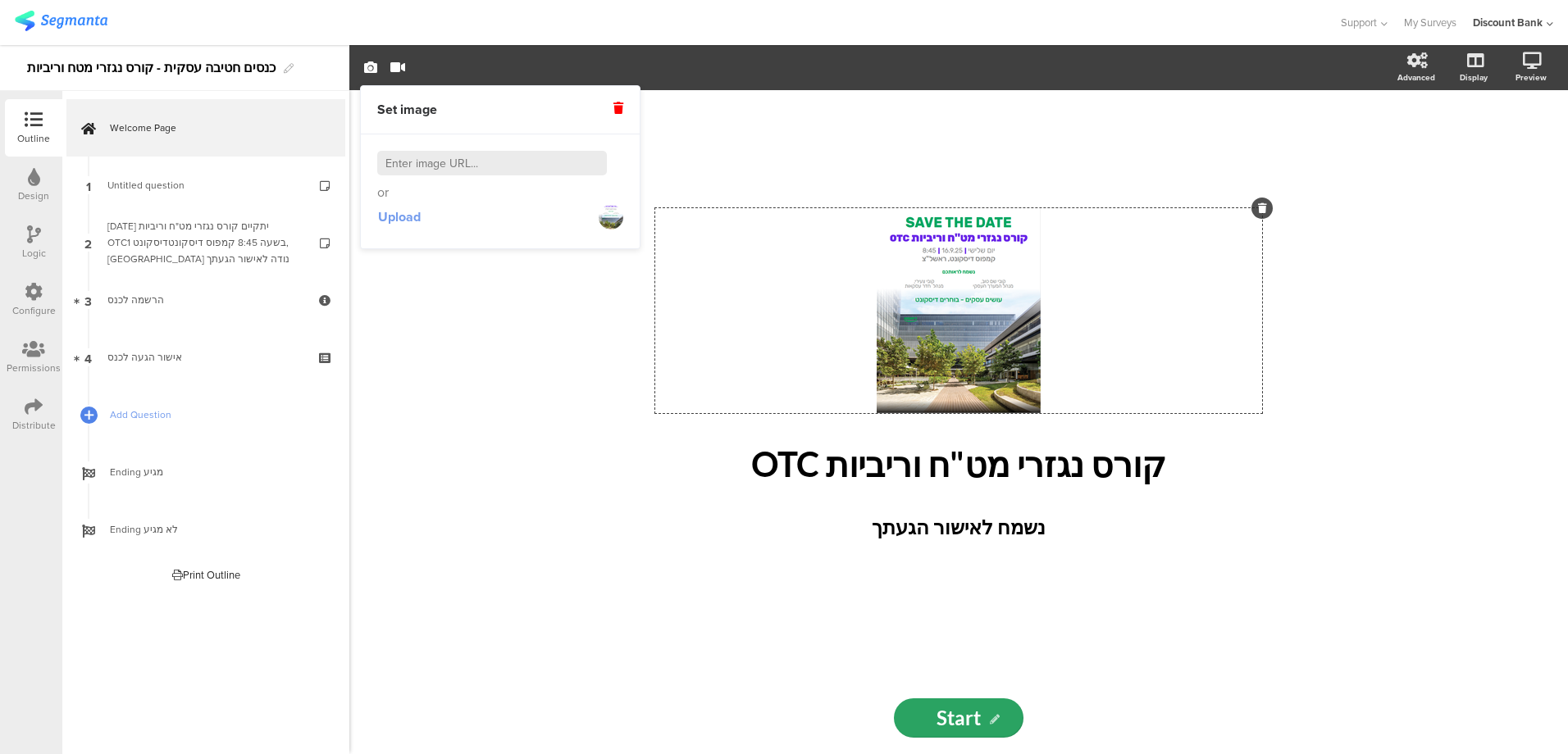
click at [415, 217] on span "Upload" at bounding box center [399, 217] width 43 height 19
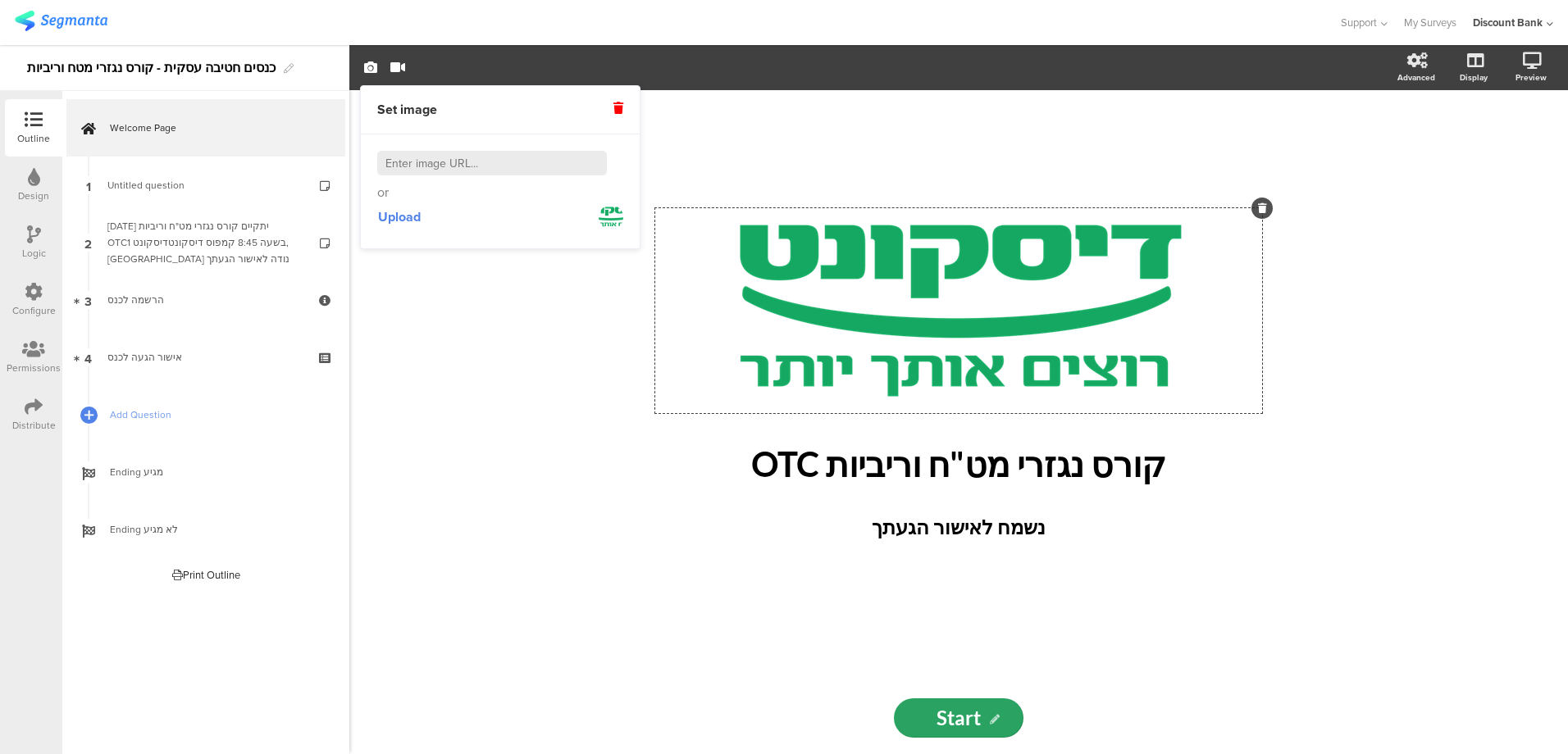
click at [814, 373] on div "/" at bounding box center [958, 310] width 607 height 205
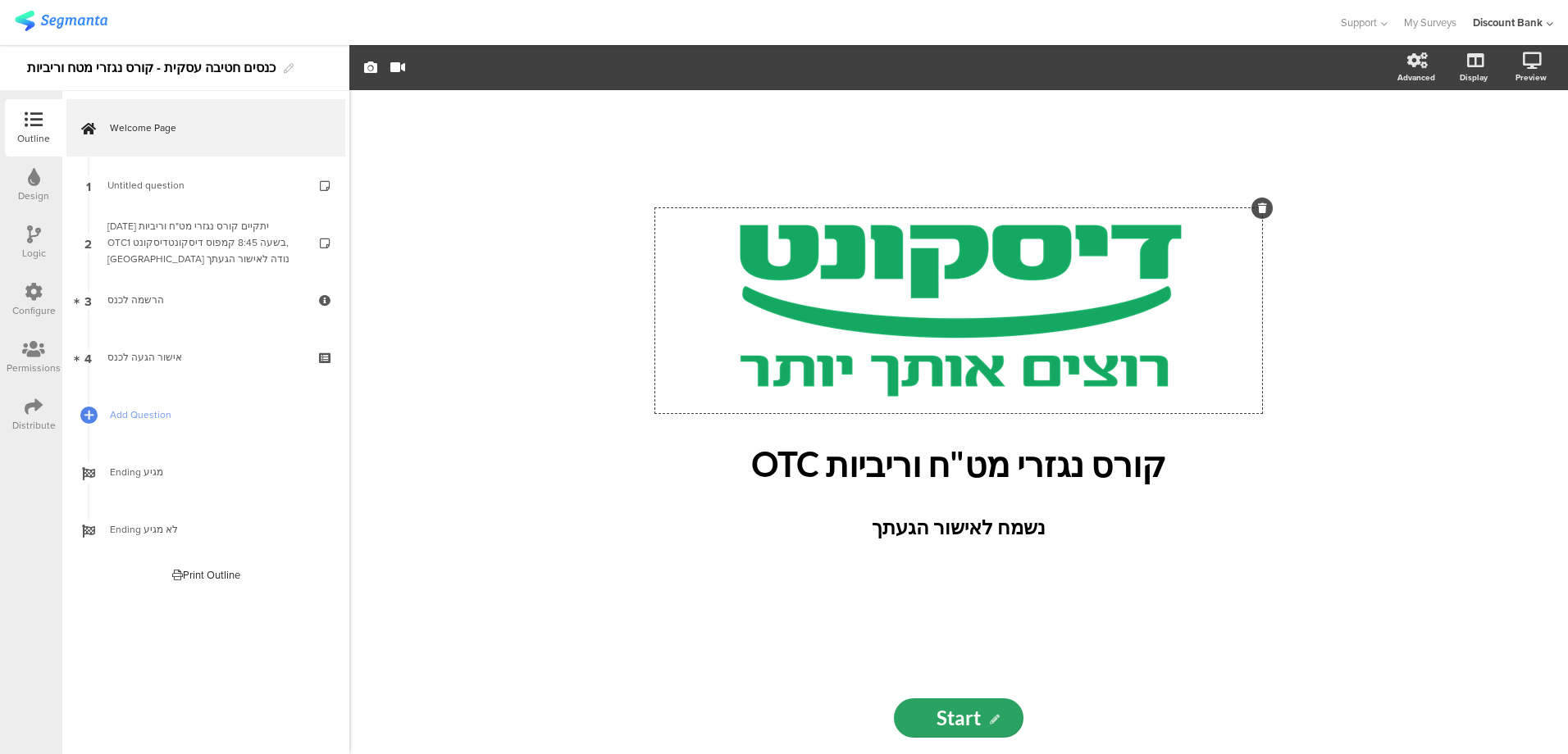
click at [451, 576] on div "/ קורס נגזרי מט"ח וריביות OTC קורס נגזרי מט"ח וריביות OTC נשמח לאישור הגעתך נשמ…" at bounding box center [958, 423] width 1219 height 664
click at [765, 337] on div "/" at bounding box center [958, 310] width 607 height 205
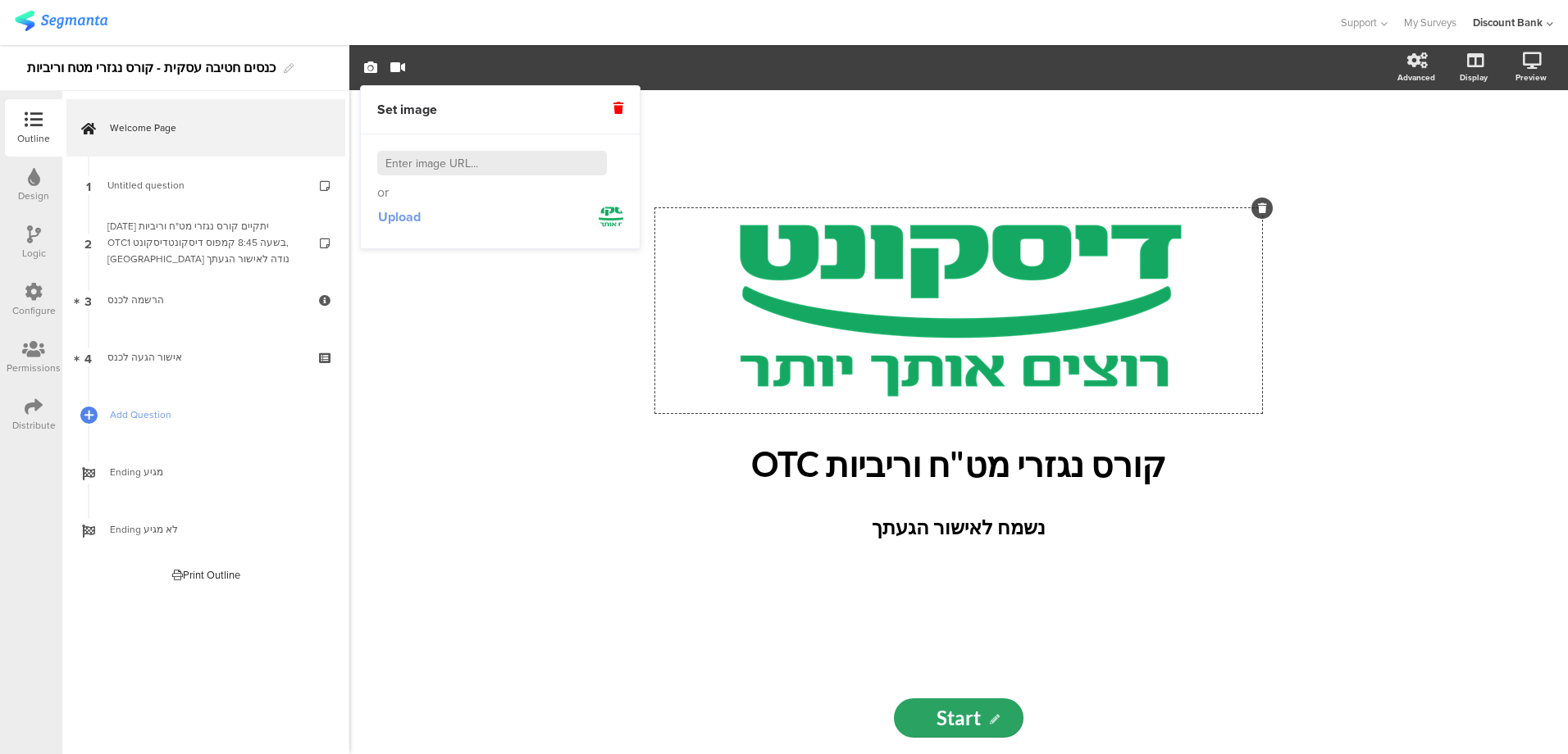
click at [410, 217] on span "Upload" at bounding box center [399, 217] width 43 height 19
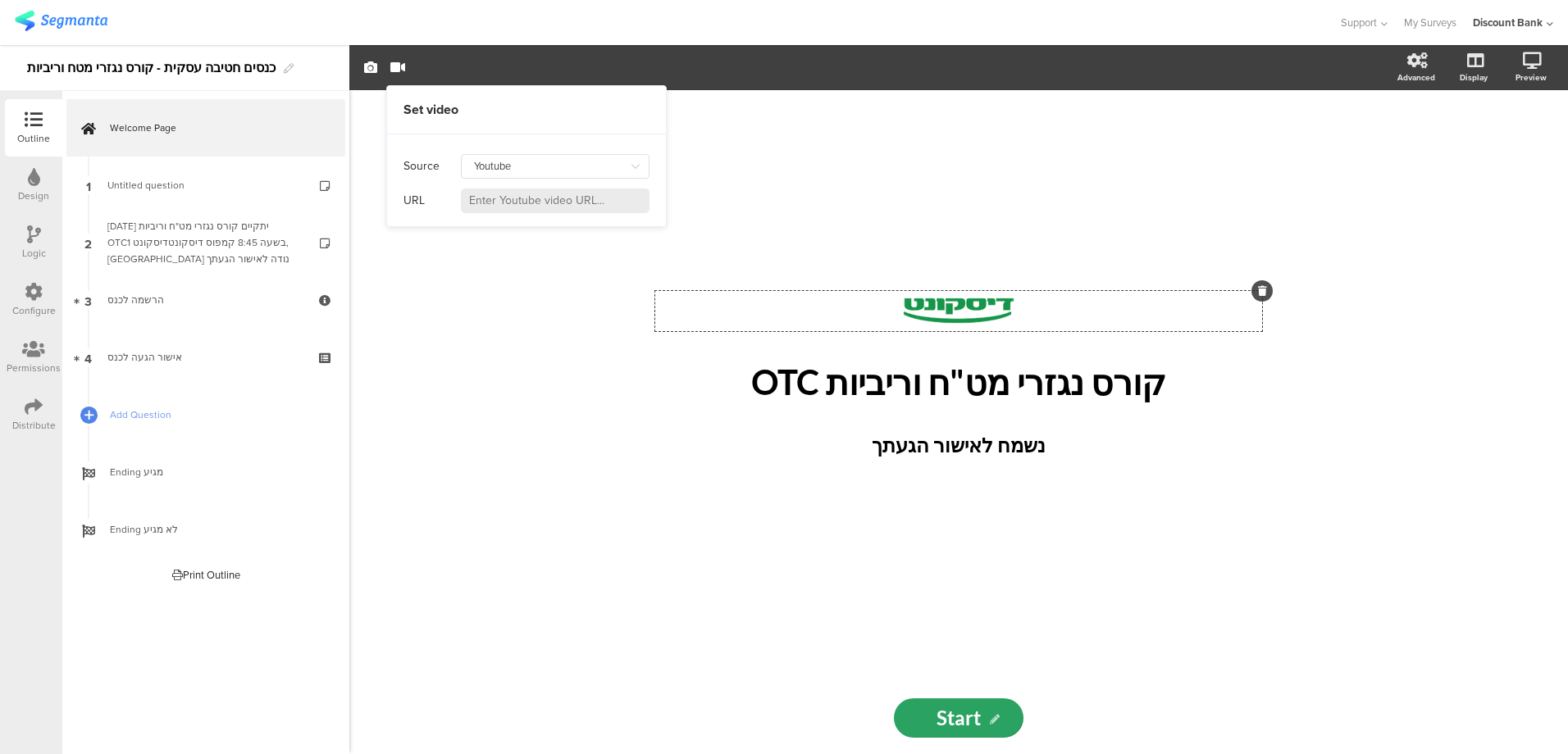
click at [1154, 436] on p "נשמח לאישור הגעתך" at bounding box center [958, 445] width 574 height 30
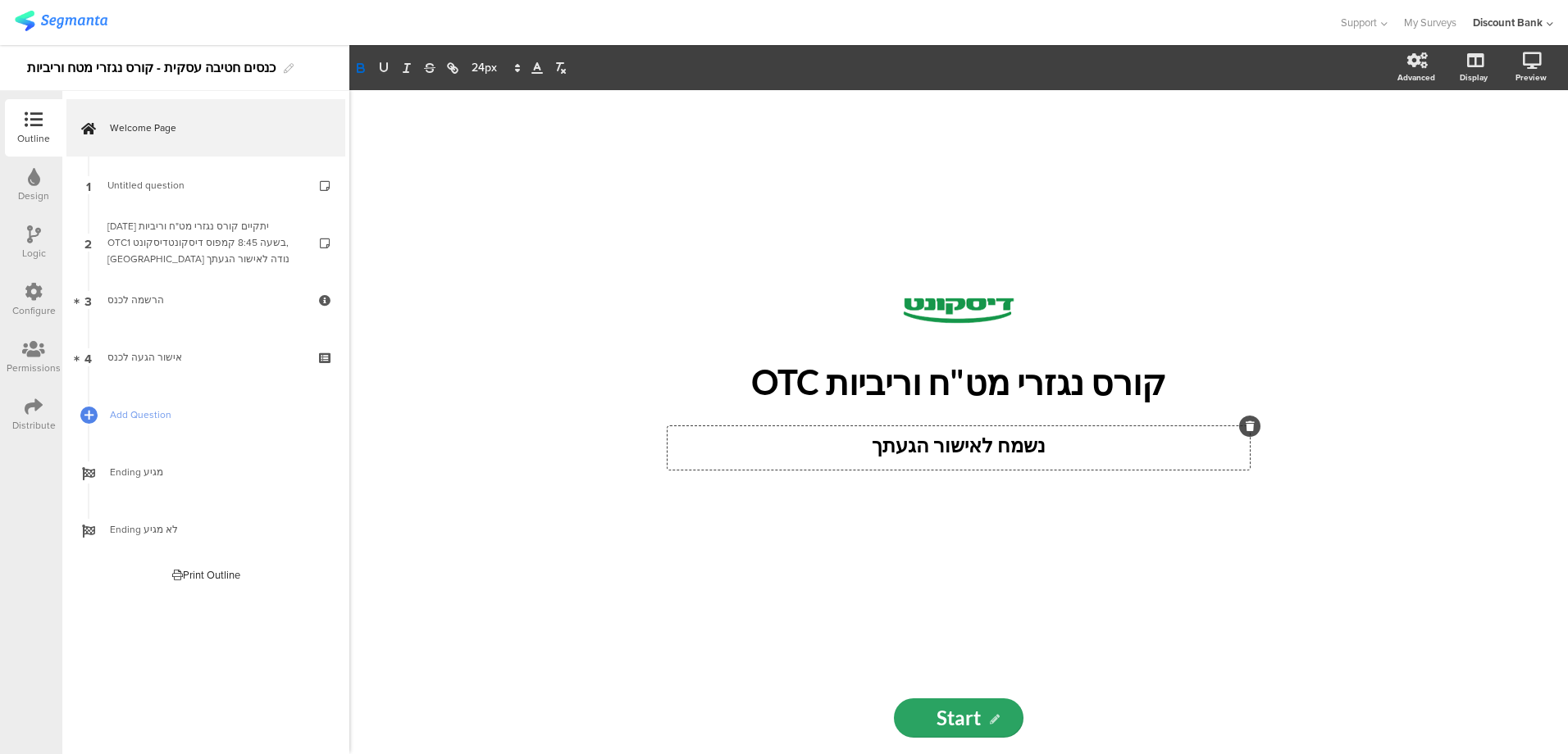
click at [1065, 289] on div "/ קורס נגזרי מט"ח וריביות OTC קורס נגזרי מט"ח וריביות OTC נשמח לאישור הגעתך נשמ…" at bounding box center [958, 387] width 656 height 592
click at [1073, 302] on div "/" at bounding box center [958, 311] width 607 height 40
drag, startPoint x: 1071, startPoint y: 294, endPoint x: 1072, endPoint y: 354, distance: 60.0
click at [1072, 354] on div "/ קורס נגזרי מט"ח וריביות OTC קורס נגזרי מט"ח וריביות OTC נשמח לאישור הגעתך נשמ…" at bounding box center [958, 387] width 607 height 191
click at [1097, 486] on div "/ קורס נגזרי מט"ח וריביות OTC קורס נגזרי מט"ח וריביות OTC נשמח לאישור הגעתך נשמ…" at bounding box center [958, 387] width 656 height 592
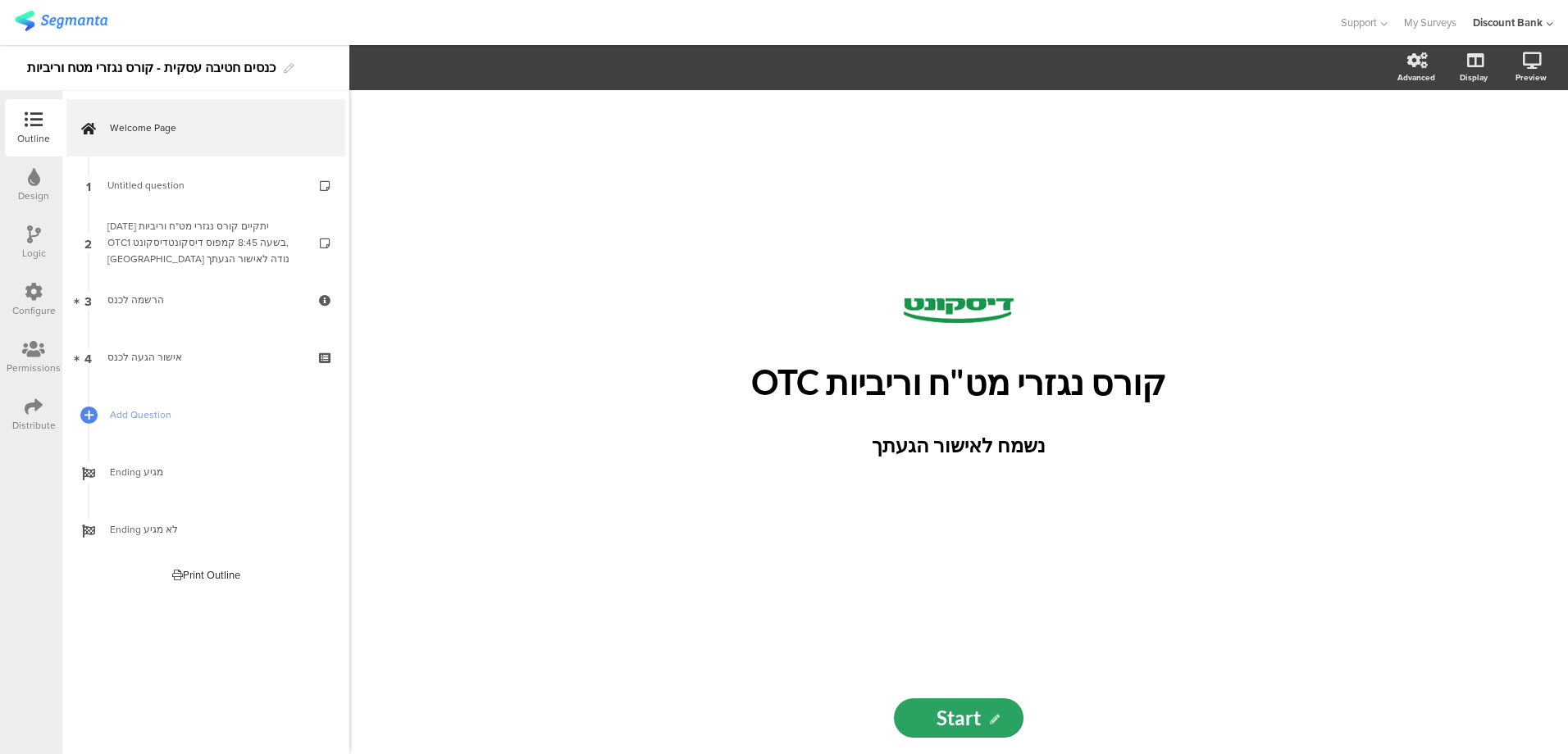
click at [852, 499] on div "/ קורס נגזרי מט"ח וריביות OTC קורס נגזרי מט"ח וריביות OTC נשמח לאישור הגעתך נשמ…" at bounding box center [958, 387] width 656 height 592
click at [248, 192] on span "Untitled question" at bounding box center [205, 185] width 196 height 16
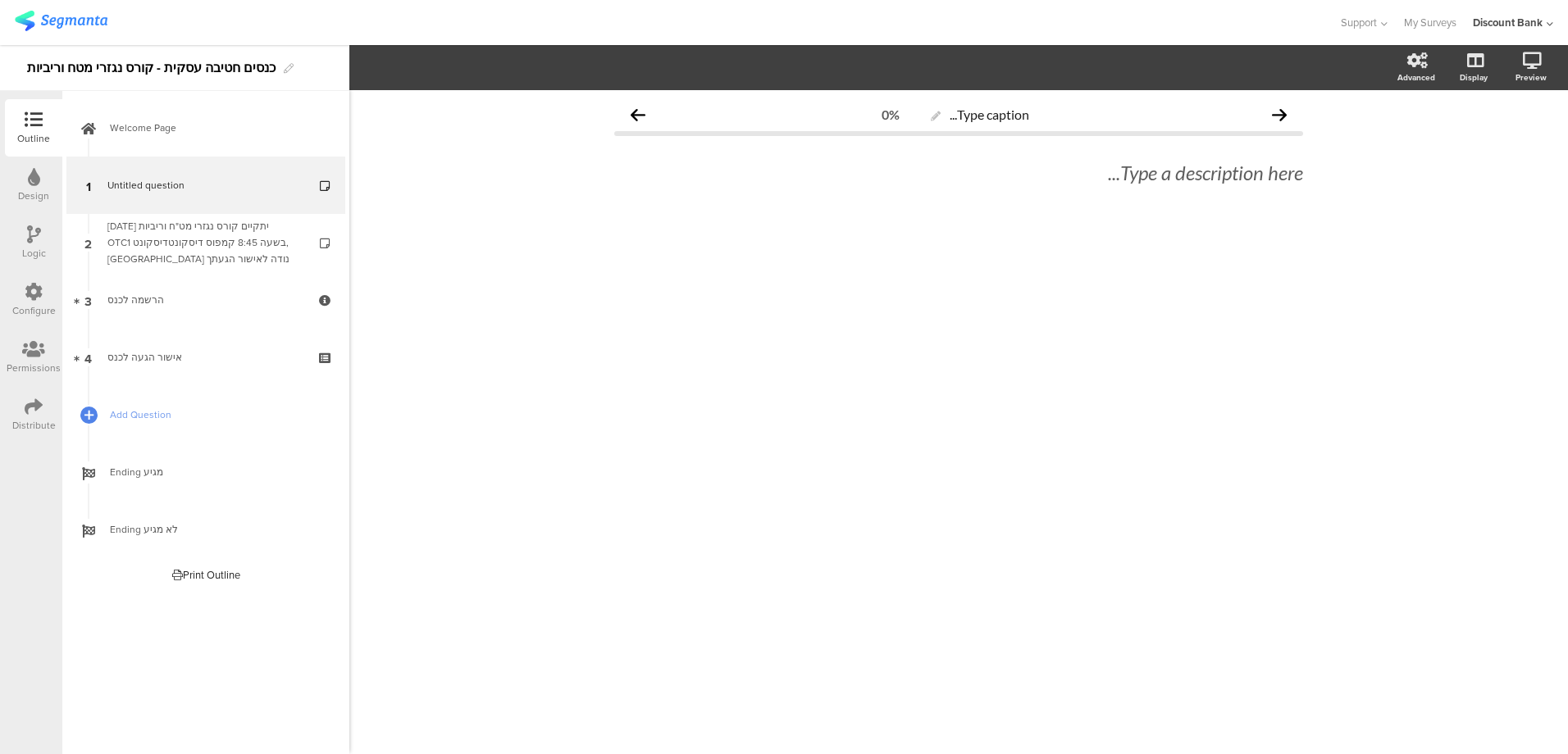
click at [326, 198] on icon at bounding box center [326, 197] width 14 height 15
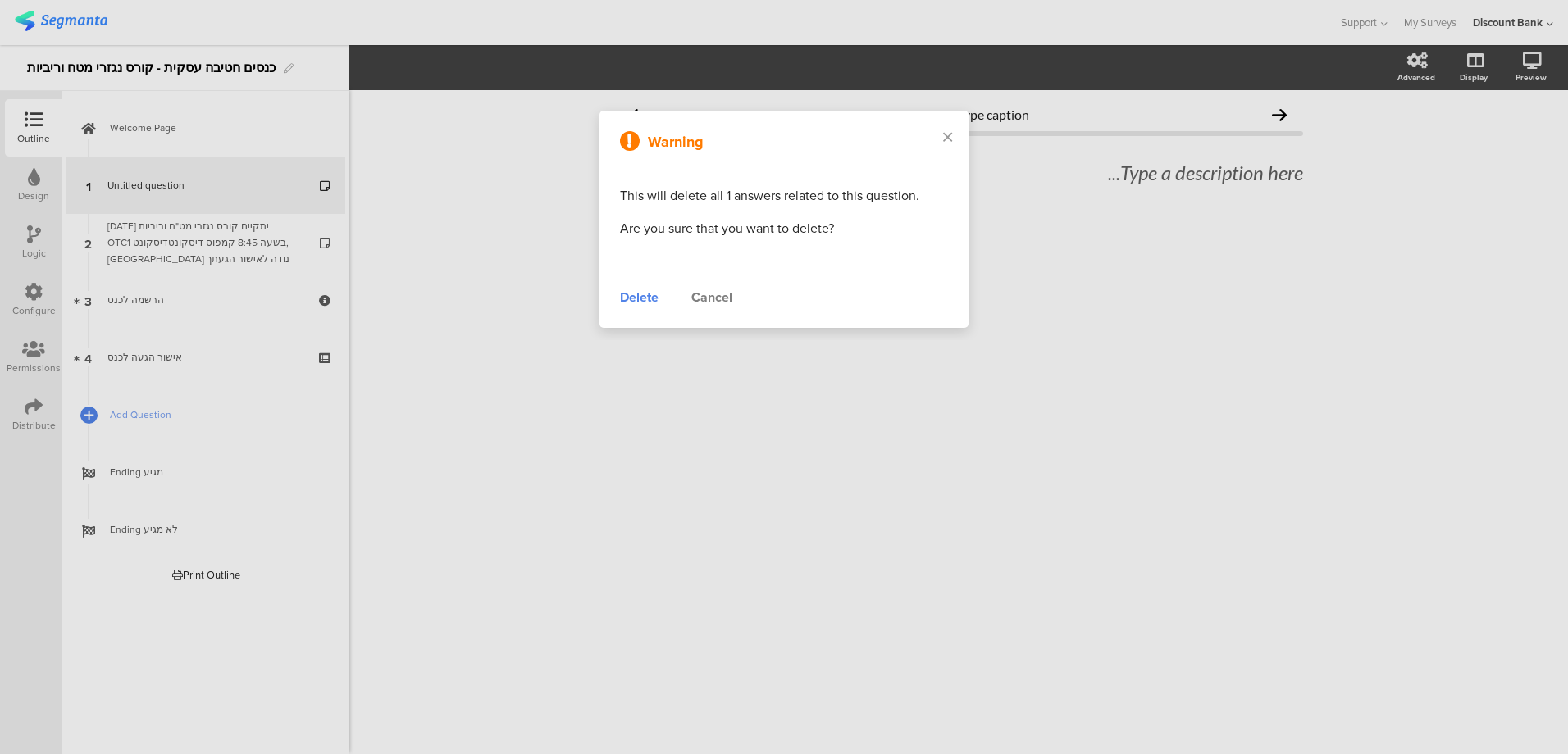
click at [647, 300] on div "Delete" at bounding box center [638, 298] width 38 height 20
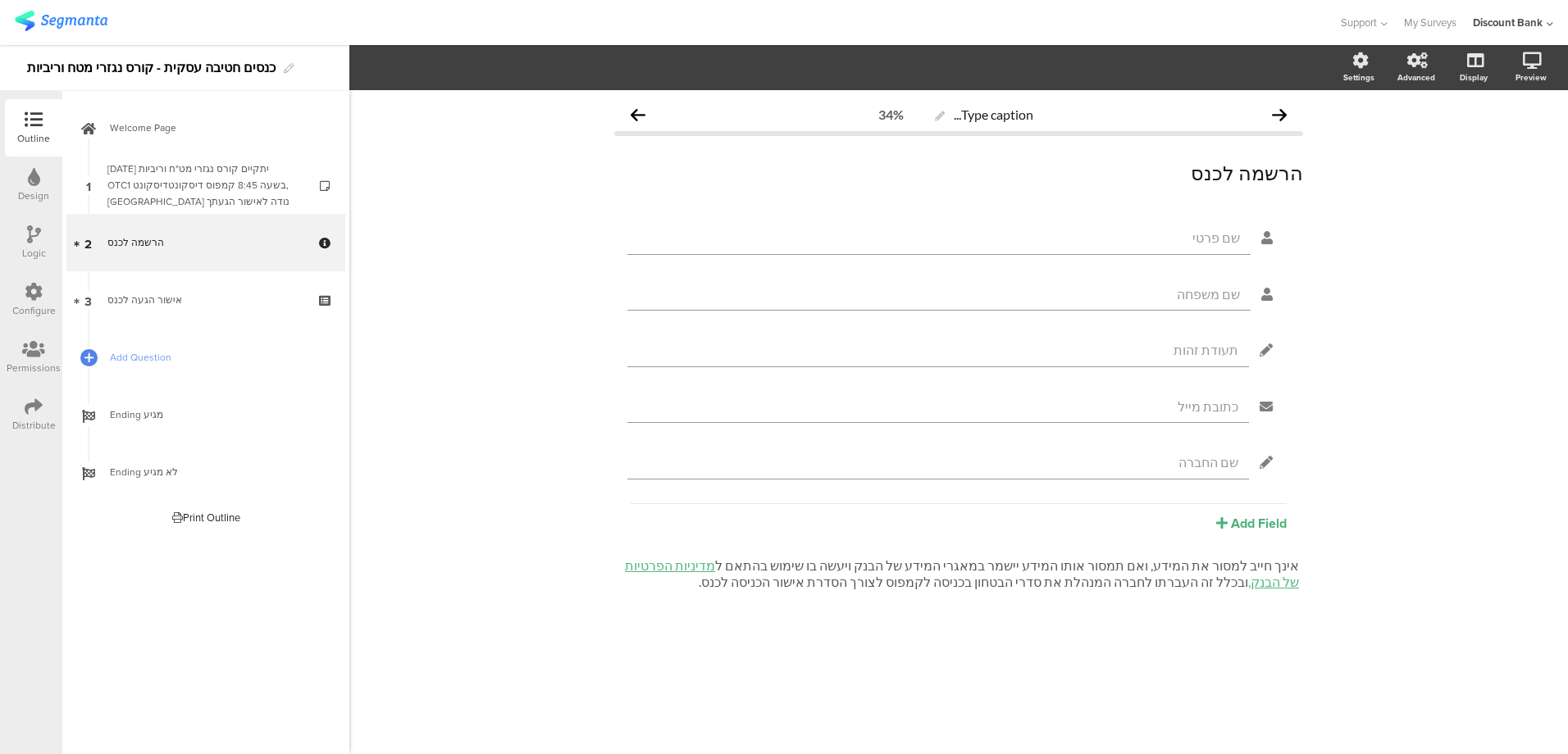
click at [230, 238] on div "הרשמה לכנס" at bounding box center [205, 242] width 196 height 16
click at [231, 295] on div "אישור הגעה לכנס" at bounding box center [205, 300] width 196 height 16
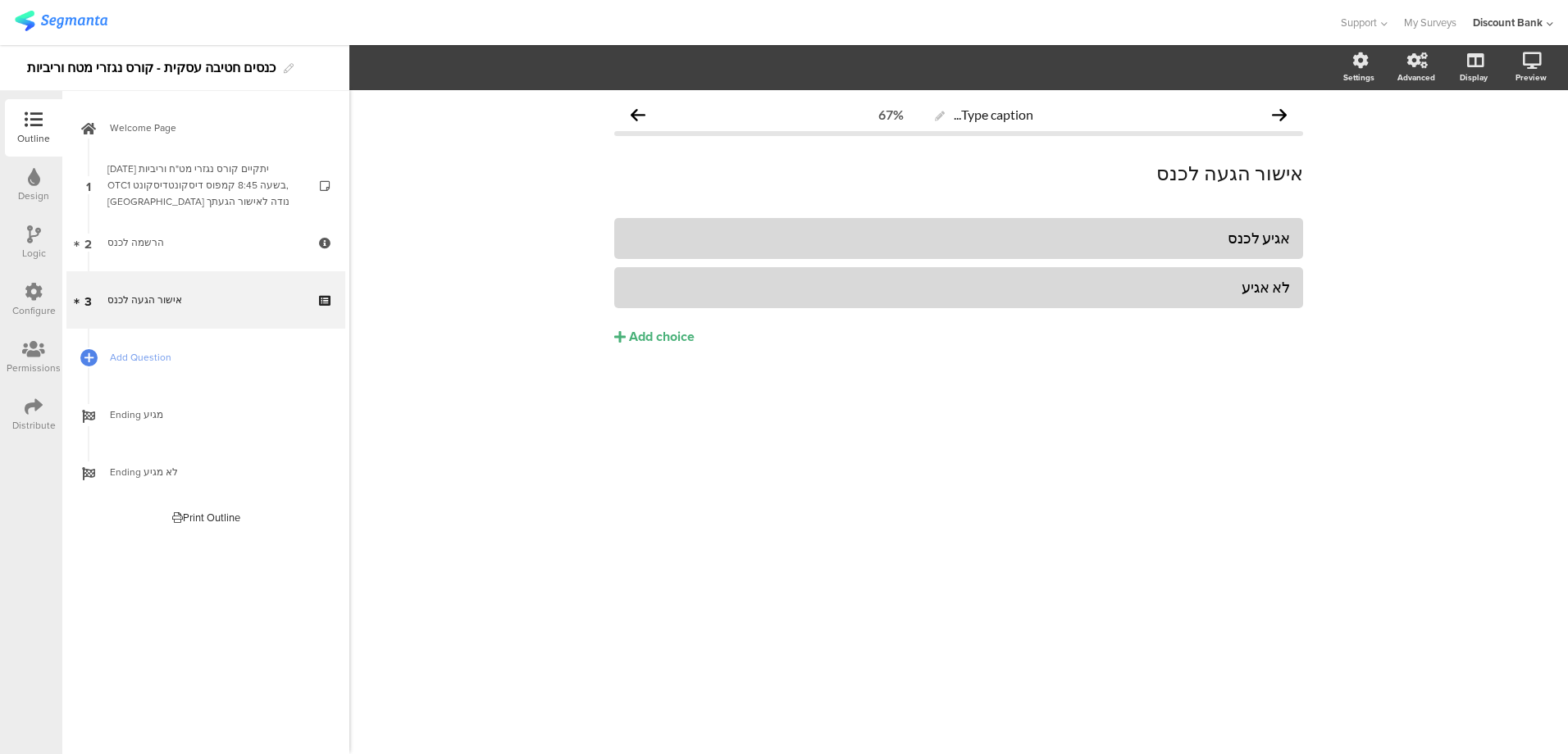
click at [38, 401] on icon at bounding box center [33, 407] width 18 height 18
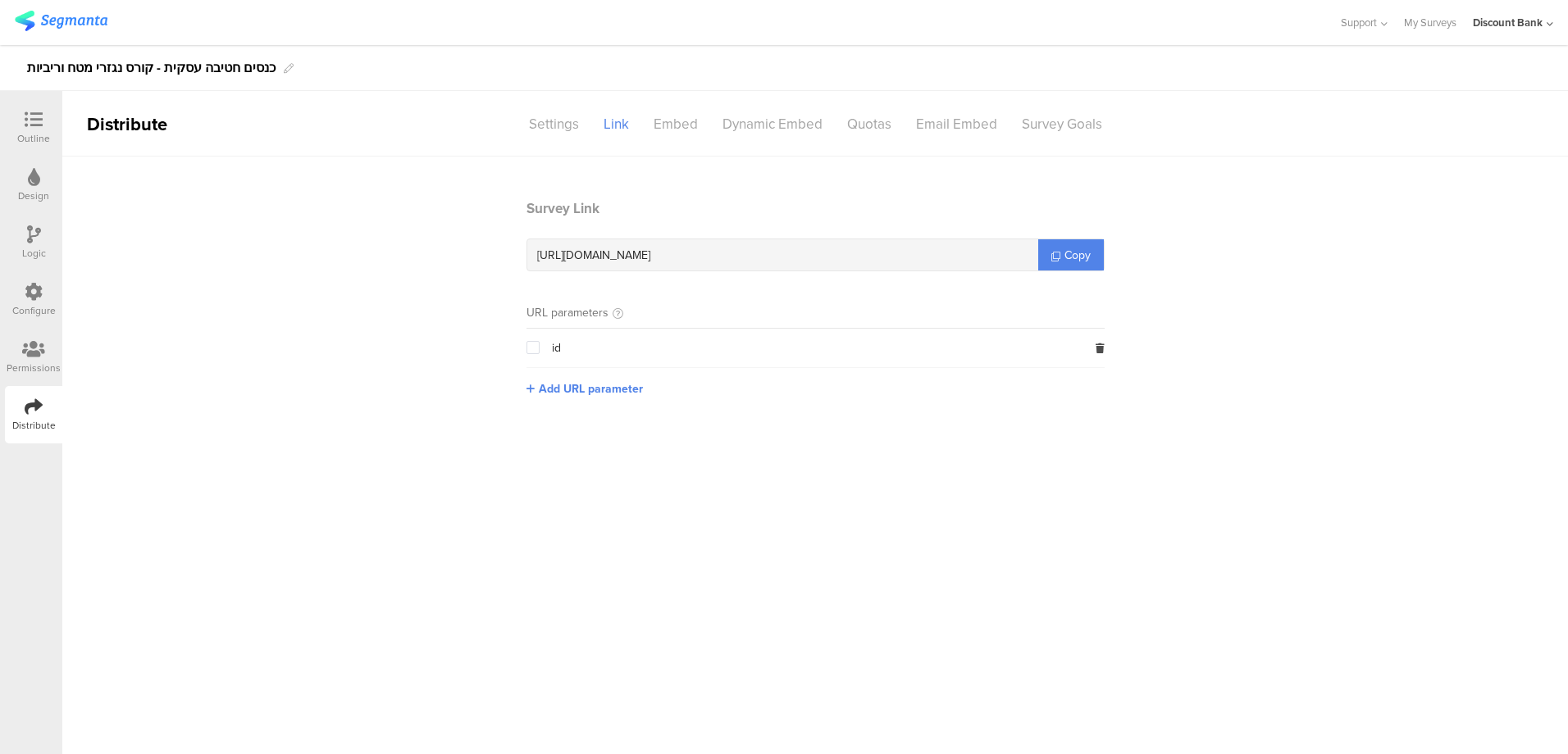
click at [1068, 251] on span "Copy" at bounding box center [1077, 256] width 26 height 17
